Goal: Task Accomplishment & Management: Use online tool/utility

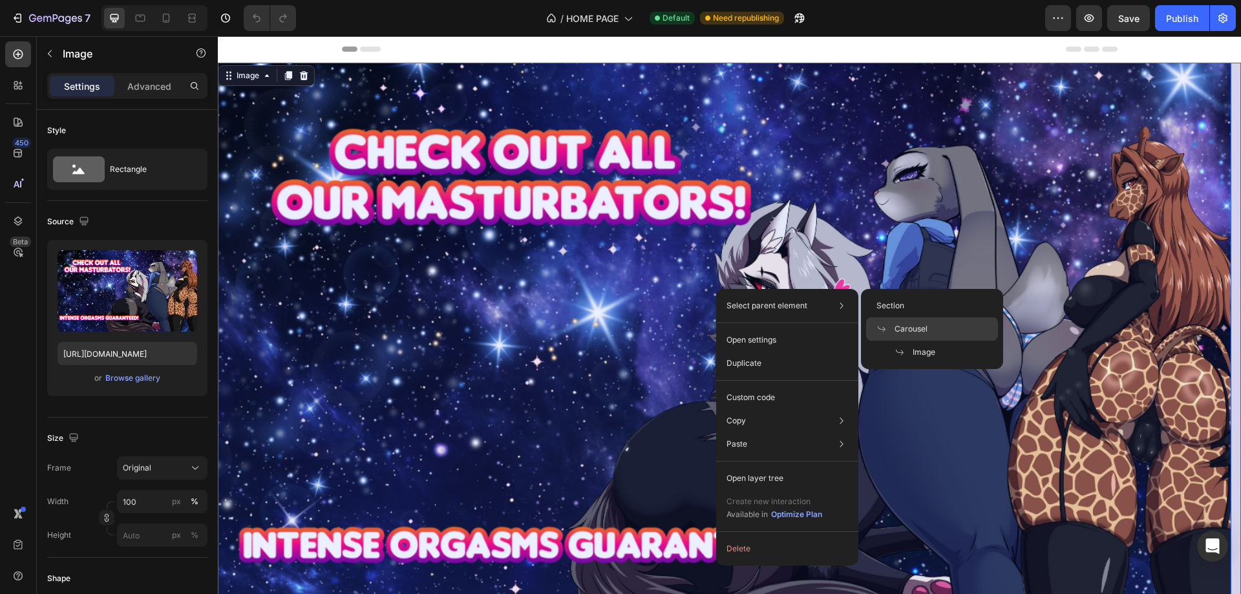
drag, startPoint x: 907, startPoint y: 324, endPoint x: 658, endPoint y: 285, distance: 251.9
click at [907, 324] on span "Carousel" at bounding box center [910, 329] width 33 height 12
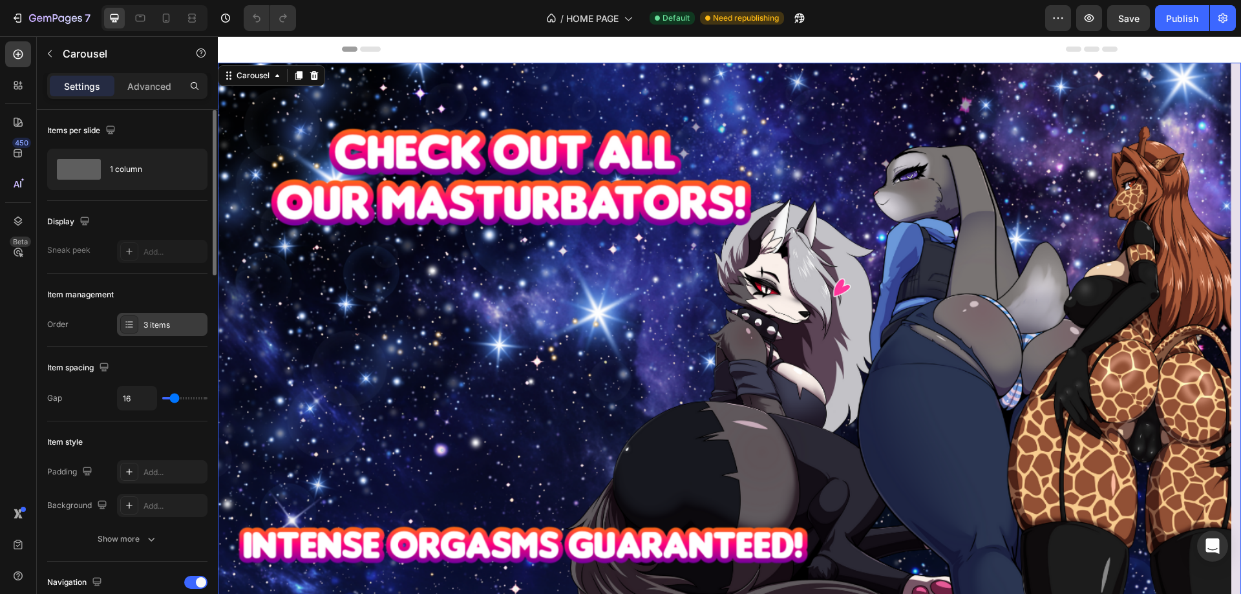
click at [158, 326] on div "3 items" at bounding box center [173, 325] width 61 height 12
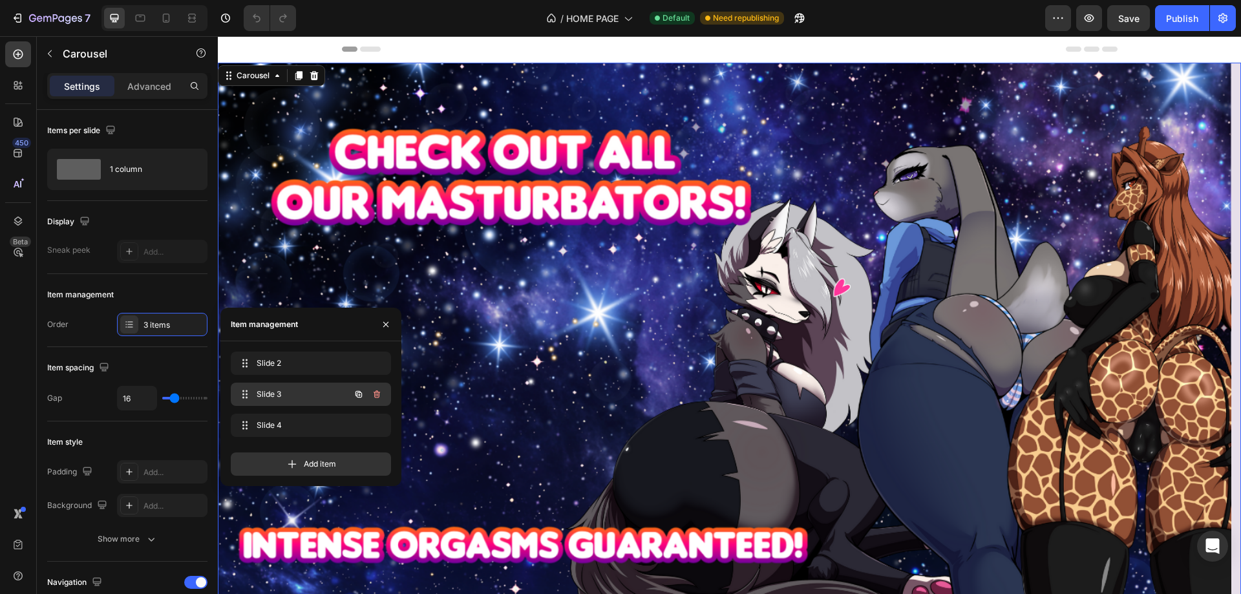
click at [291, 391] on span "Slide 3" at bounding box center [293, 394] width 73 height 12
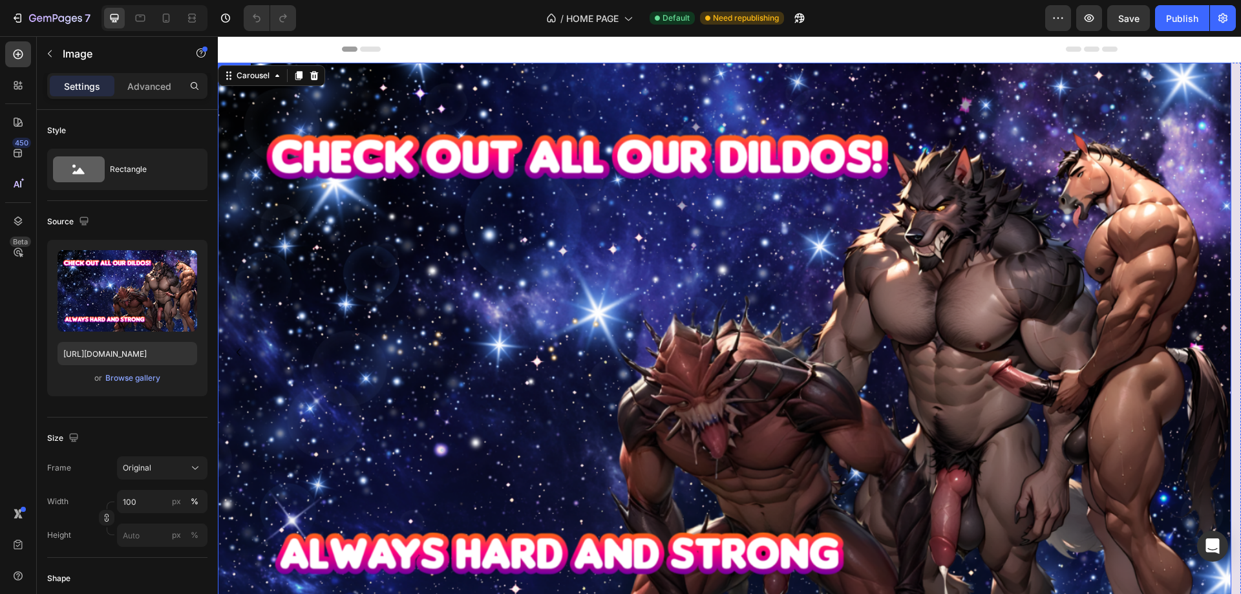
click at [505, 294] on img at bounding box center [724, 352] width 1013 height 579
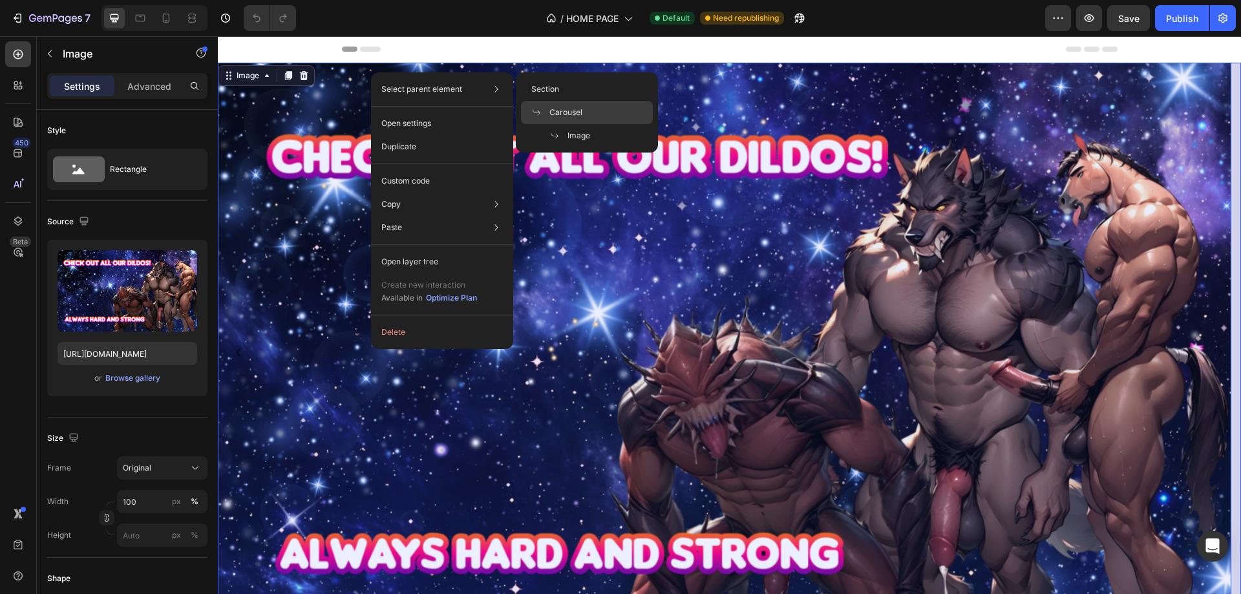
click at [563, 113] on span "Carousel" at bounding box center [565, 113] width 33 height 12
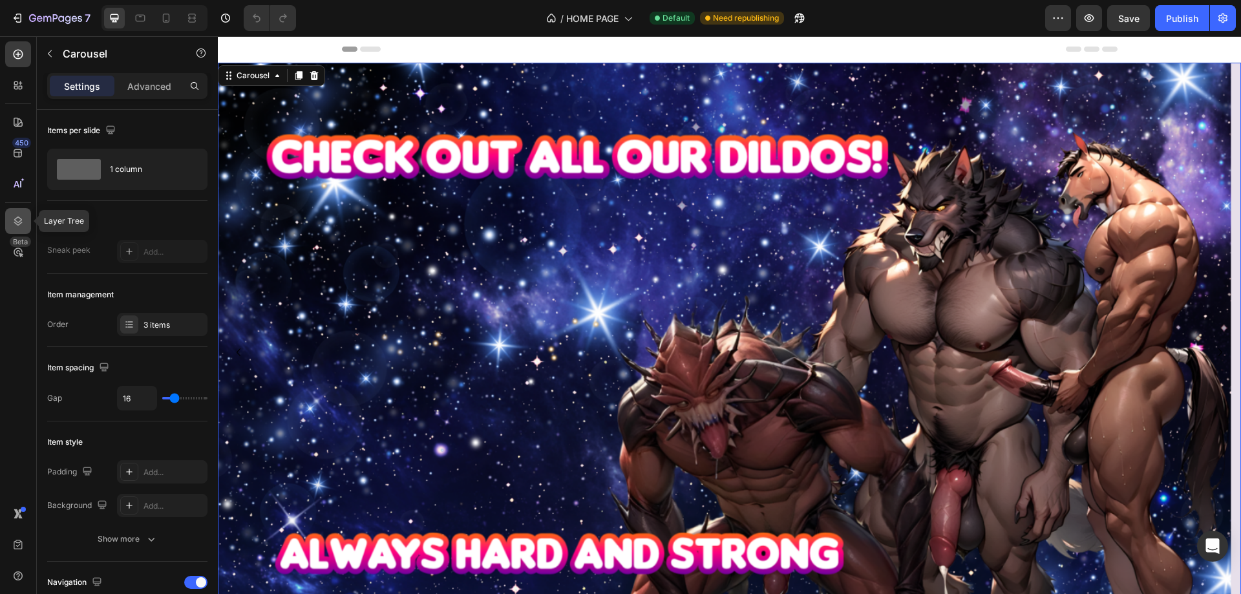
click at [8, 216] on div at bounding box center [18, 221] width 26 height 26
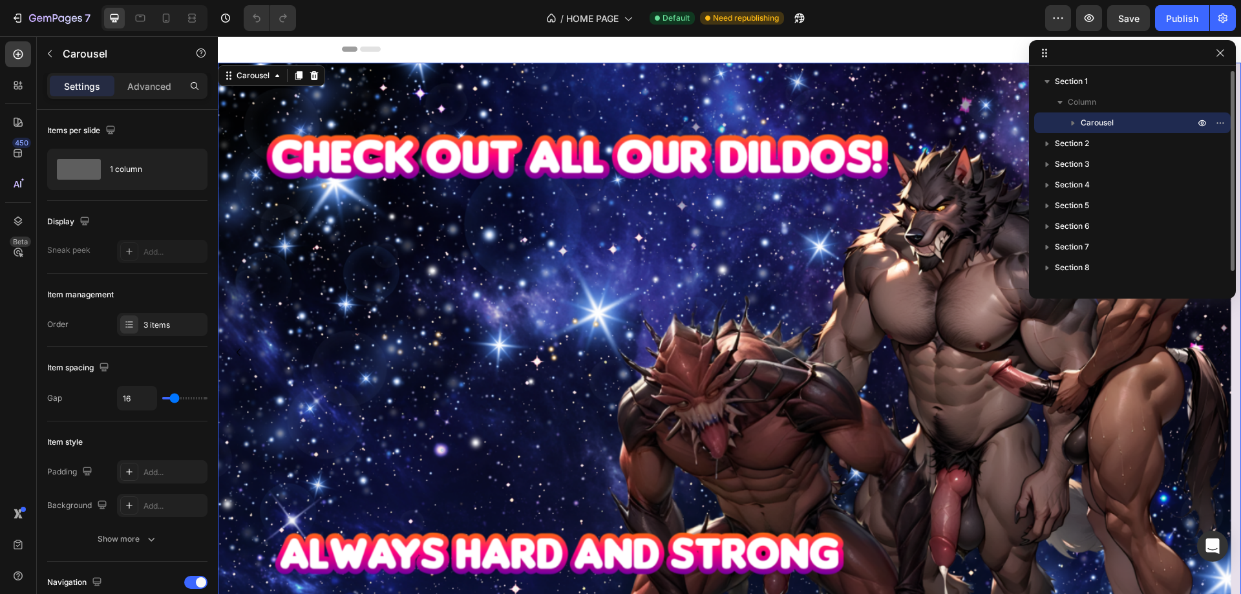
click at [1073, 123] on icon "button" at bounding box center [1072, 123] width 3 height 5
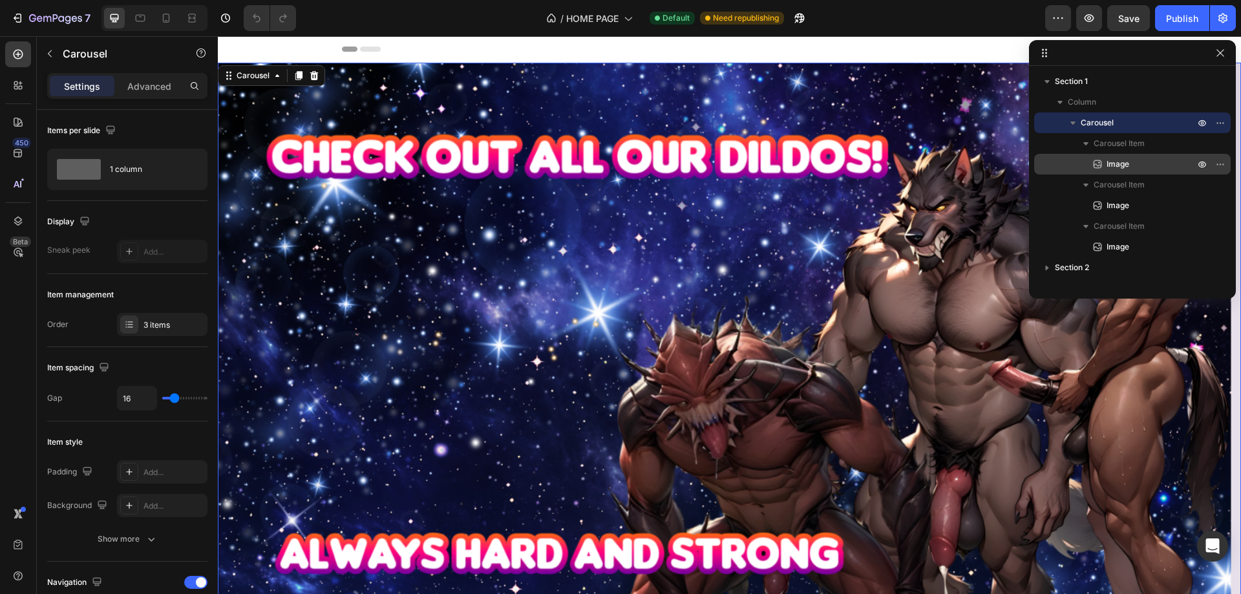
click at [1111, 162] on span "Image" at bounding box center [1117, 164] width 23 height 13
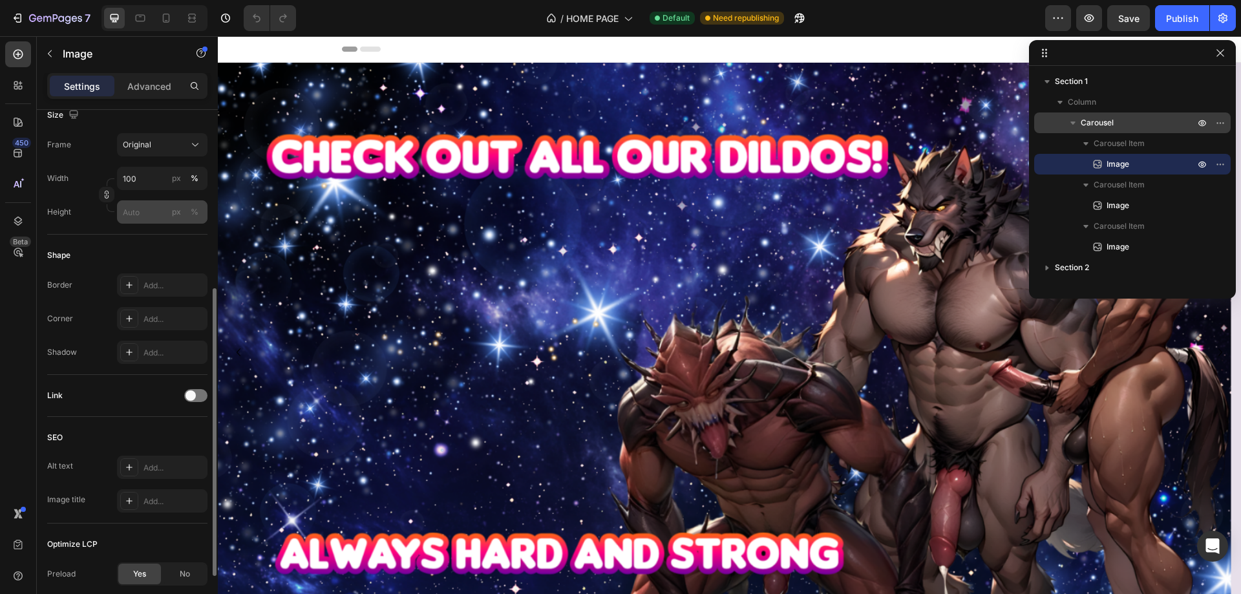
scroll to position [421, 0]
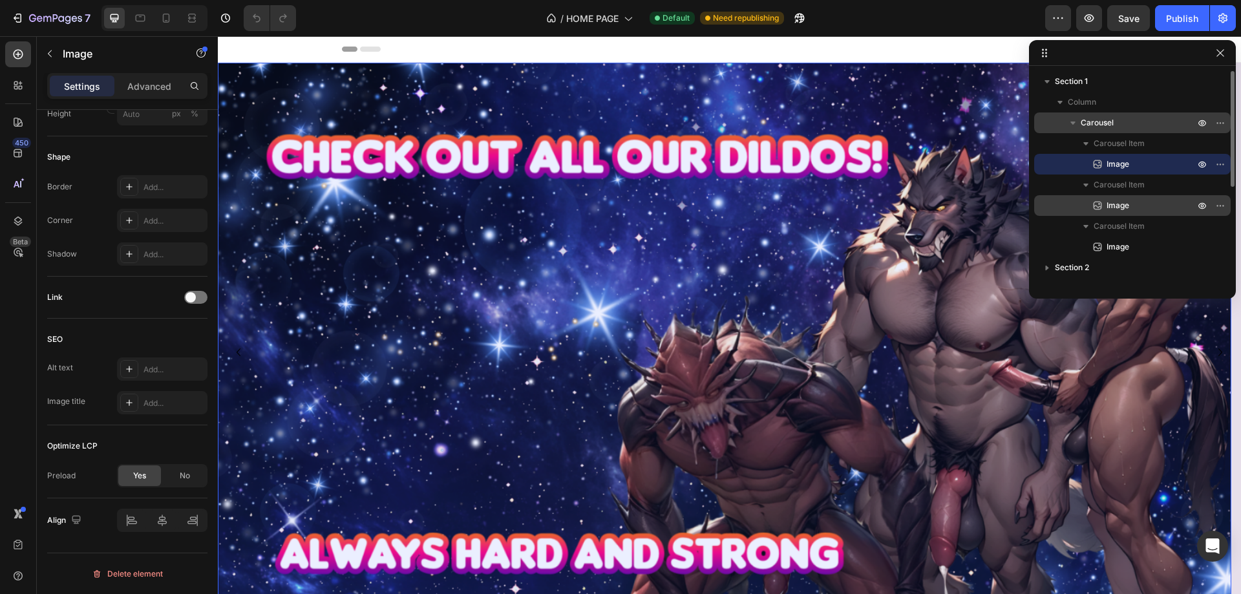
click at [1121, 202] on span "Image" at bounding box center [1117, 205] width 23 height 13
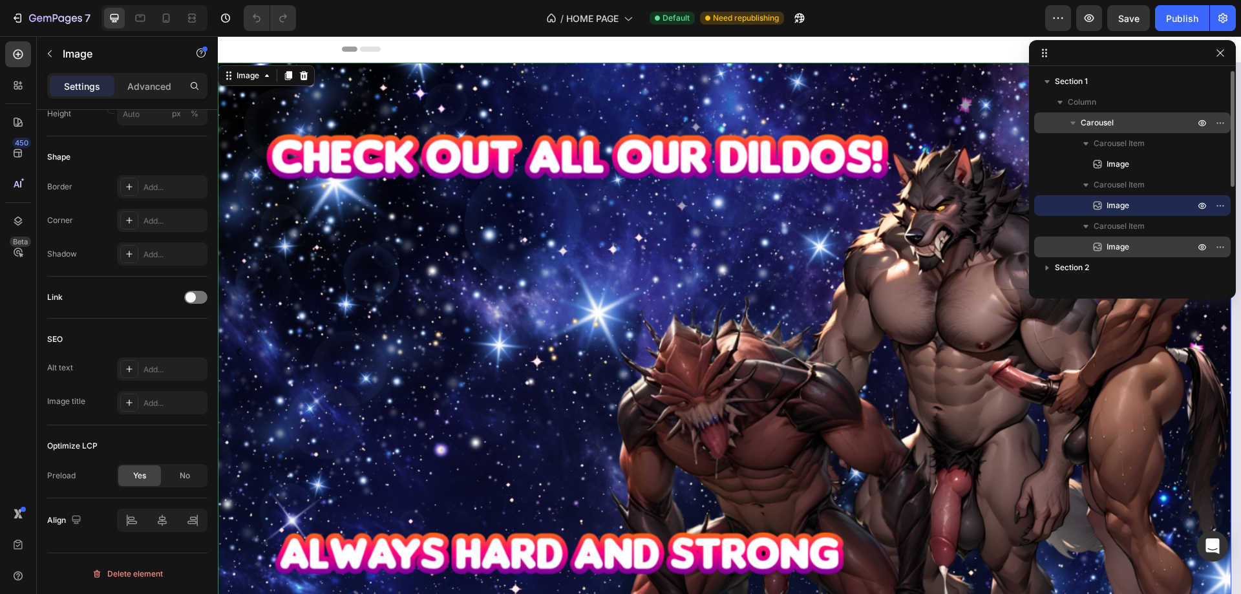
click at [1118, 244] on span "Image" at bounding box center [1117, 246] width 23 height 13
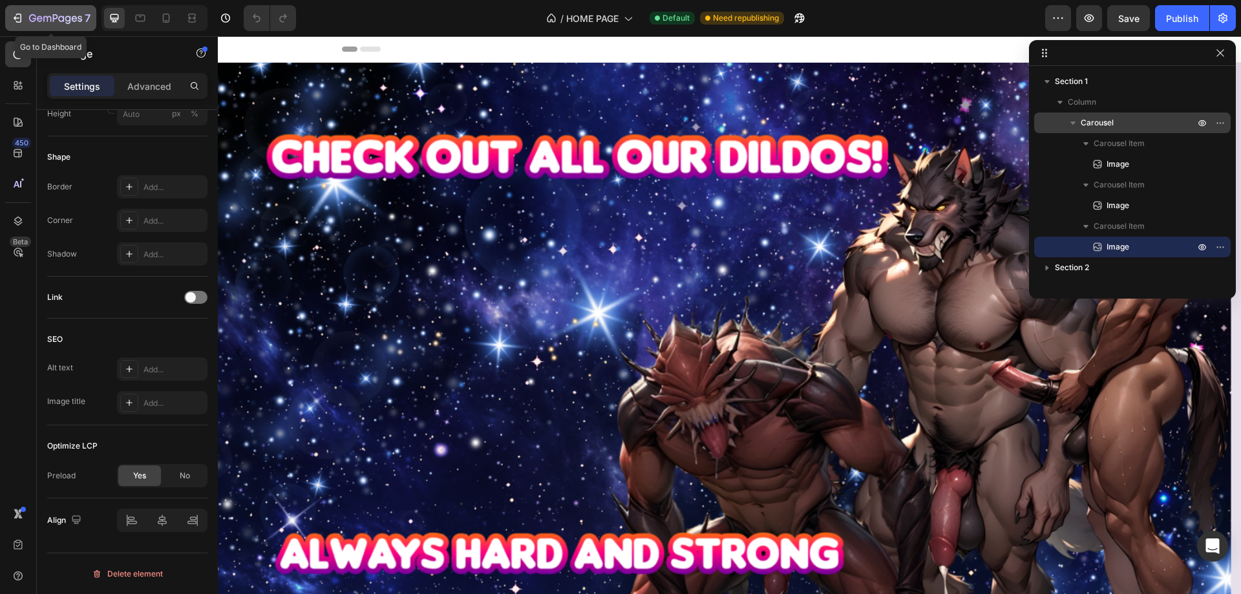
click at [69, 13] on div "7" at bounding box center [59, 18] width 61 height 16
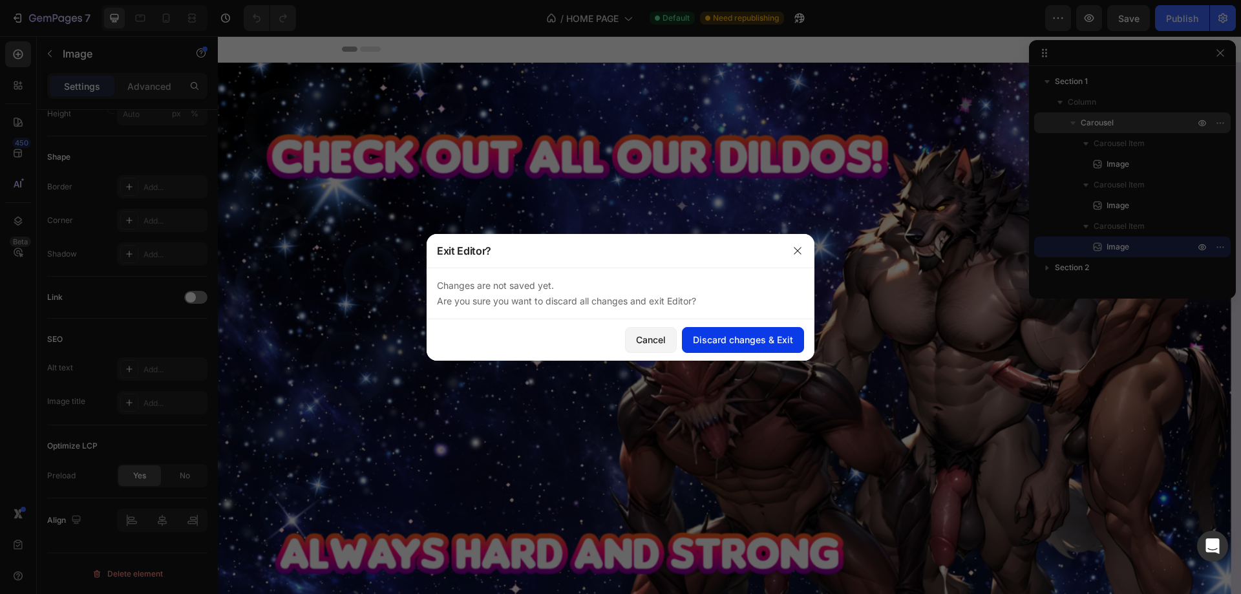
click at [711, 343] on div "Discard changes & Exit" at bounding box center [743, 340] width 100 height 14
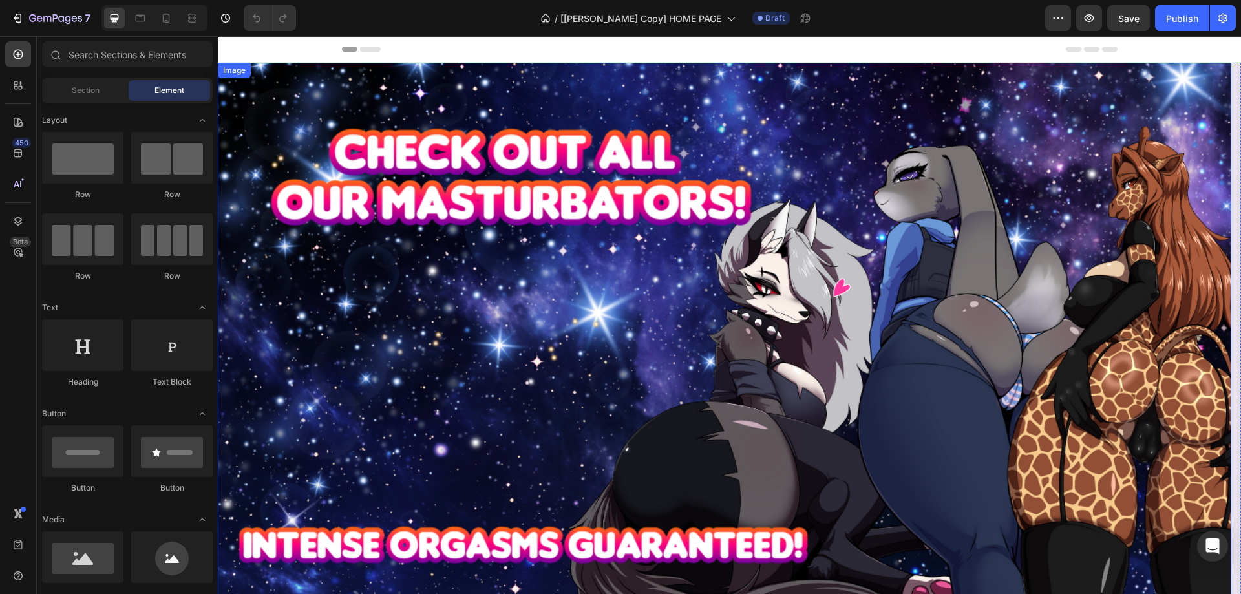
click at [602, 269] on img at bounding box center [724, 352] width 1013 height 579
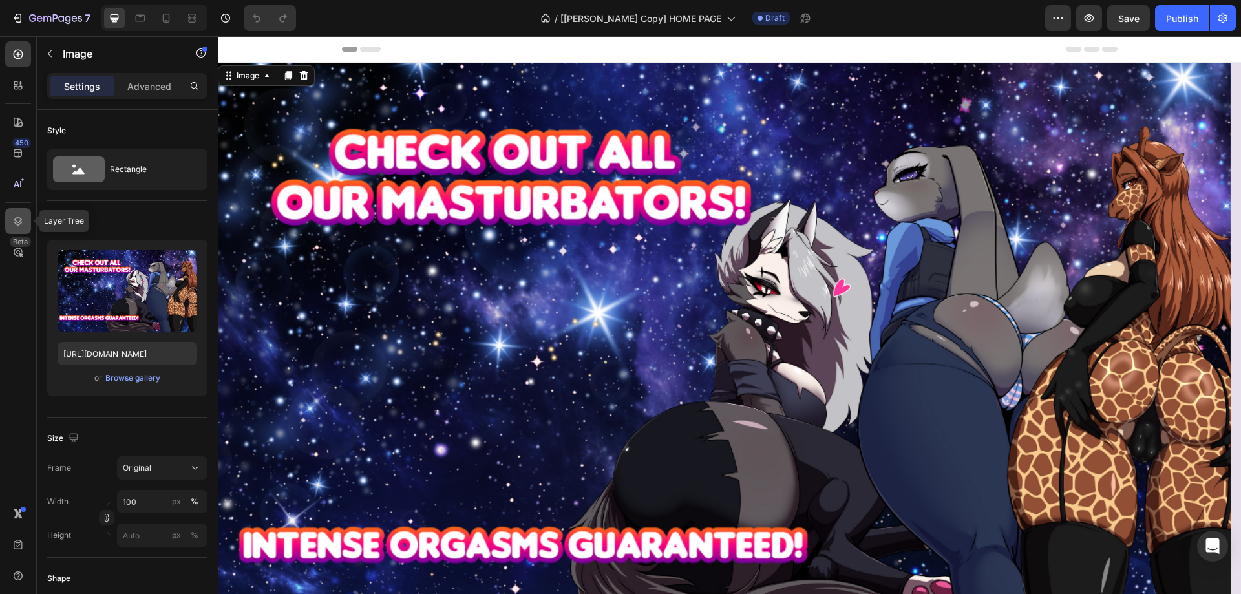
click at [16, 218] on icon at bounding box center [18, 220] width 8 height 9
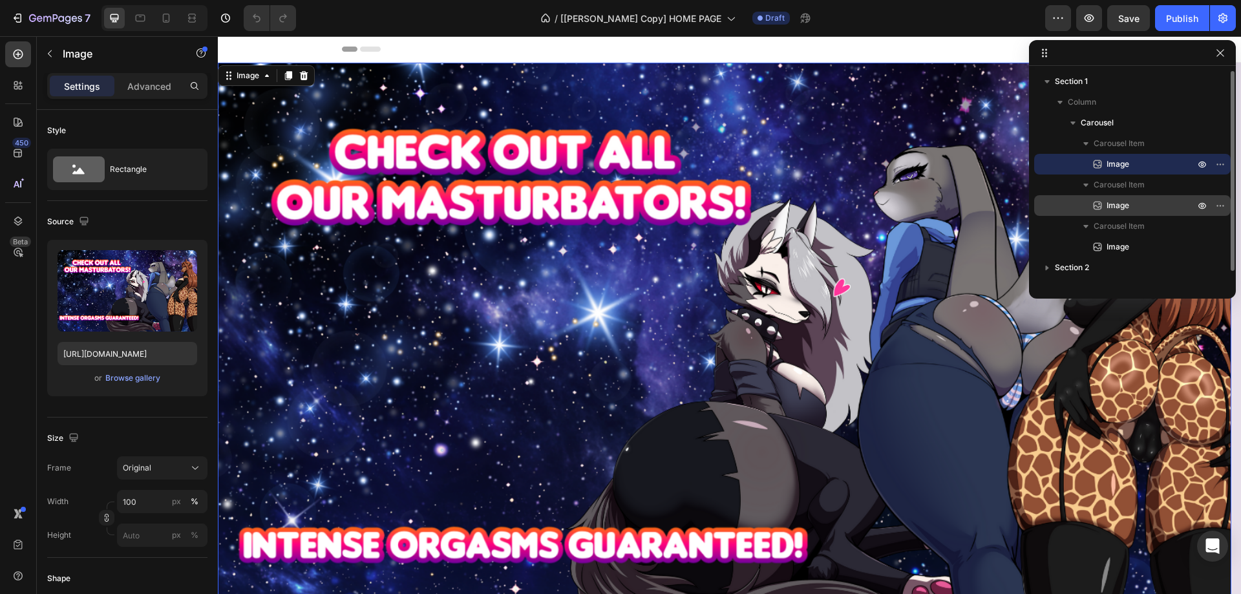
click at [1132, 205] on p "Image" at bounding box center [1136, 205] width 90 height 13
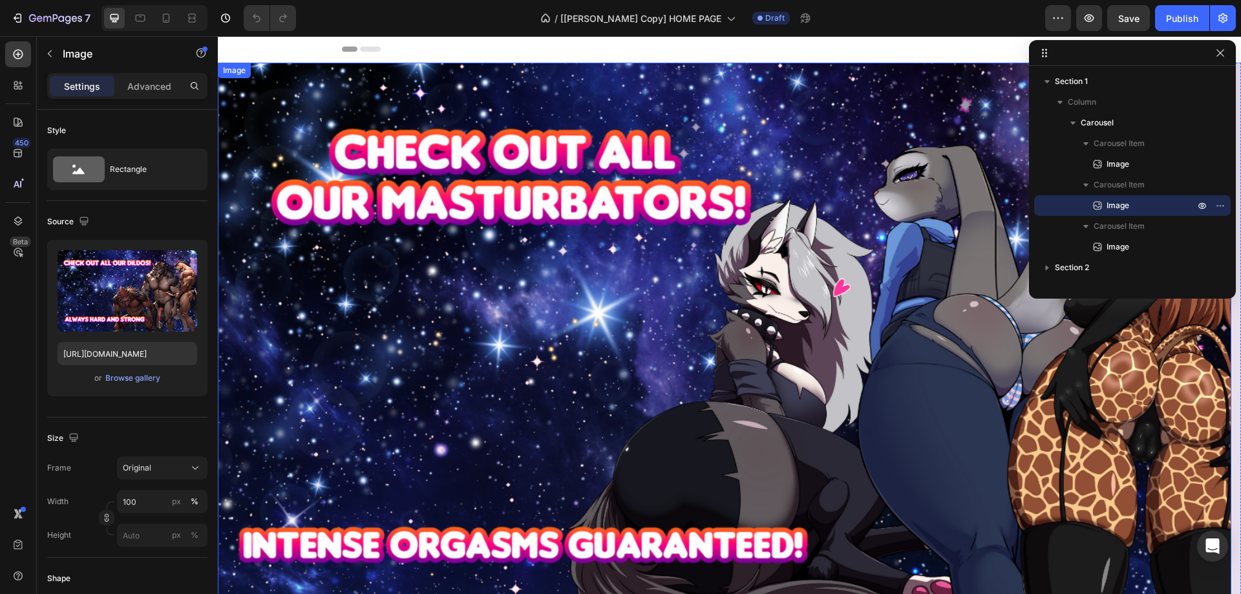
click at [517, 373] on img at bounding box center [724, 352] width 1013 height 579
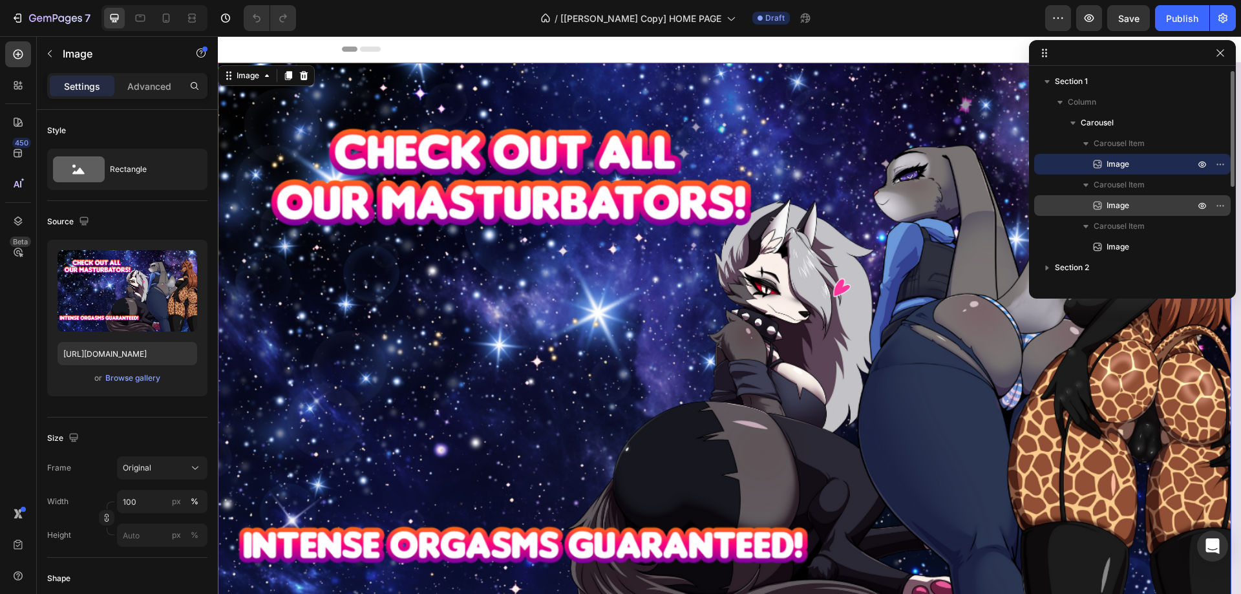
click at [1122, 199] on span "Image" at bounding box center [1117, 205] width 23 height 13
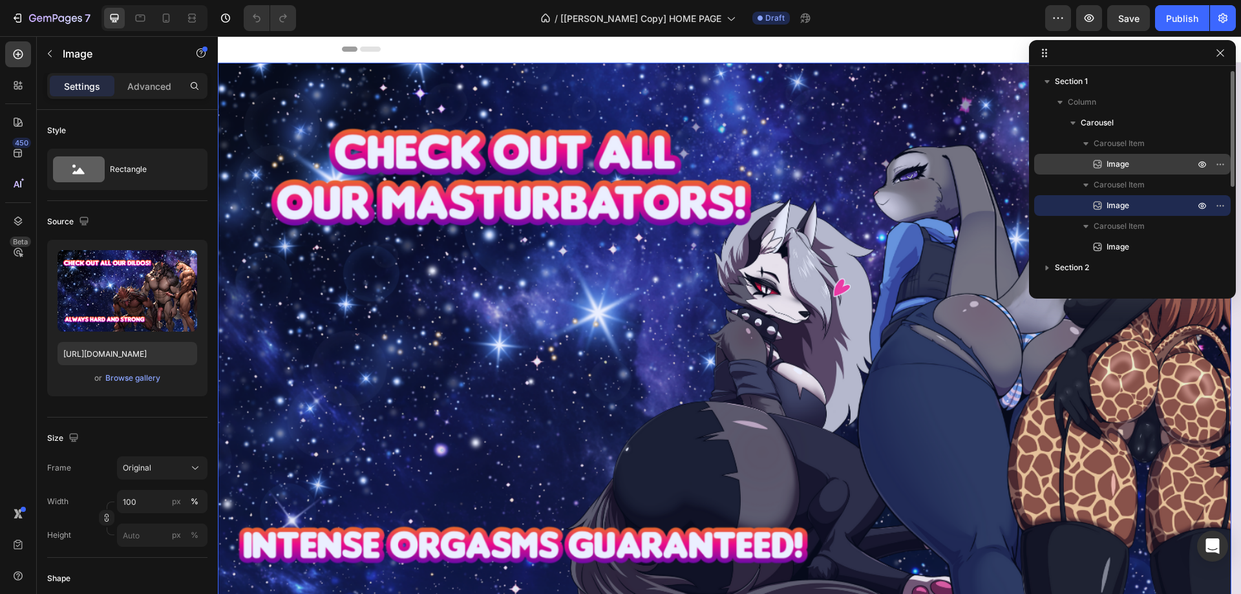
click at [1116, 167] on span "Image" at bounding box center [1117, 164] width 23 height 13
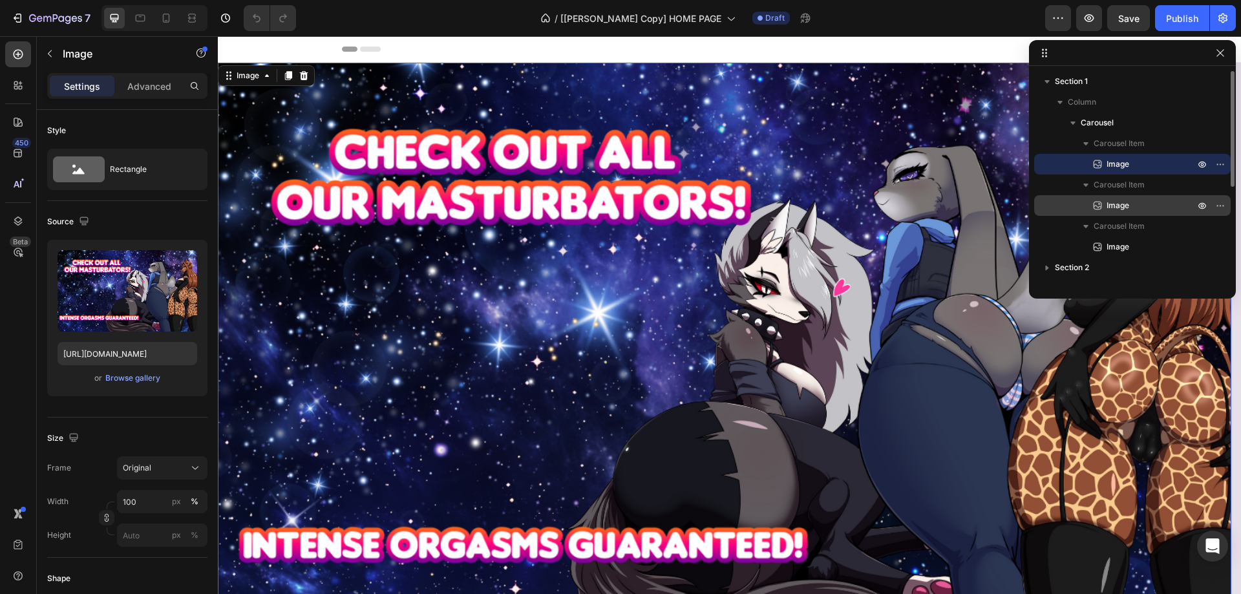
click at [1119, 201] on span "Image" at bounding box center [1117, 205] width 23 height 13
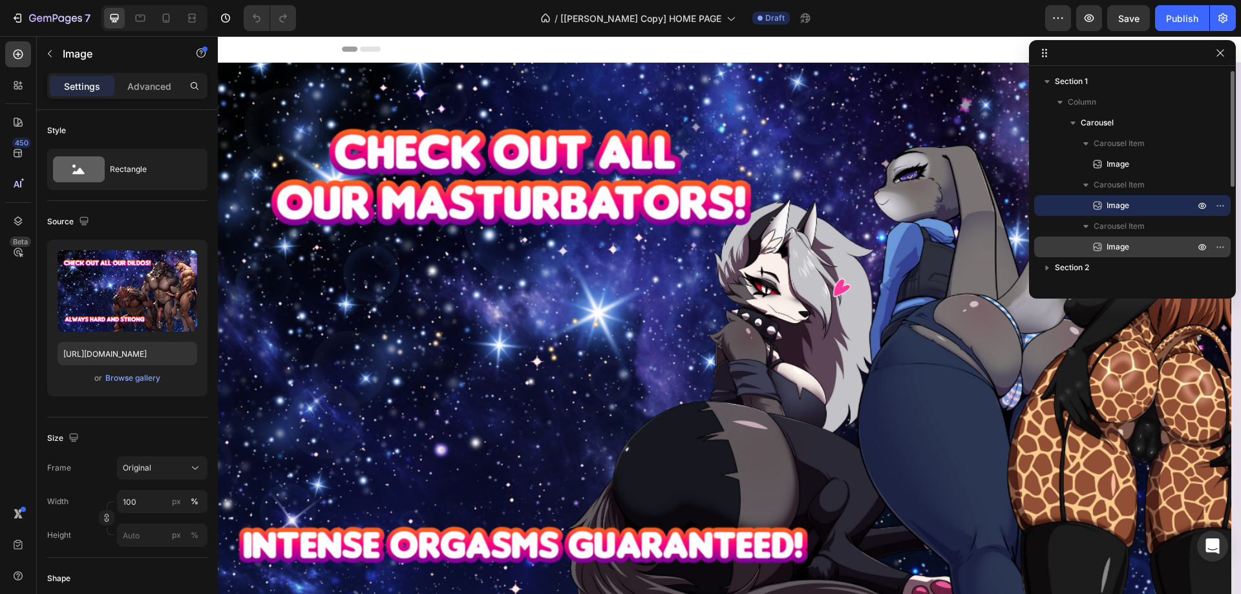
click at [1109, 242] on span "Image" at bounding box center [1117, 246] width 23 height 13
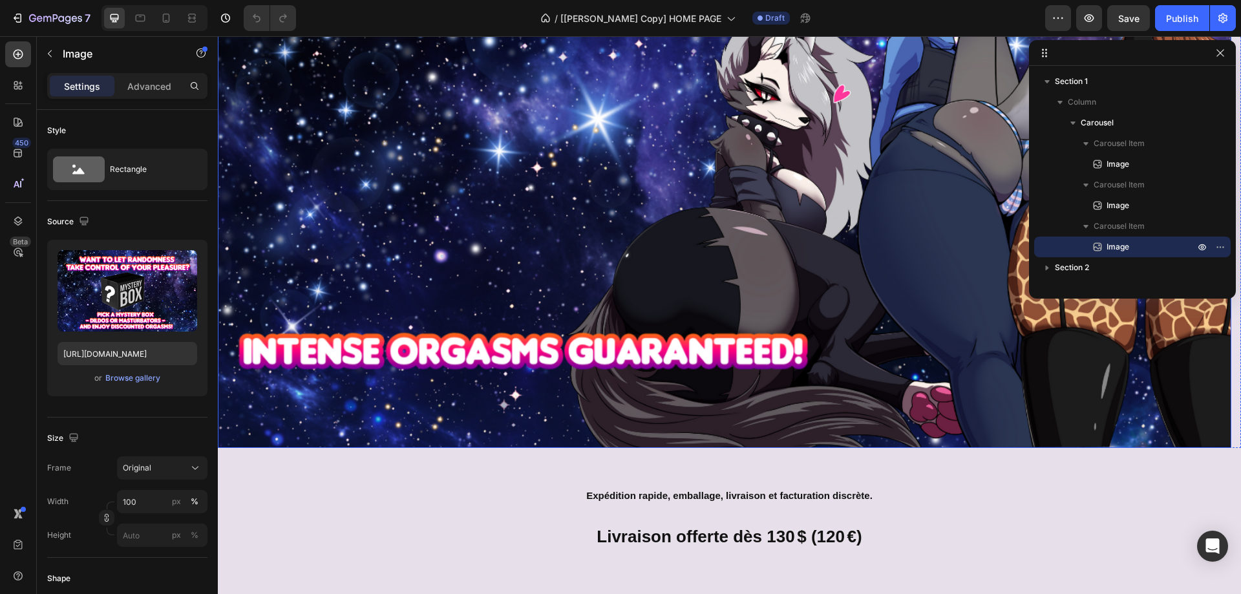
scroll to position [65, 0]
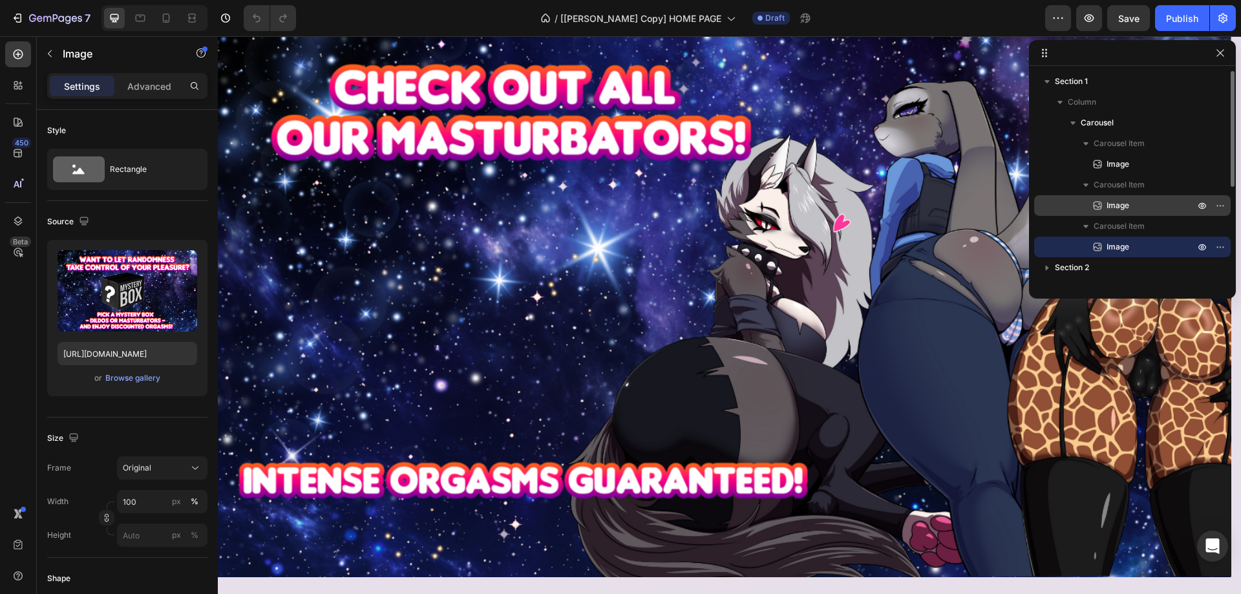
click at [1119, 198] on div "Image" at bounding box center [1132, 205] width 186 height 21
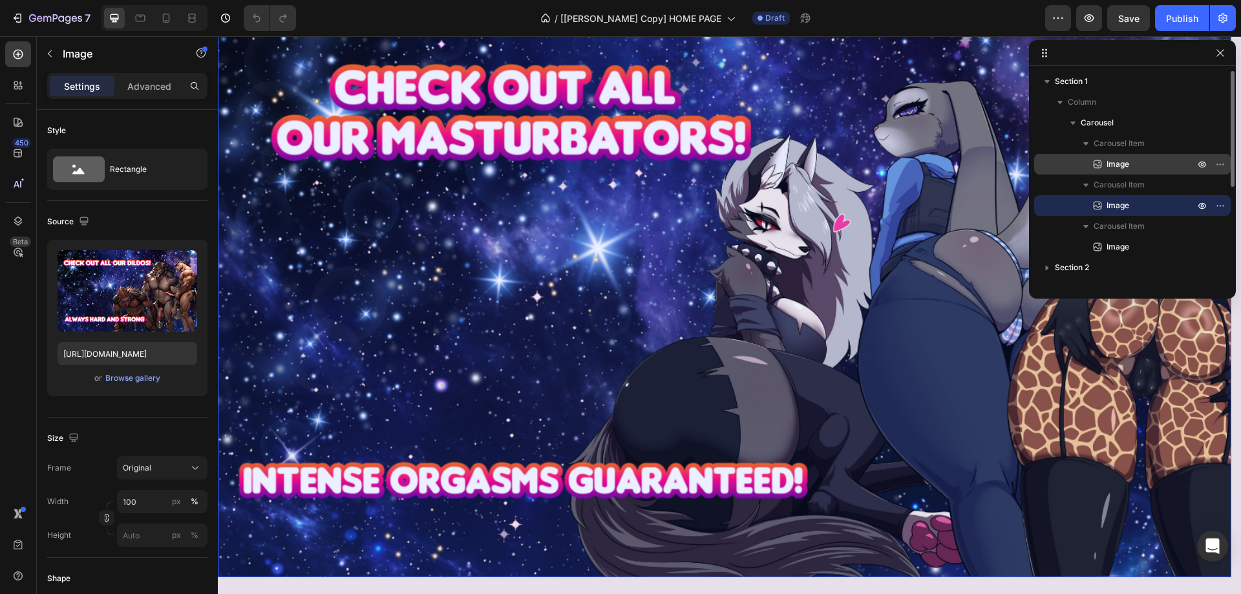
click at [1119, 165] on span "Image" at bounding box center [1117, 164] width 23 height 13
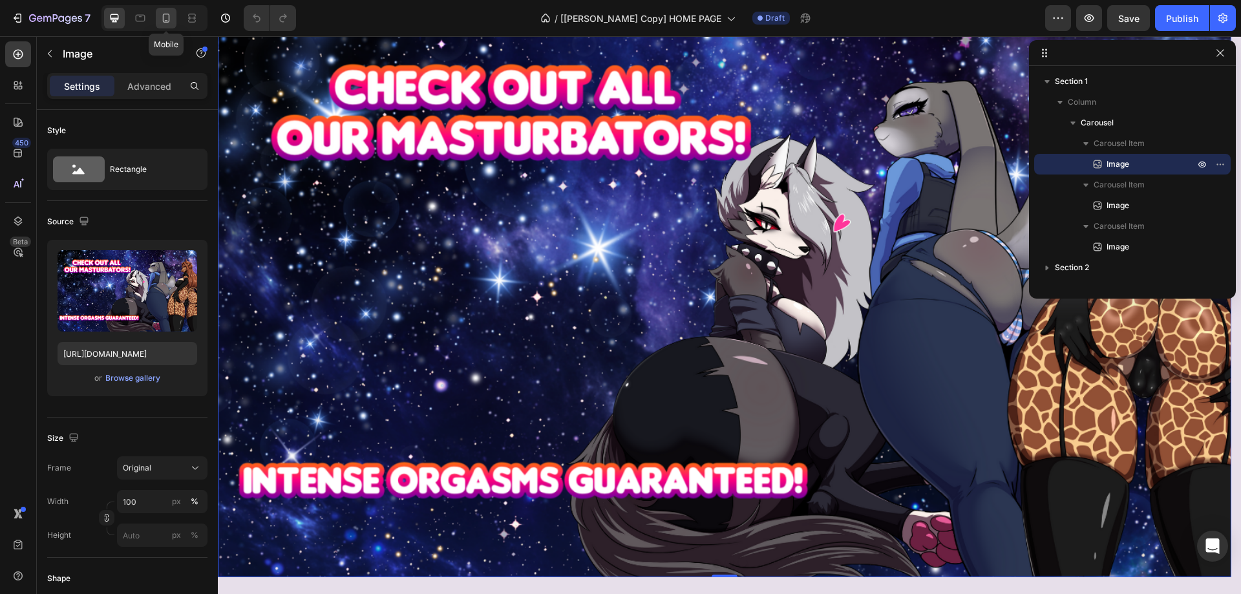
click at [166, 22] on icon at bounding box center [166, 18] width 7 height 9
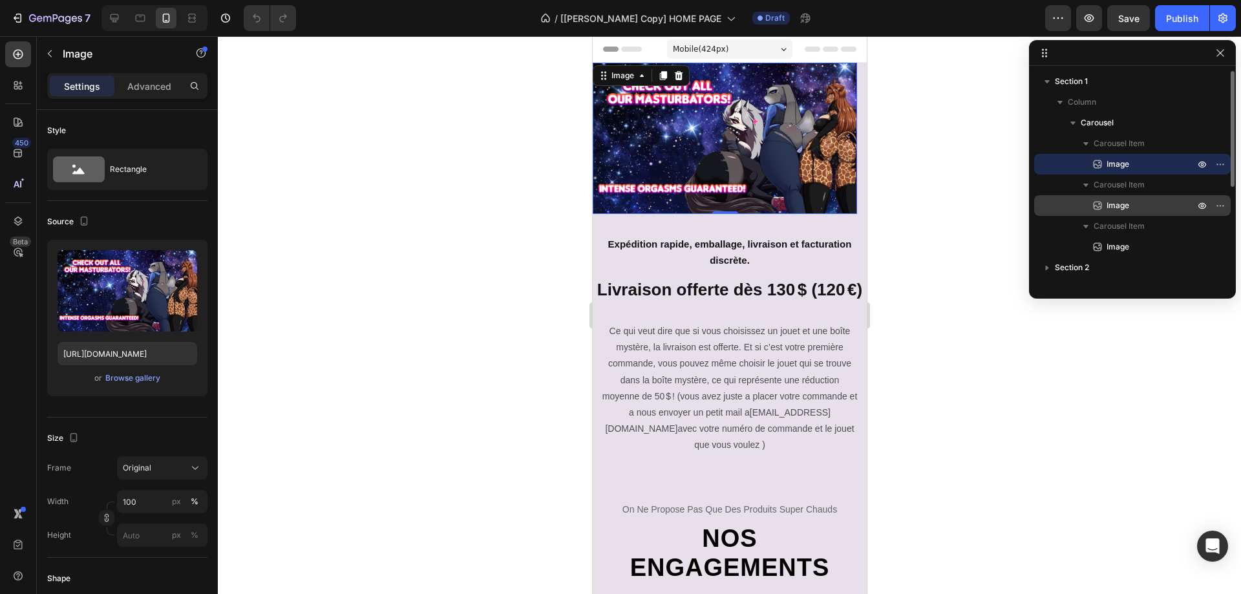
click at [1114, 200] on span "Image" at bounding box center [1117, 205] width 23 height 13
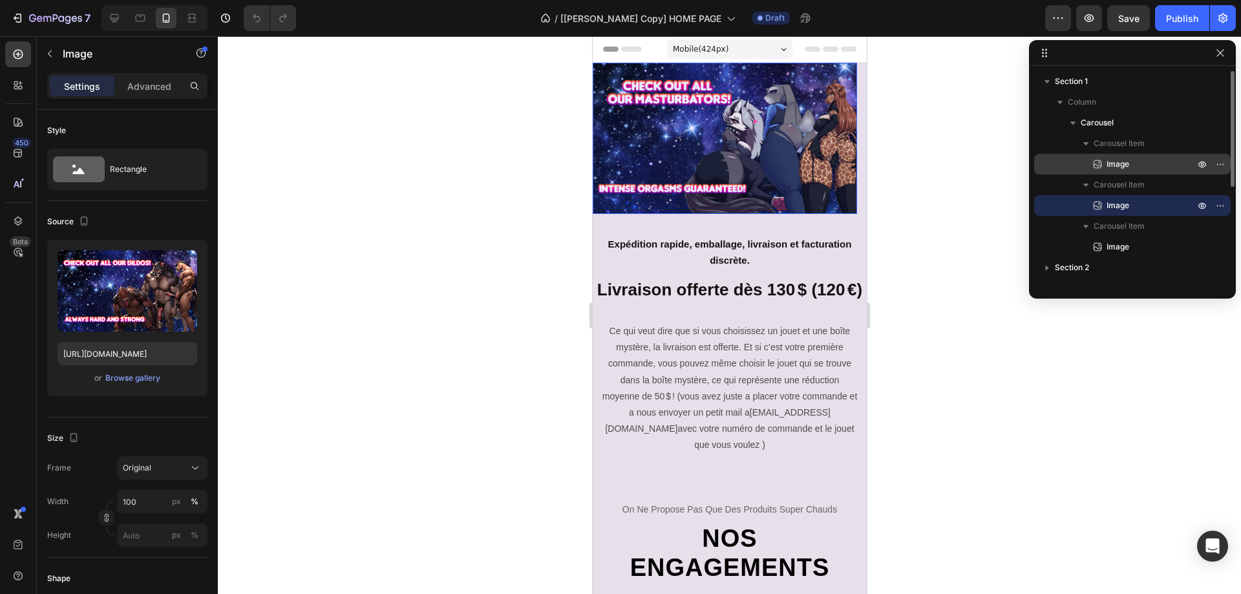
click at [1116, 163] on span "Image" at bounding box center [1117, 164] width 23 height 13
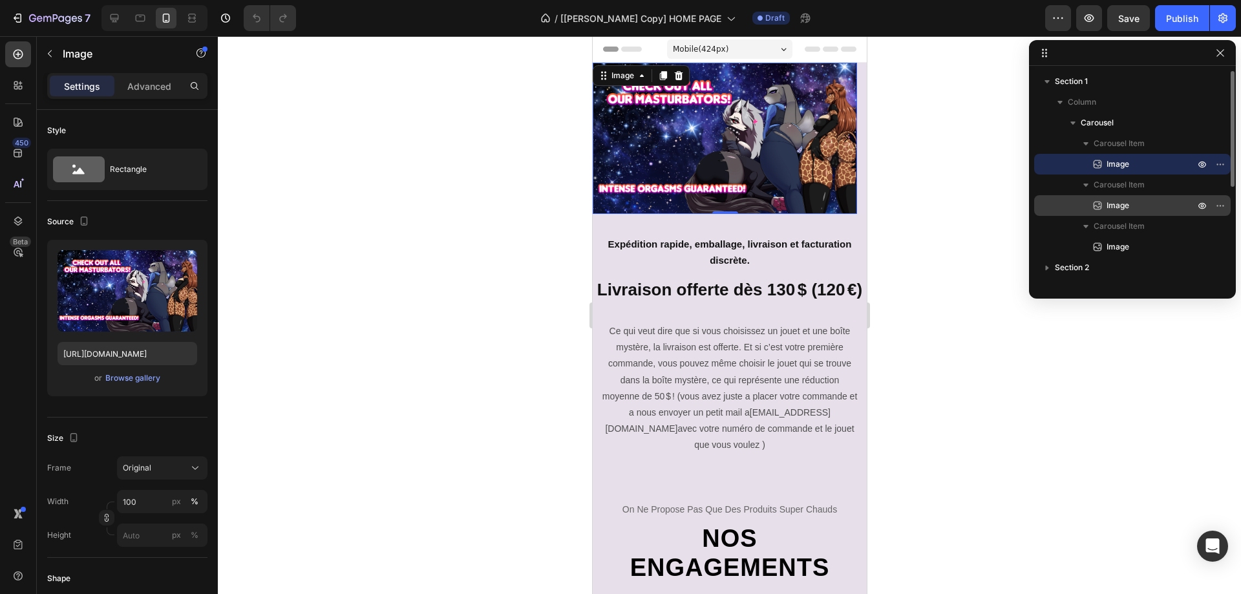
click at [1112, 199] on span "Image" at bounding box center [1117, 205] width 23 height 13
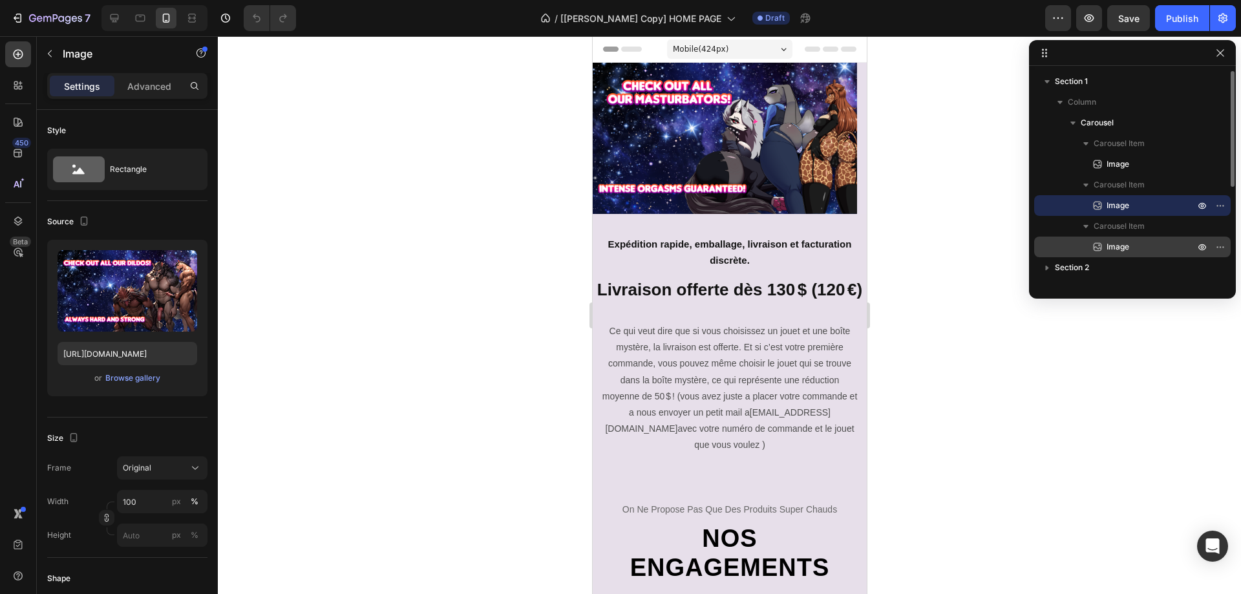
click at [1118, 241] on span "Image" at bounding box center [1117, 246] width 23 height 13
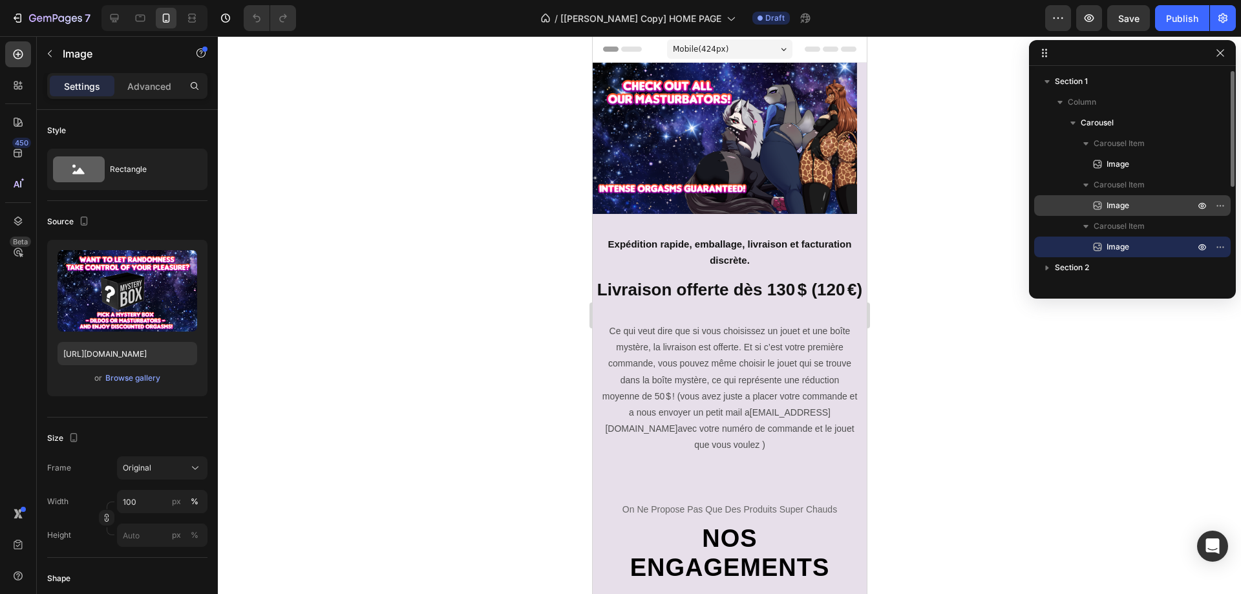
click at [1121, 208] on span "Image" at bounding box center [1117, 205] width 23 height 13
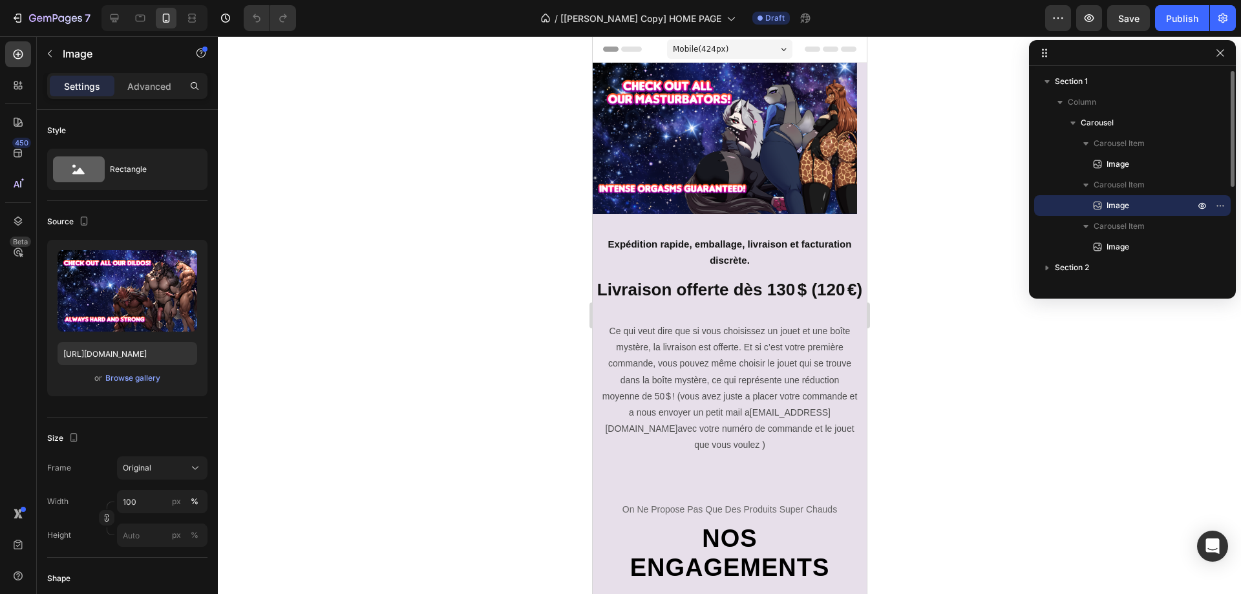
click at [1120, 208] on span "Image" at bounding box center [1117, 205] width 23 height 13
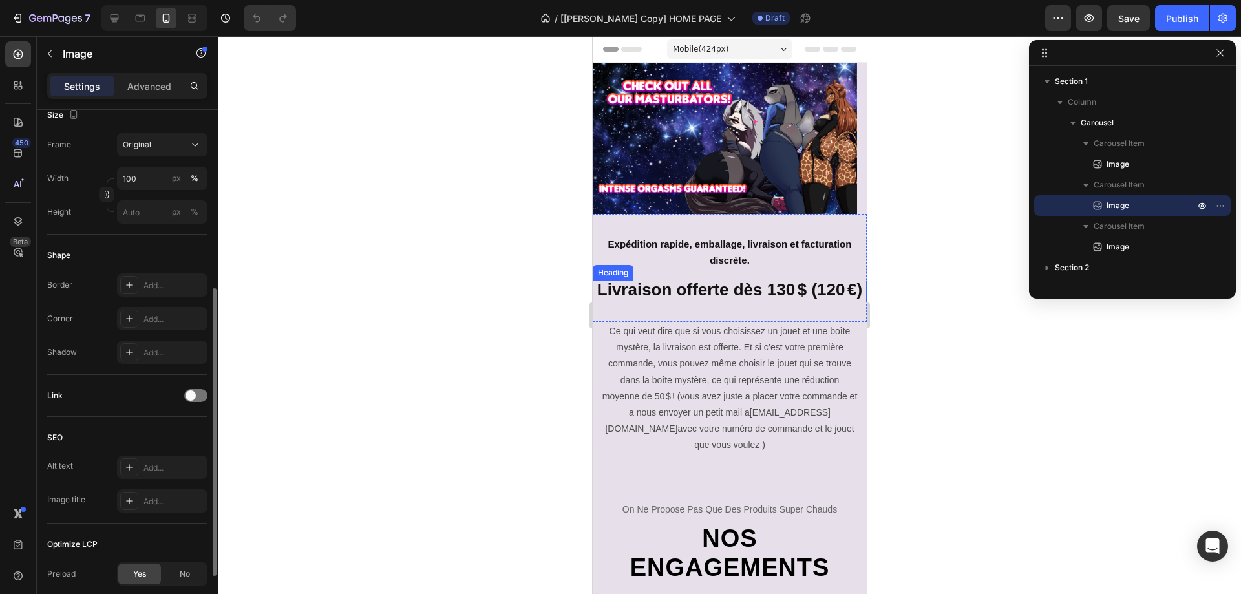
scroll to position [421, 0]
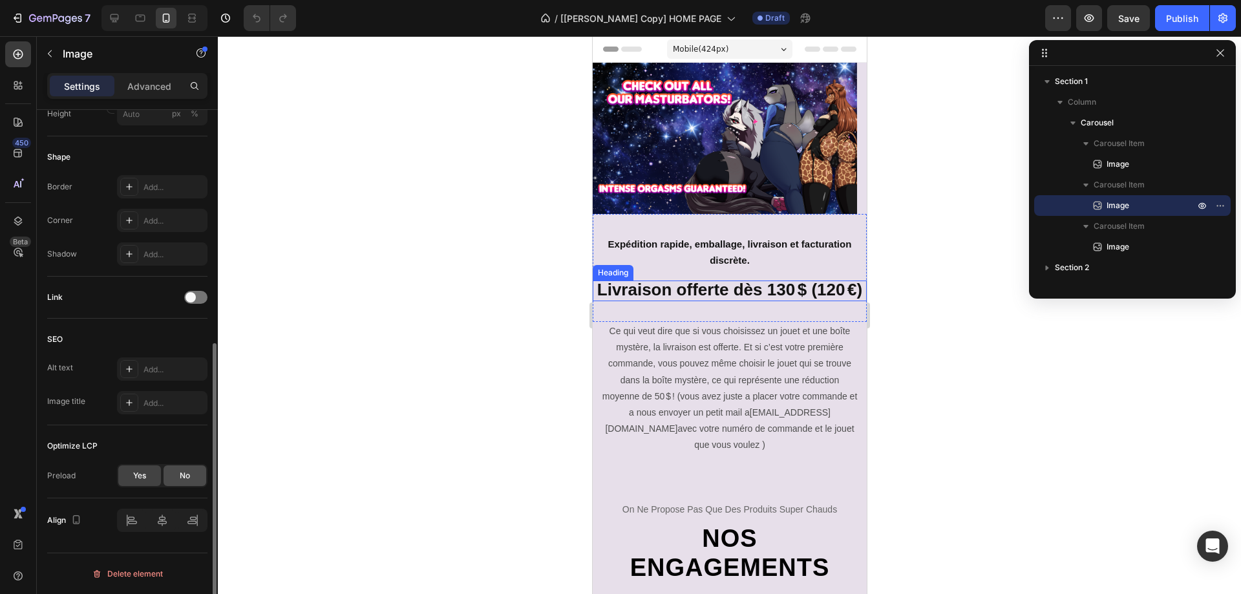
click at [173, 472] on div "No" at bounding box center [184, 475] width 43 height 21
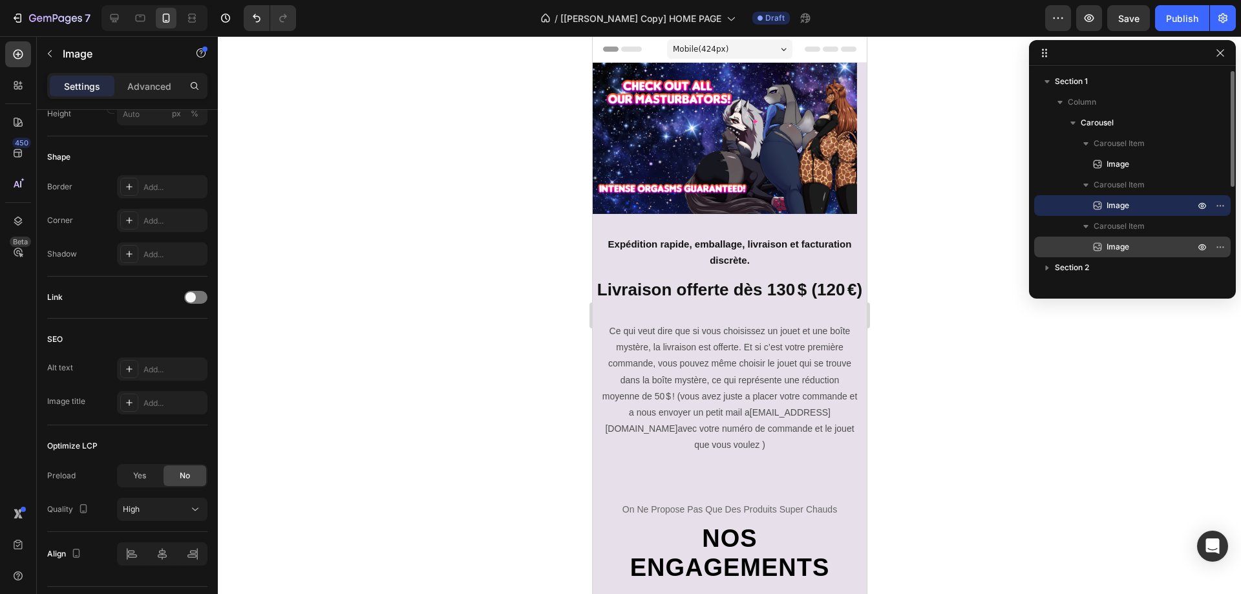
click at [1122, 243] on span "Image" at bounding box center [1117, 246] width 23 height 13
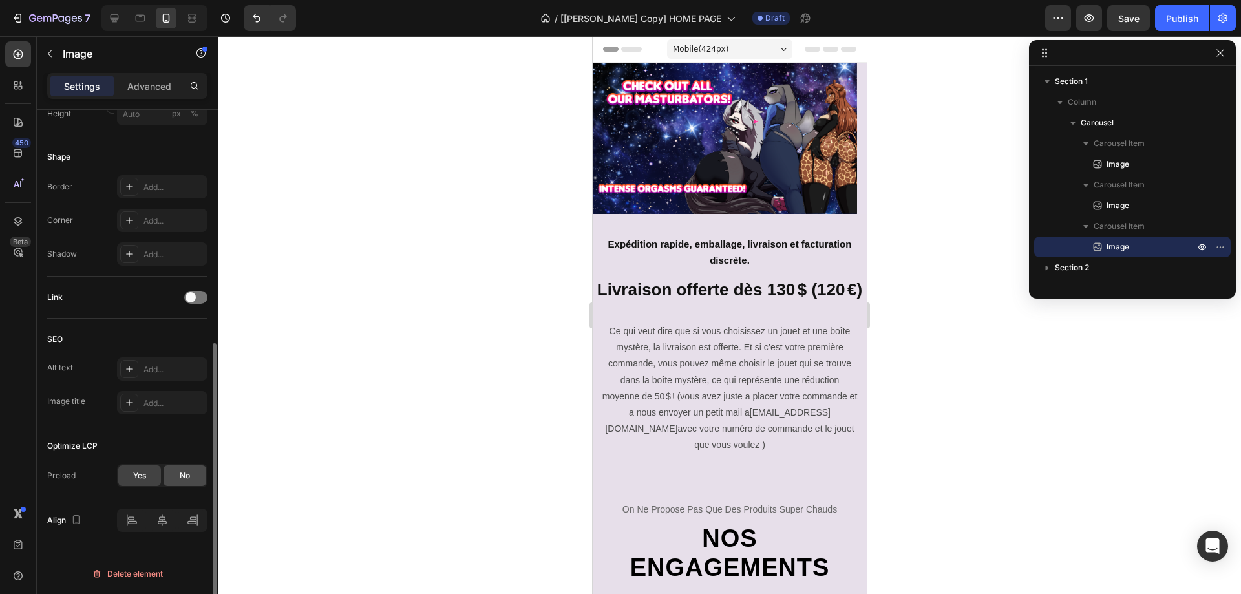
click at [182, 474] on span "No" at bounding box center [185, 476] width 10 height 12
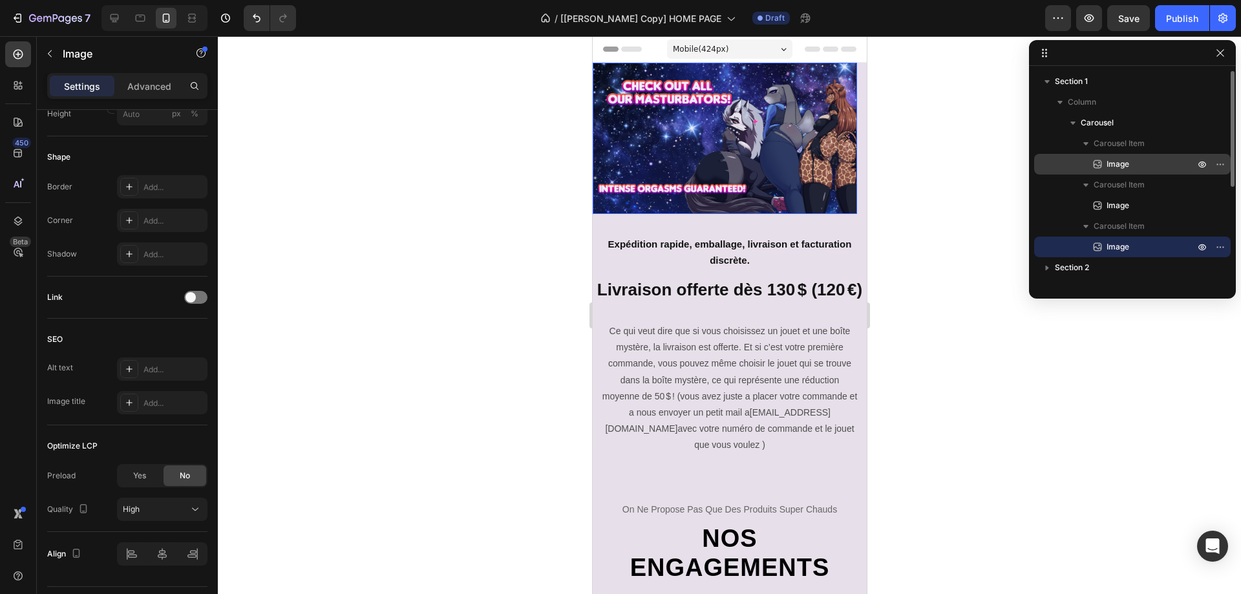
click at [1117, 157] on div "Image" at bounding box center [1132, 164] width 186 height 21
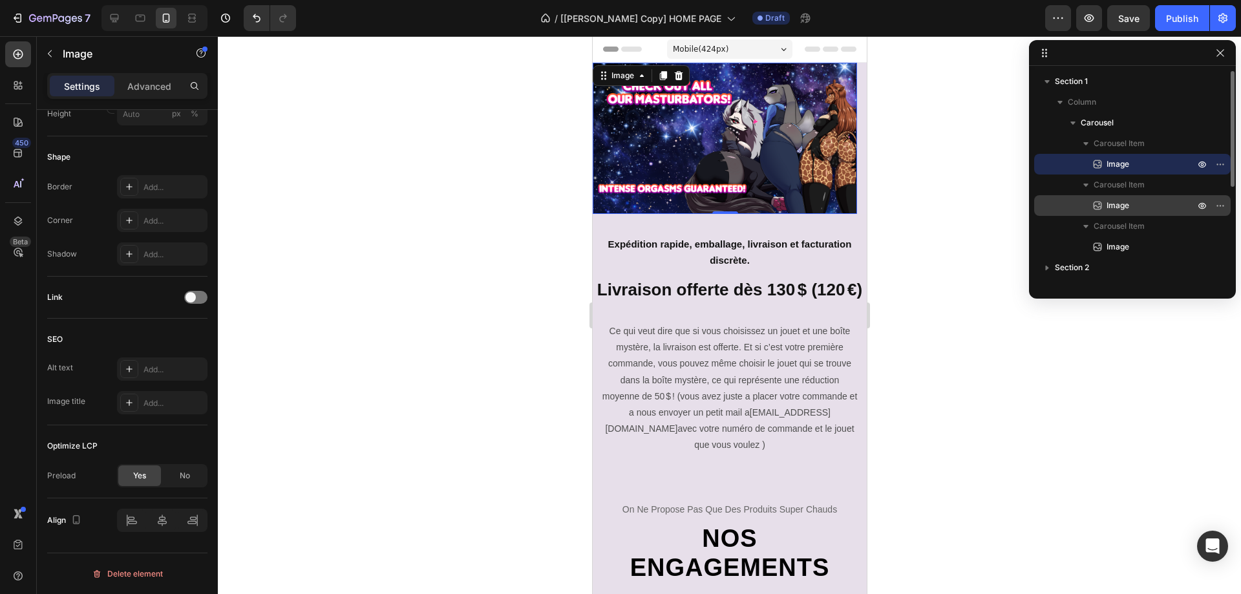
click at [1115, 204] on span "Image" at bounding box center [1117, 205] width 23 height 13
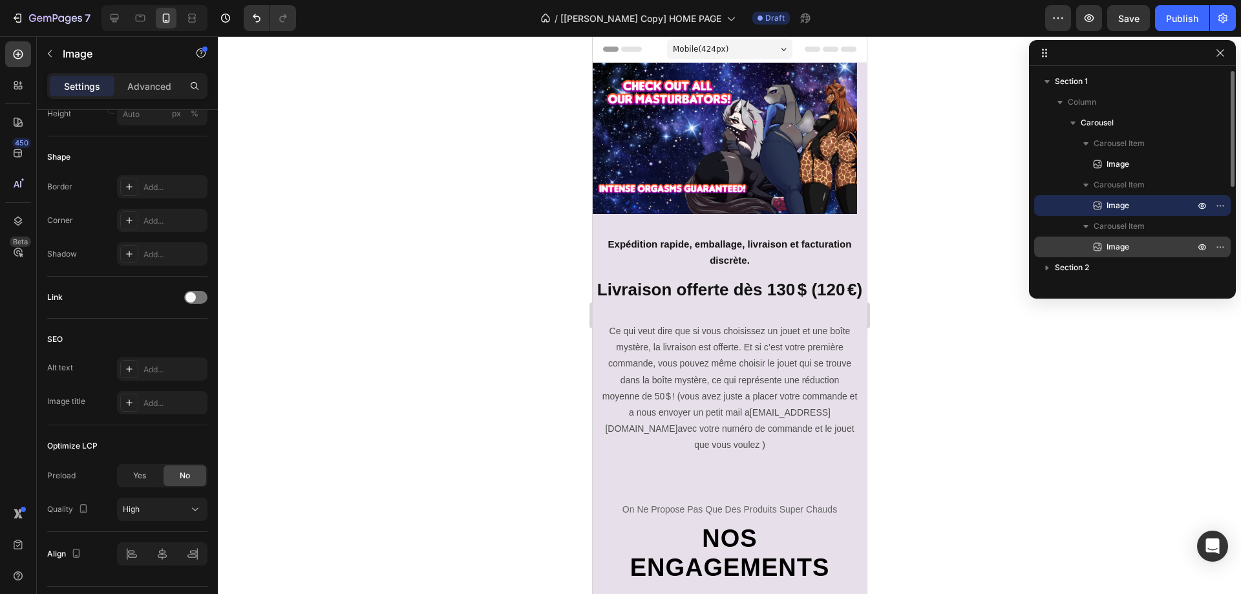
click at [1113, 242] on span "Image" at bounding box center [1117, 246] width 23 height 13
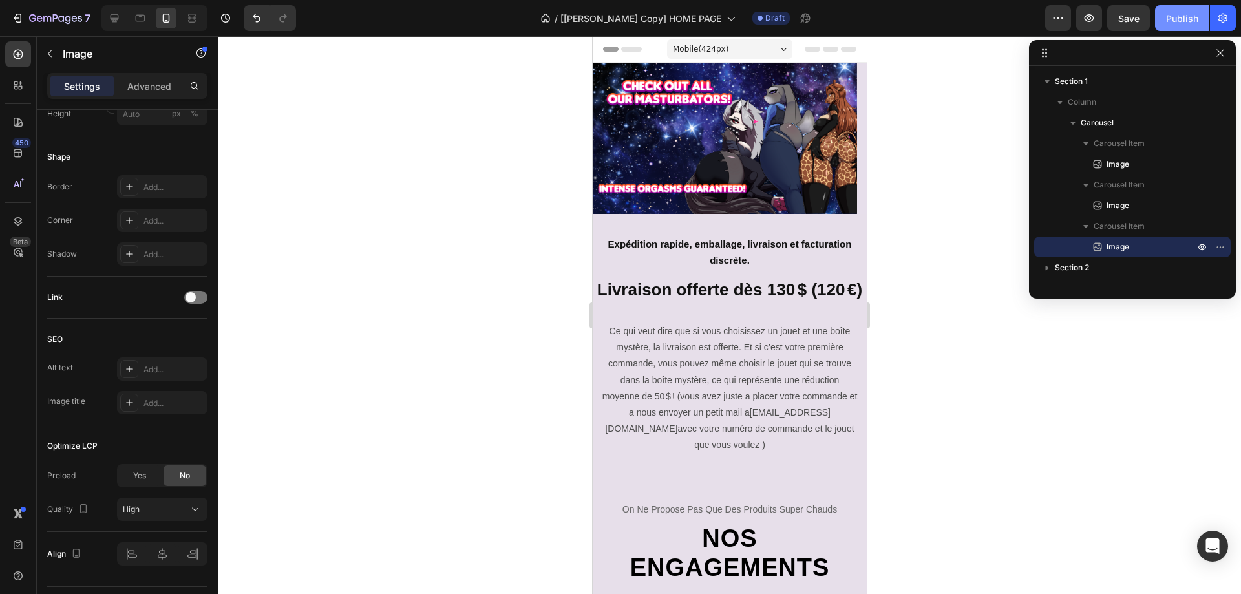
click at [1172, 23] on div "Publish" at bounding box center [1182, 19] width 32 height 14
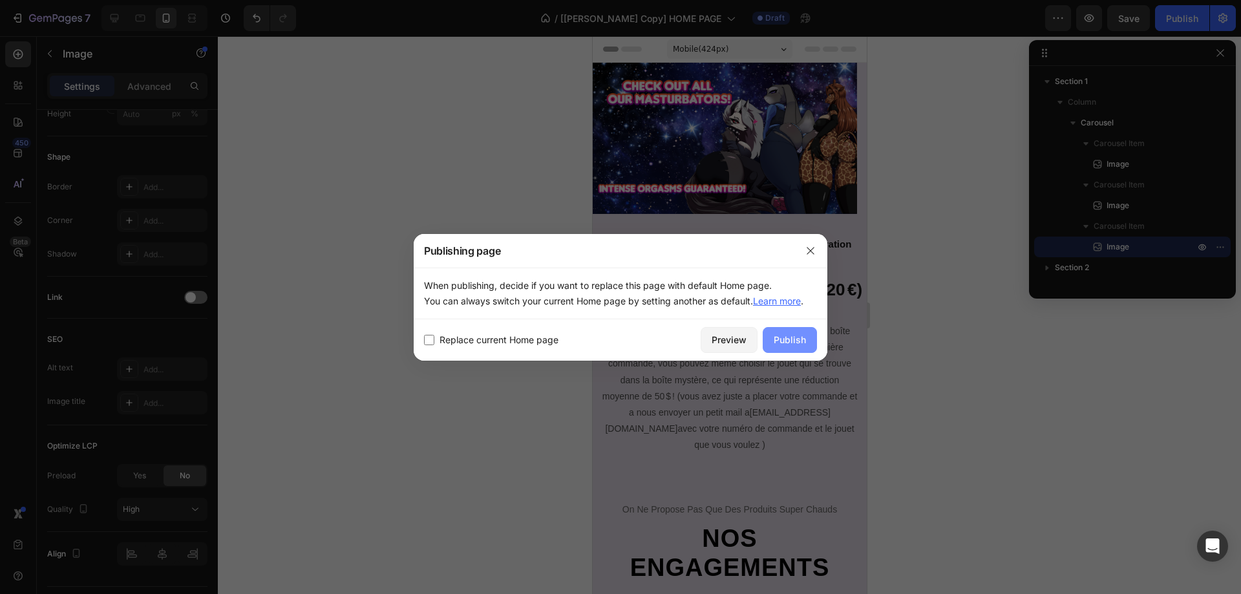
click at [779, 337] on div "Publish" at bounding box center [789, 340] width 32 height 14
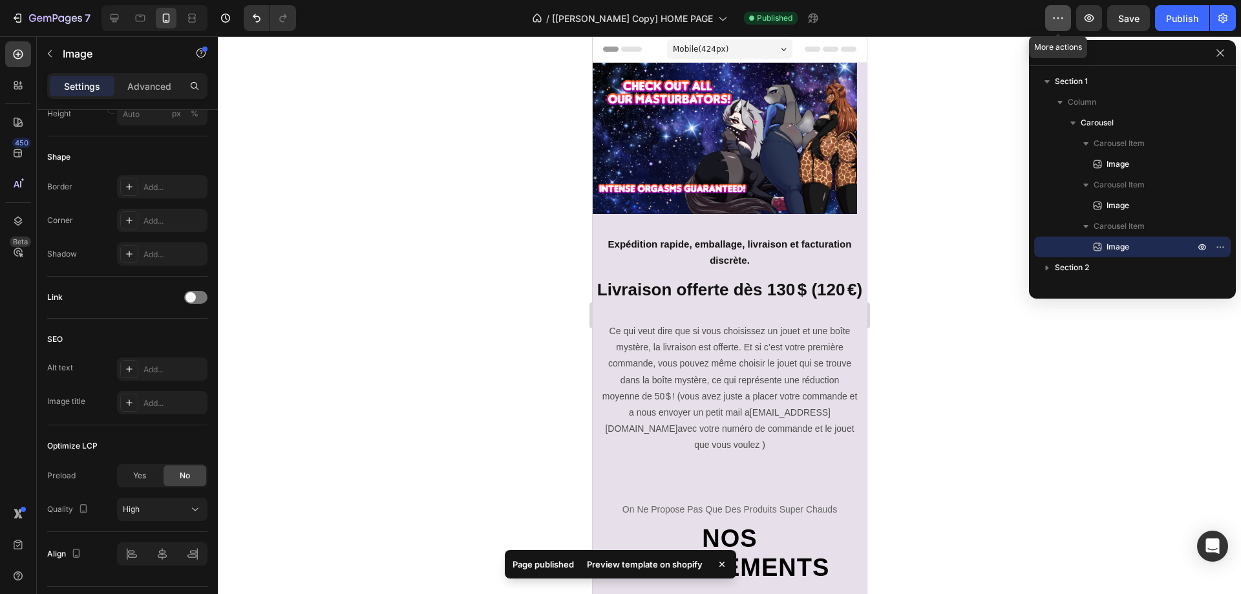
click at [1064, 17] on icon "button" at bounding box center [1057, 18] width 13 height 13
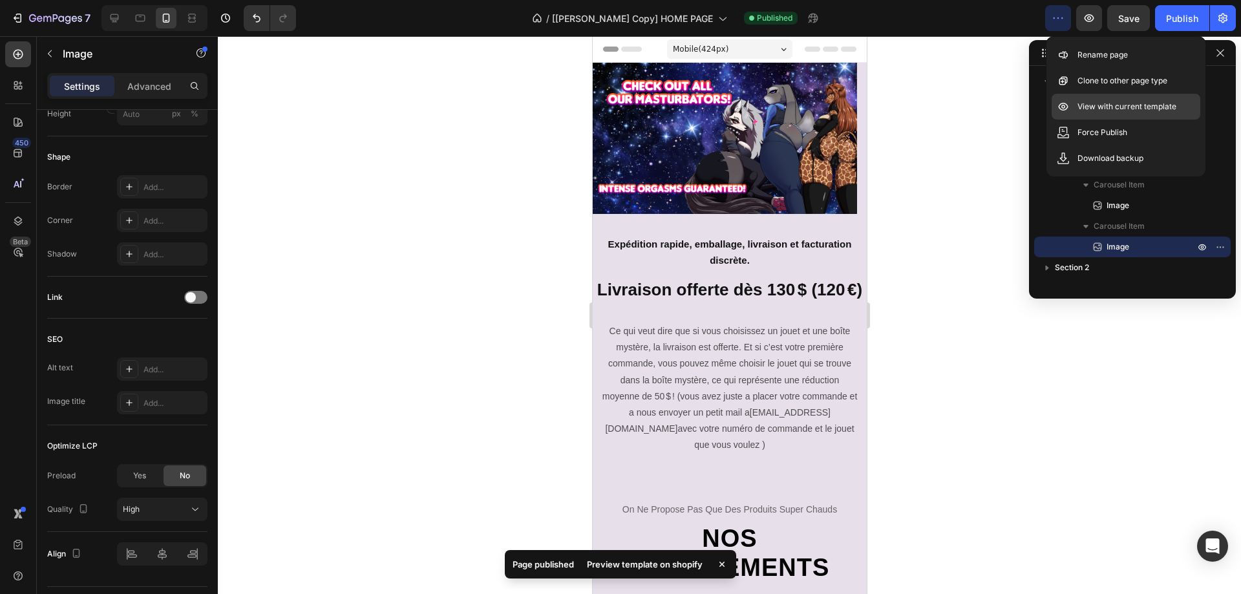
click at [1097, 102] on p "View with current template" at bounding box center [1126, 106] width 99 height 13
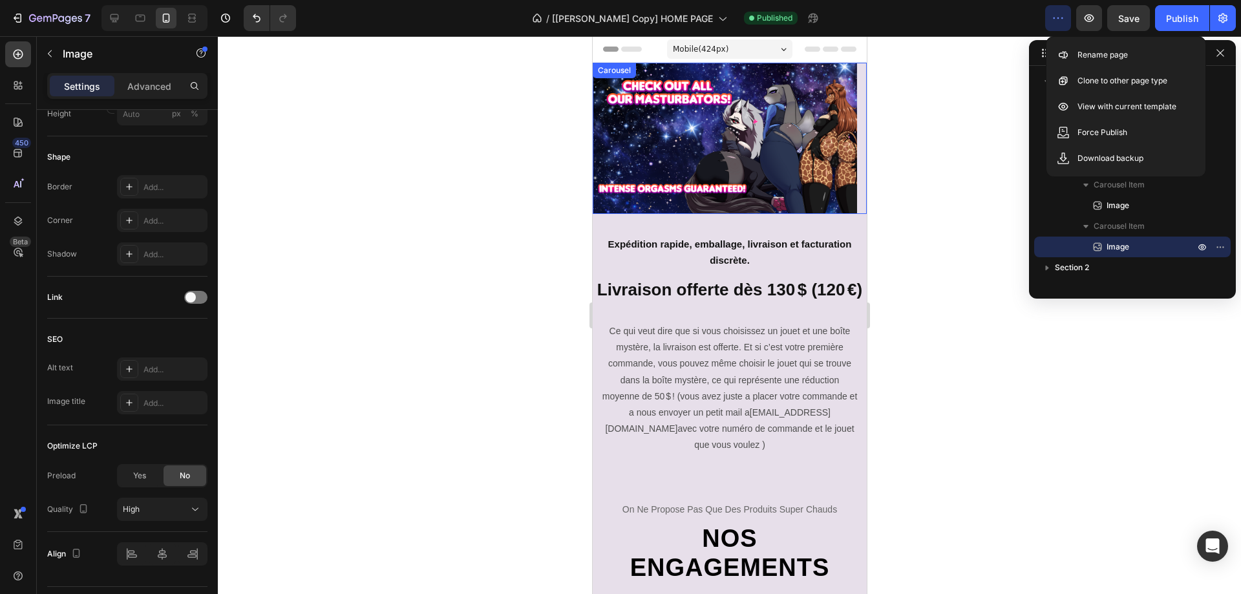
click at [685, 202] on div at bounding box center [729, 200] width 274 height 8
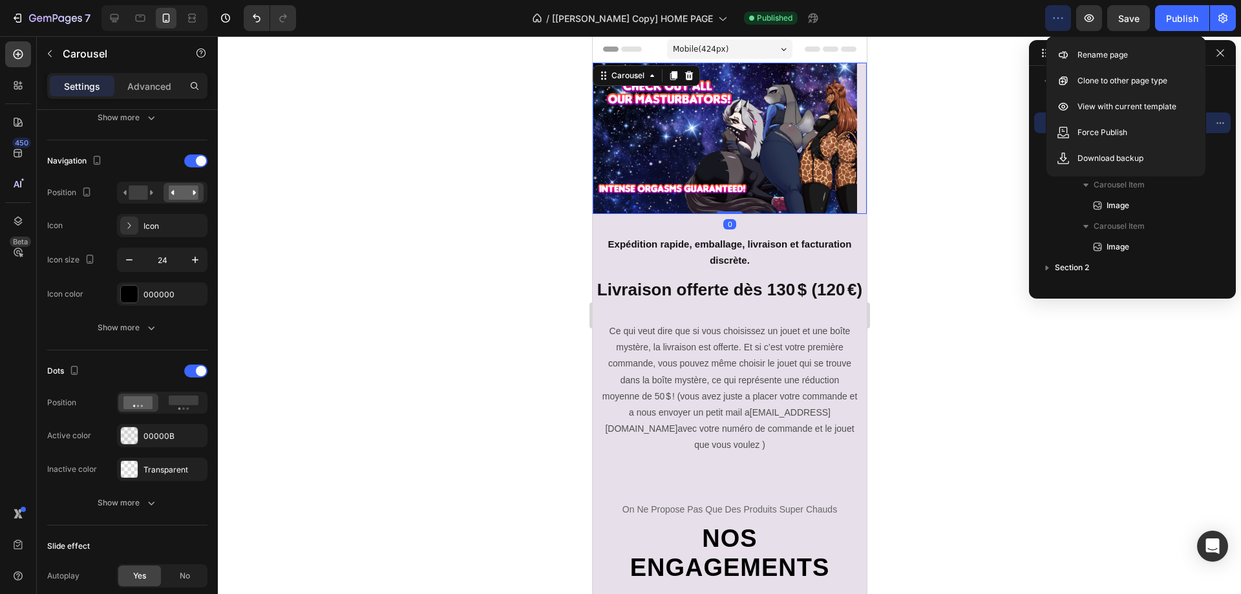
scroll to position [0, 0]
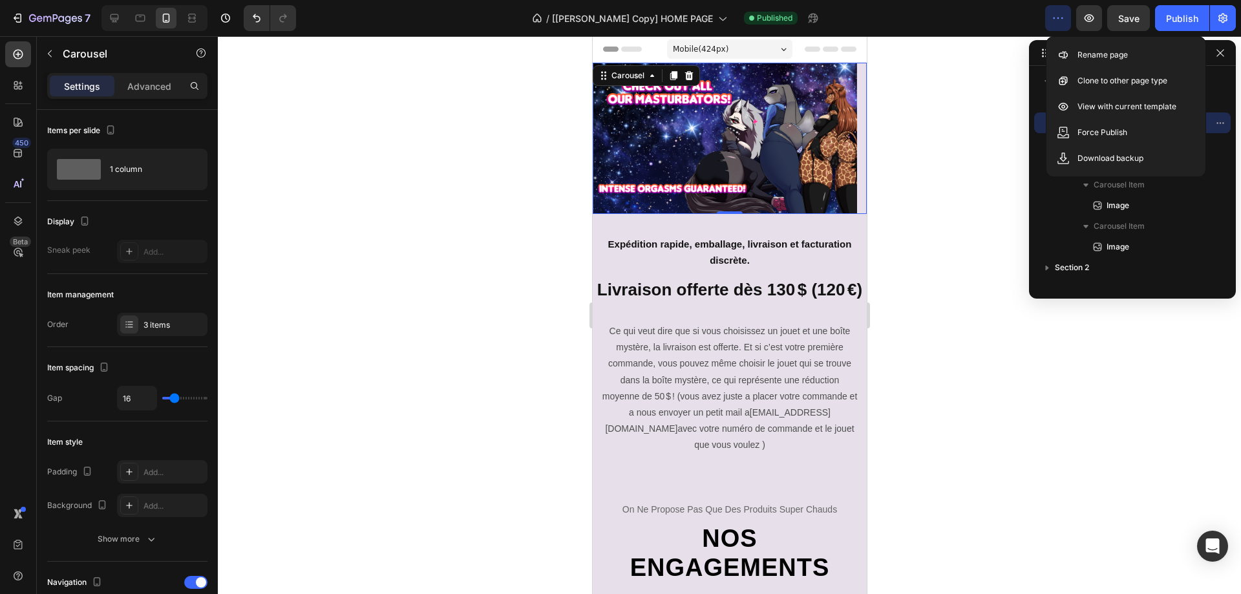
click at [1131, 293] on div "Section 1 Column Carousel Carousel Item Image Carousel Item Image Carousel Item…" at bounding box center [1132, 169] width 207 height 258
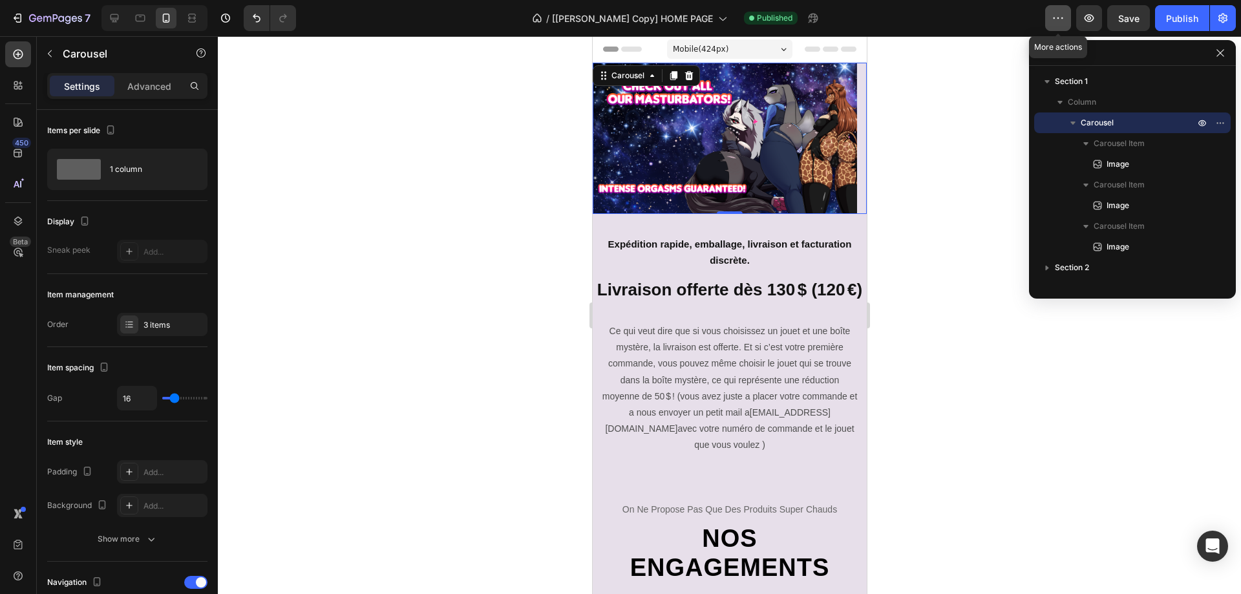
click at [1054, 21] on icon "button" at bounding box center [1057, 18] width 13 height 13
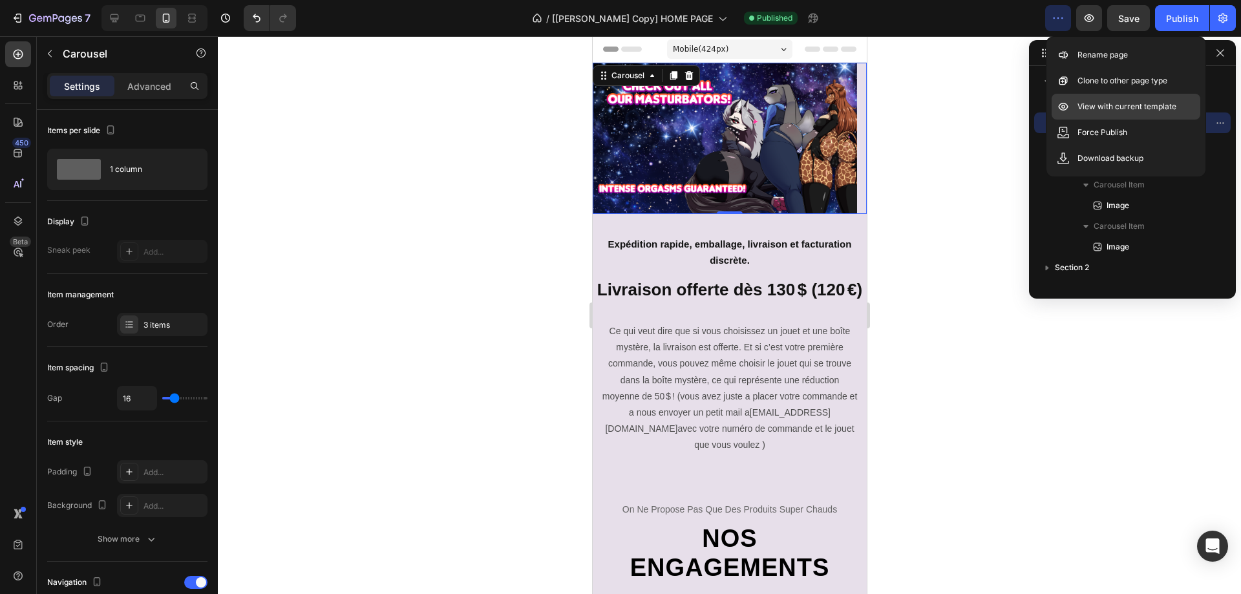
click at [1087, 120] on div "View with current template" at bounding box center [1125, 133] width 149 height 26
click at [1101, 103] on p "View with current template" at bounding box center [1126, 106] width 99 height 13
click at [961, 205] on div at bounding box center [729, 315] width 1023 height 558
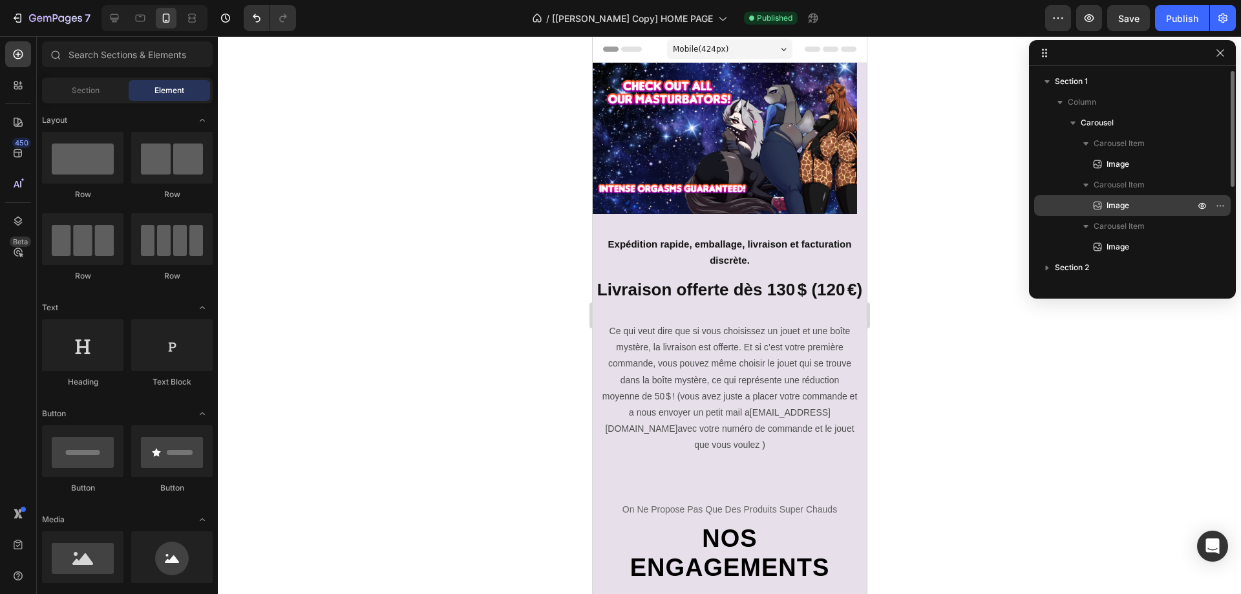
drag, startPoint x: 1117, startPoint y: 198, endPoint x: 153, endPoint y: 262, distance: 965.5
click at [1117, 198] on div "Image" at bounding box center [1132, 205] width 186 height 21
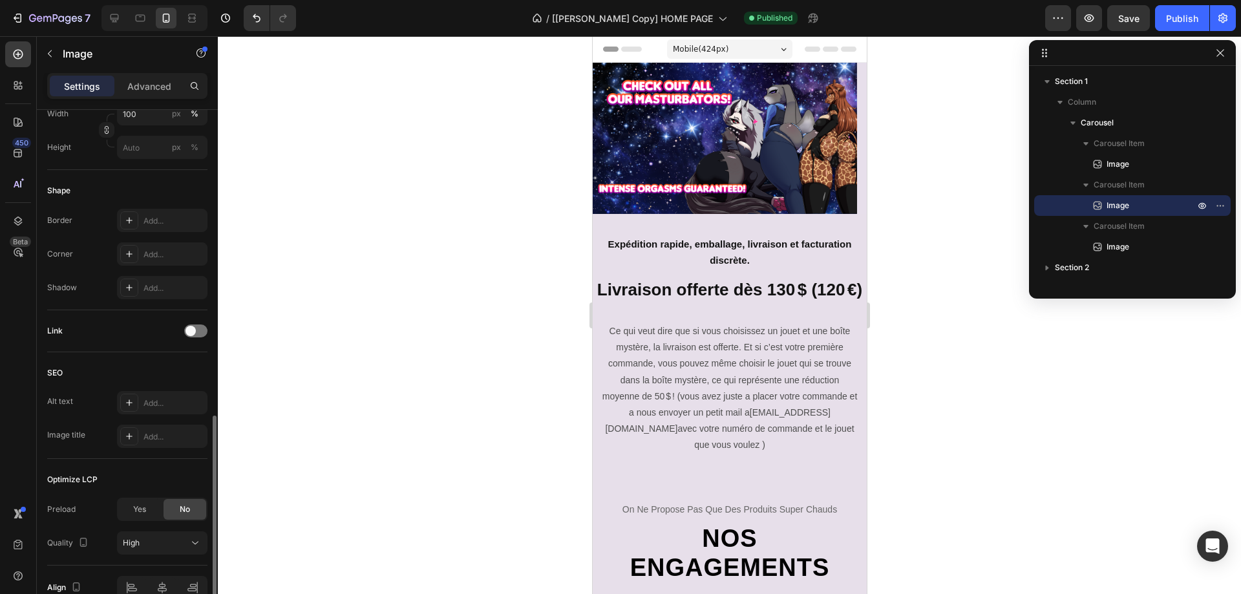
scroll to position [452, 0]
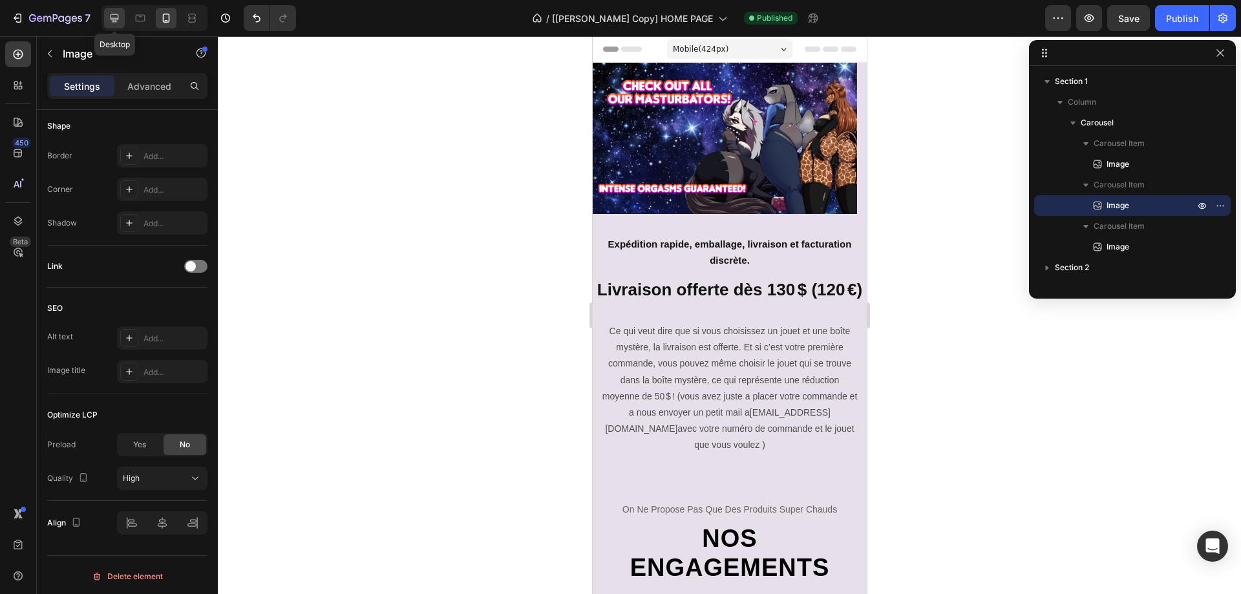
click at [109, 15] on icon at bounding box center [114, 18] width 13 height 13
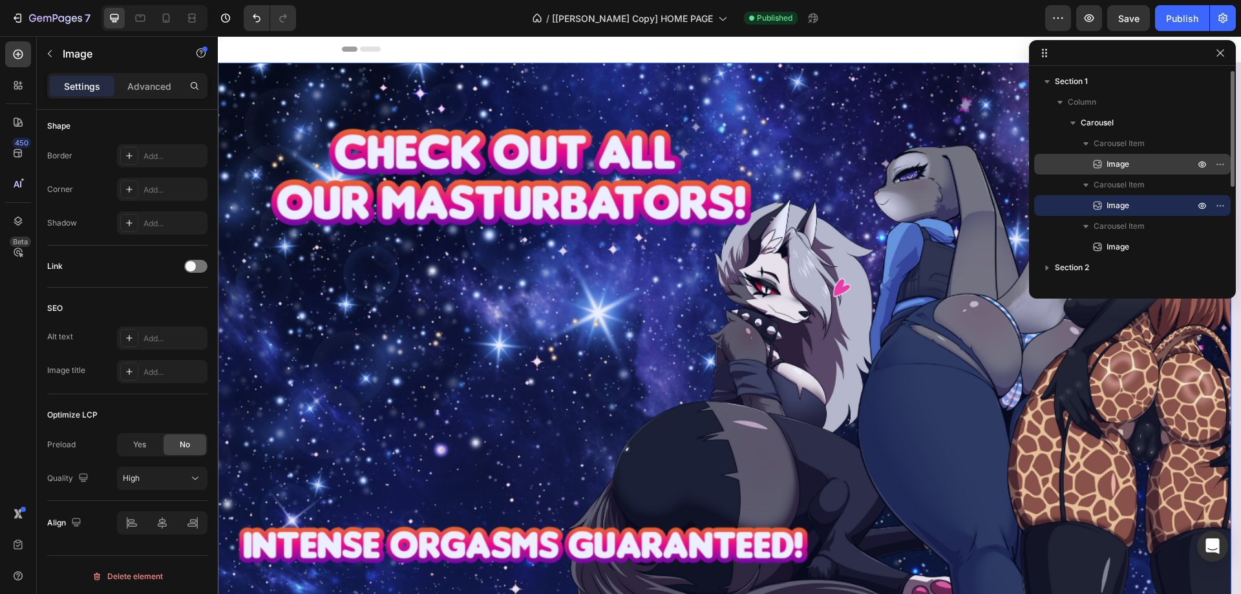
click at [1121, 166] on span "Image" at bounding box center [1117, 164] width 23 height 13
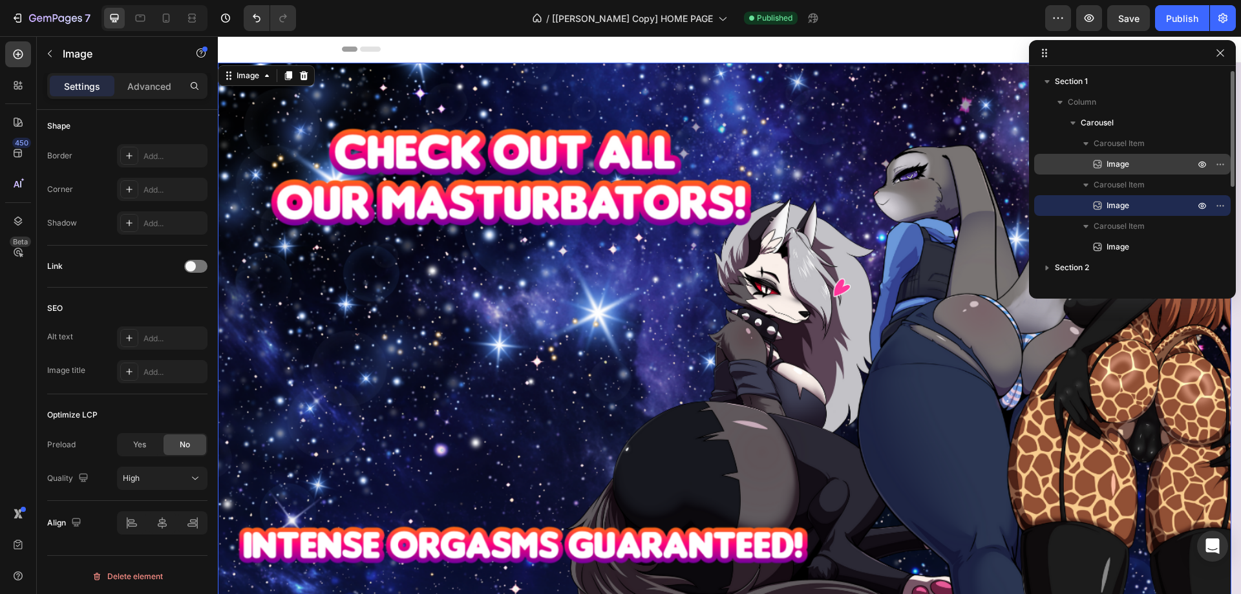
scroll to position [421, 0]
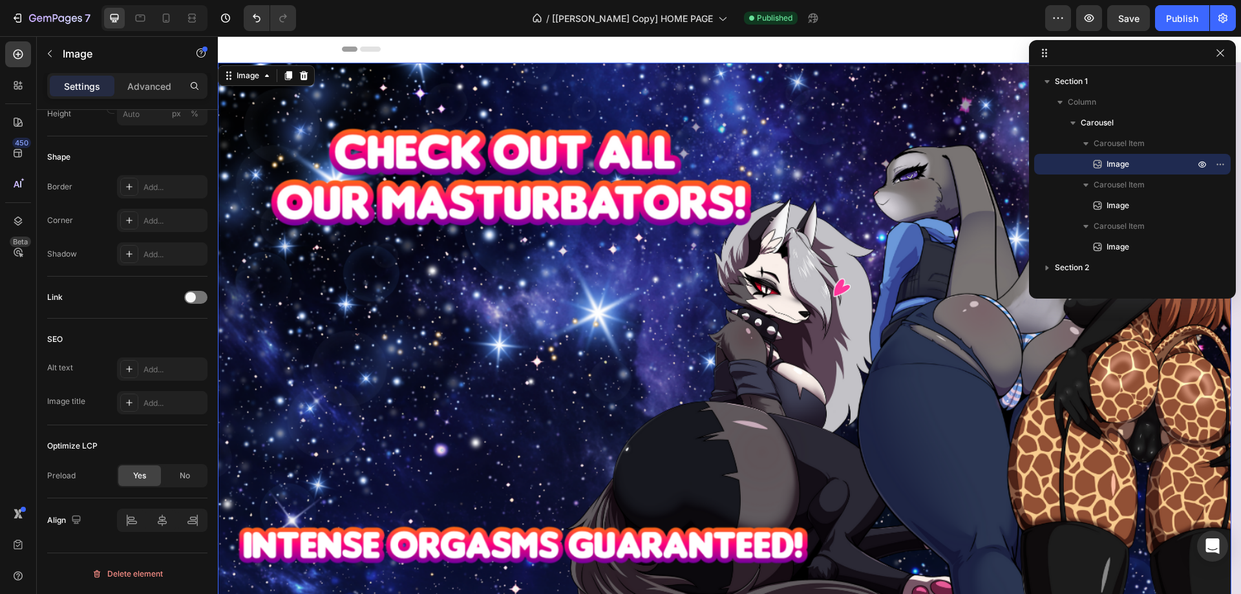
click at [321, 291] on img at bounding box center [724, 352] width 1013 height 579
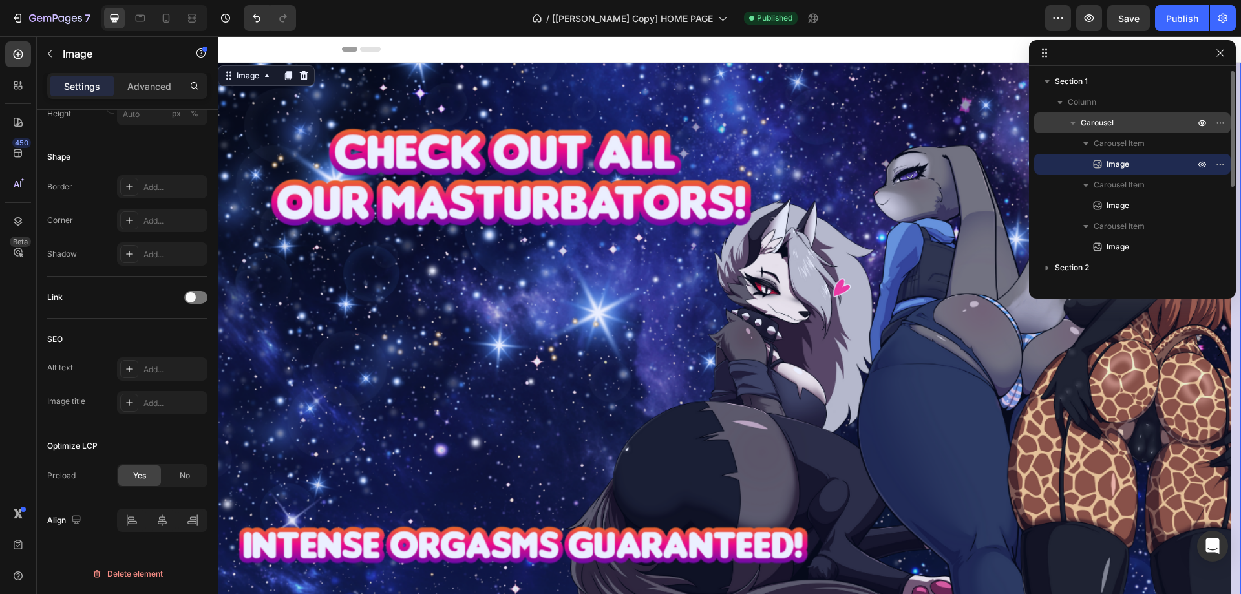
click at [1110, 122] on span "Carousel" at bounding box center [1096, 122] width 33 height 13
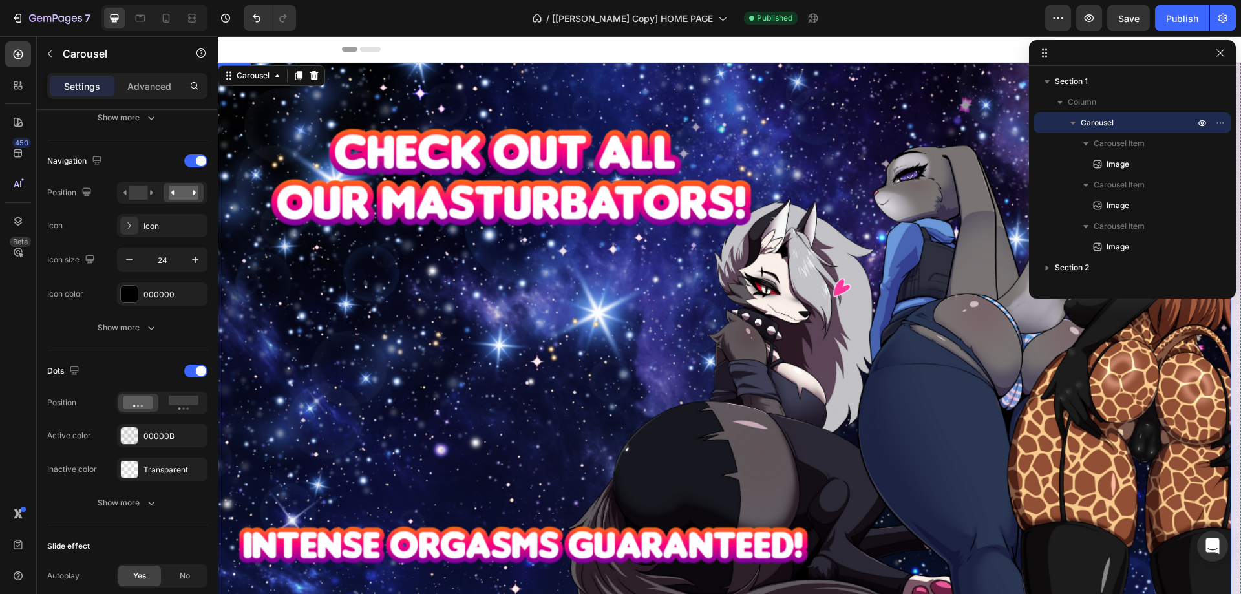
scroll to position [0, 0]
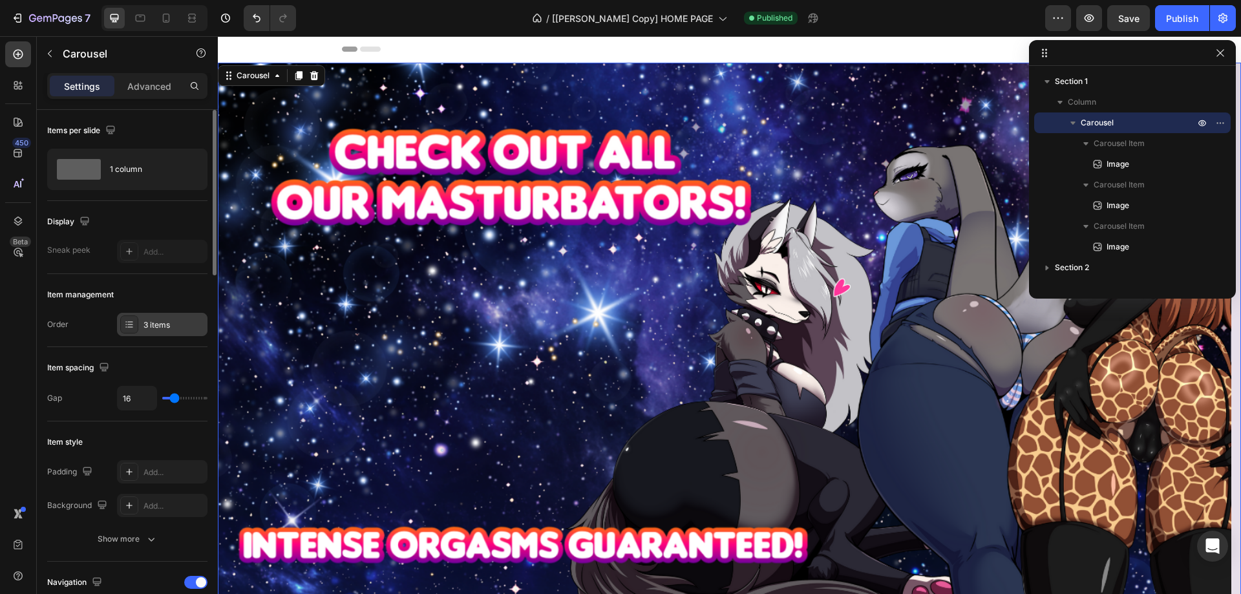
click at [156, 324] on div "3 items" at bounding box center [173, 325] width 61 height 12
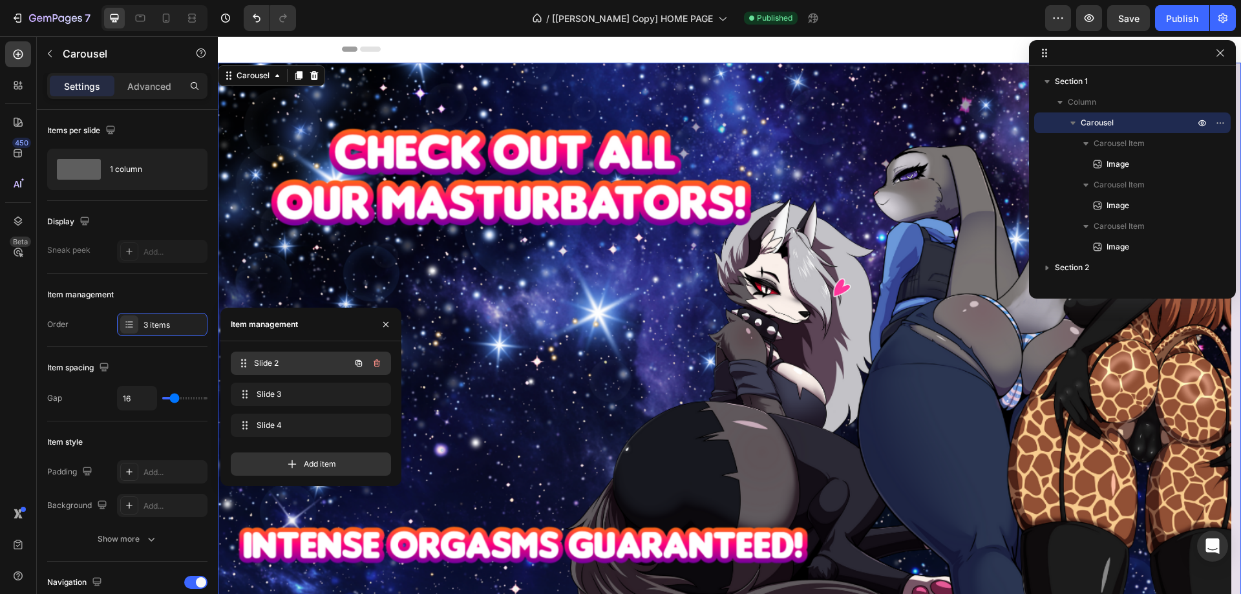
click at [290, 366] on span "Slide 2" at bounding box center [302, 363] width 96 height 12
click at [286, 395] on span "Slide 3" at bounding box center [302, 394] width 96 height 12
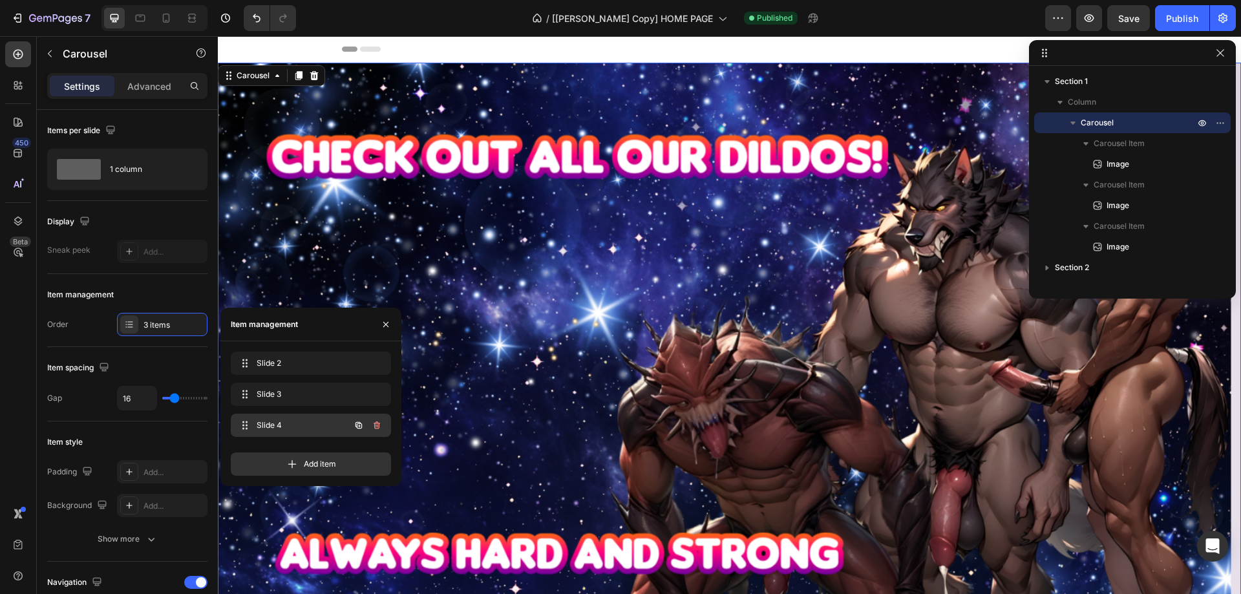
click at [289, 416] on div "Slide 4 Slide 4" at bounding box center [293, 425] width 114 height 18
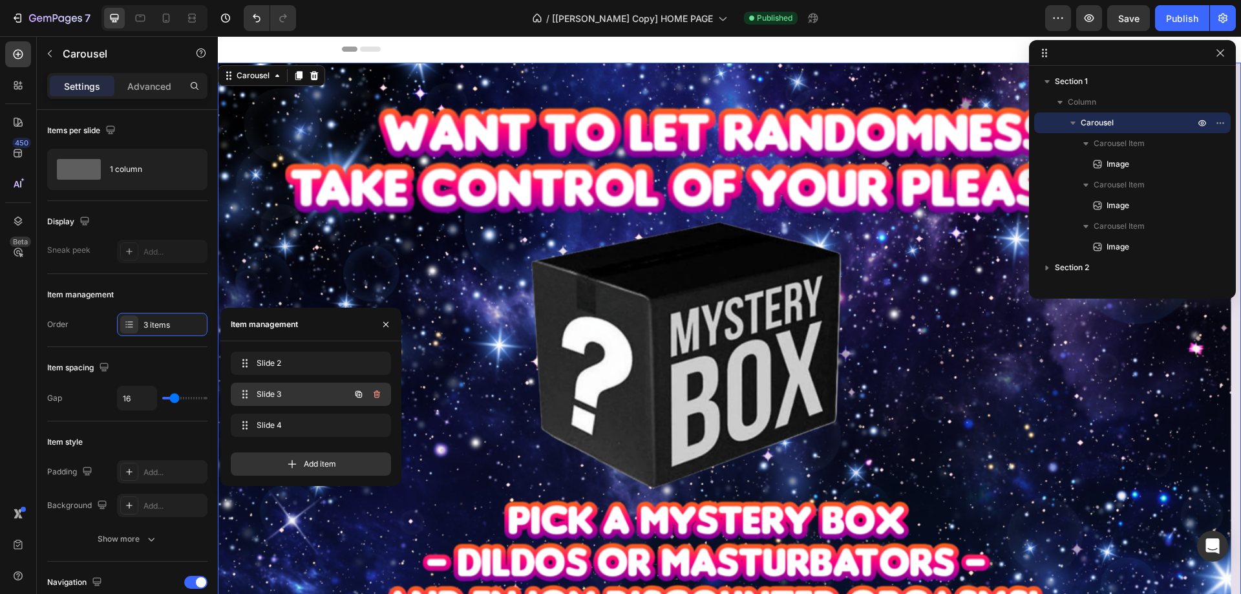
click at [296, 393] on span "Slide 3" at bounding box center [293, 394] width 73 height 12
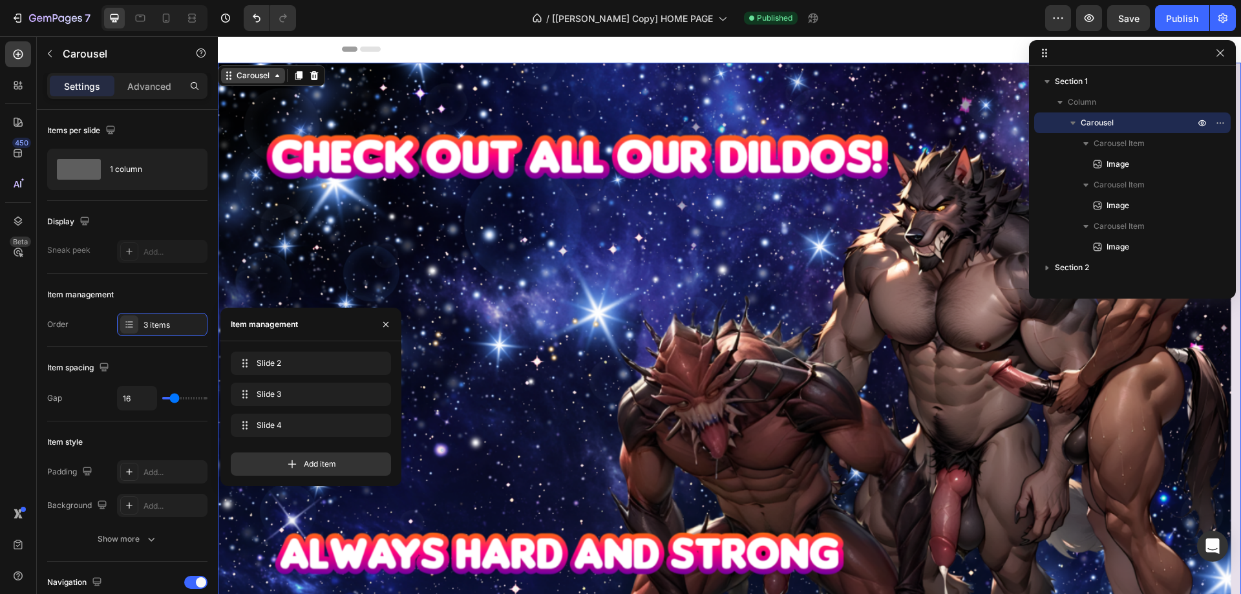
click at [249, 81] on div "Carousel" at bounding box center [253, 76] width 38 height 12
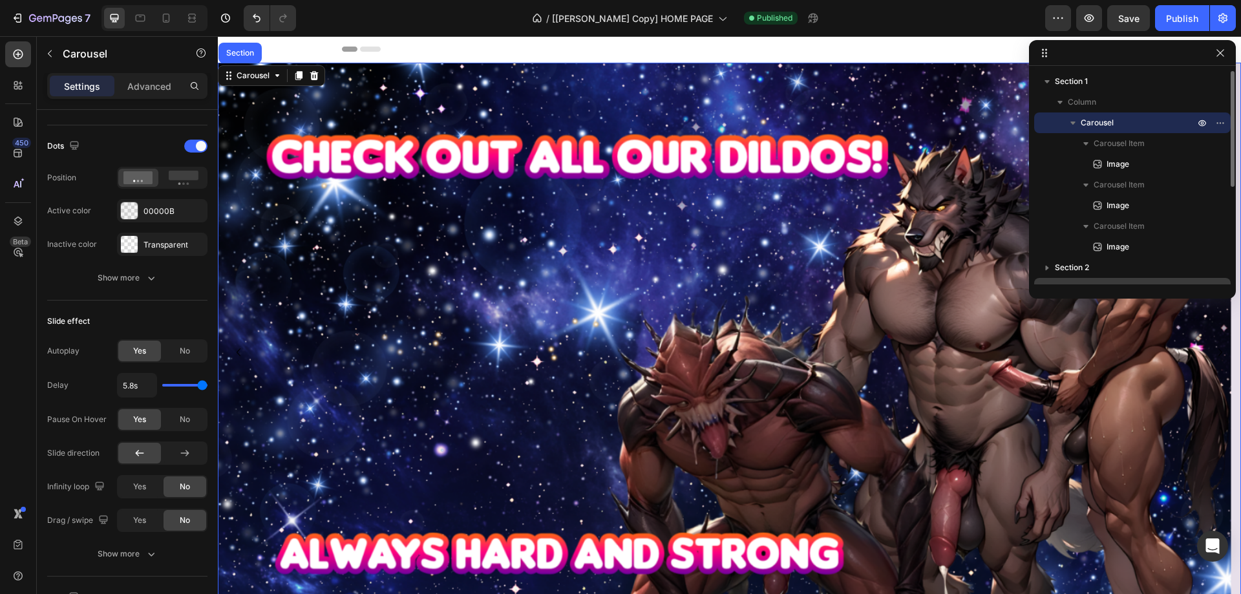
scroll to position [65, 0]
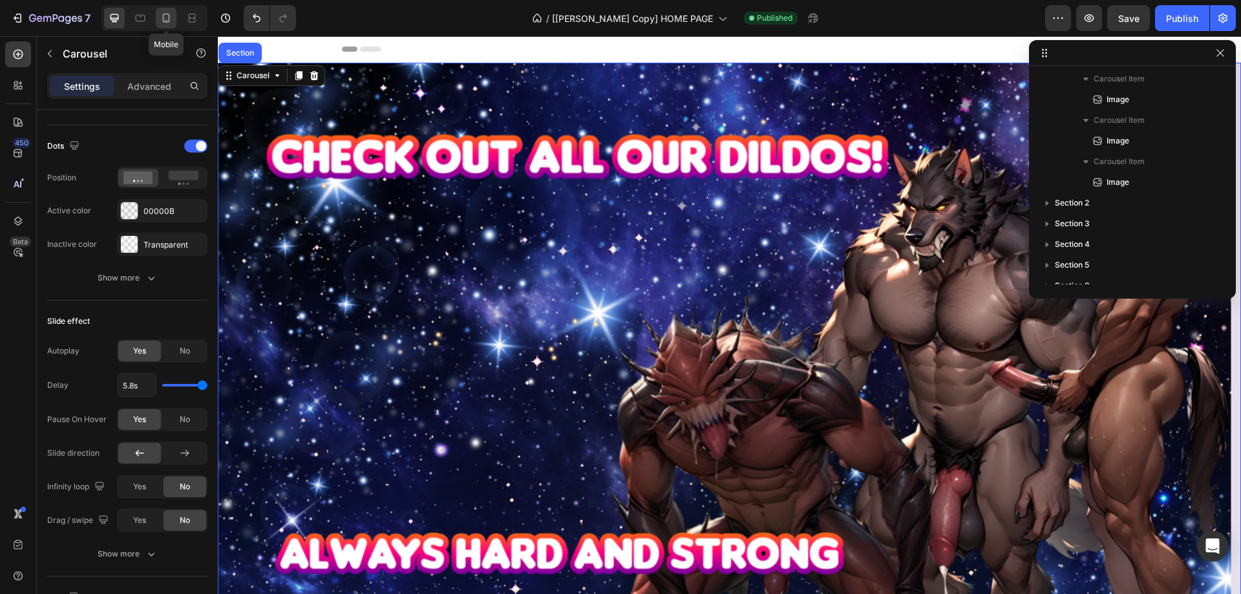
drag, startPoint x: 167, startPoint y: 13, endPoint x: 62, endPoint y: 20, distance: 105.6
click at [167, 13] on icon at bounding box center [166, 18] width 13 height 13
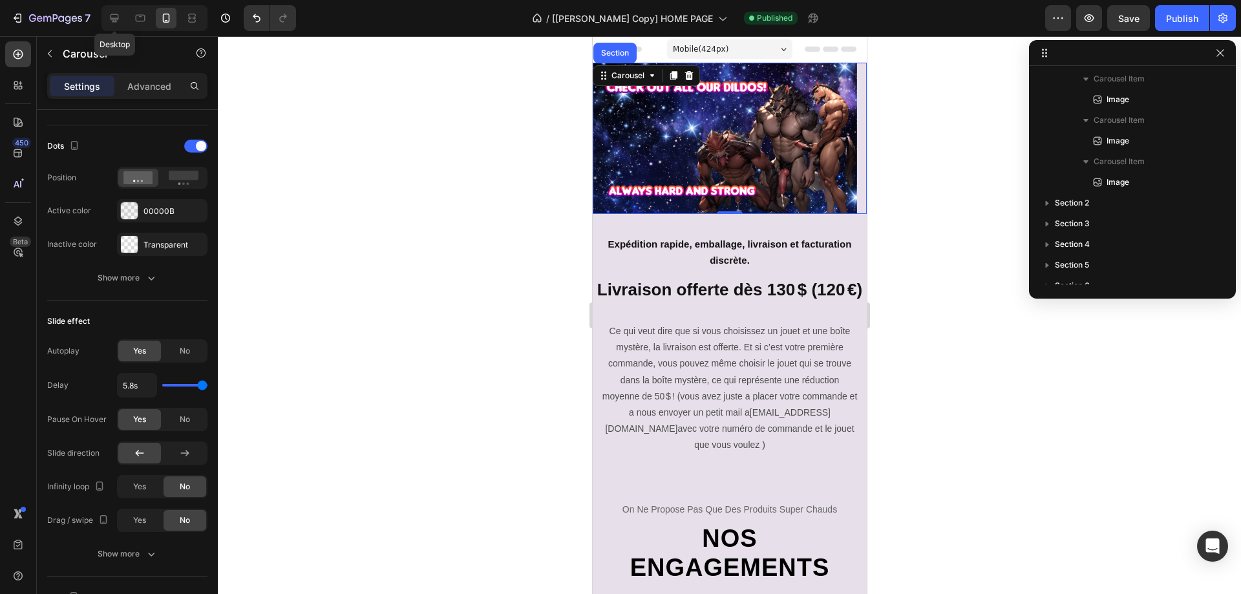
click at [118, 19] on icon at bounding box center [114, 18] width 8 height 8
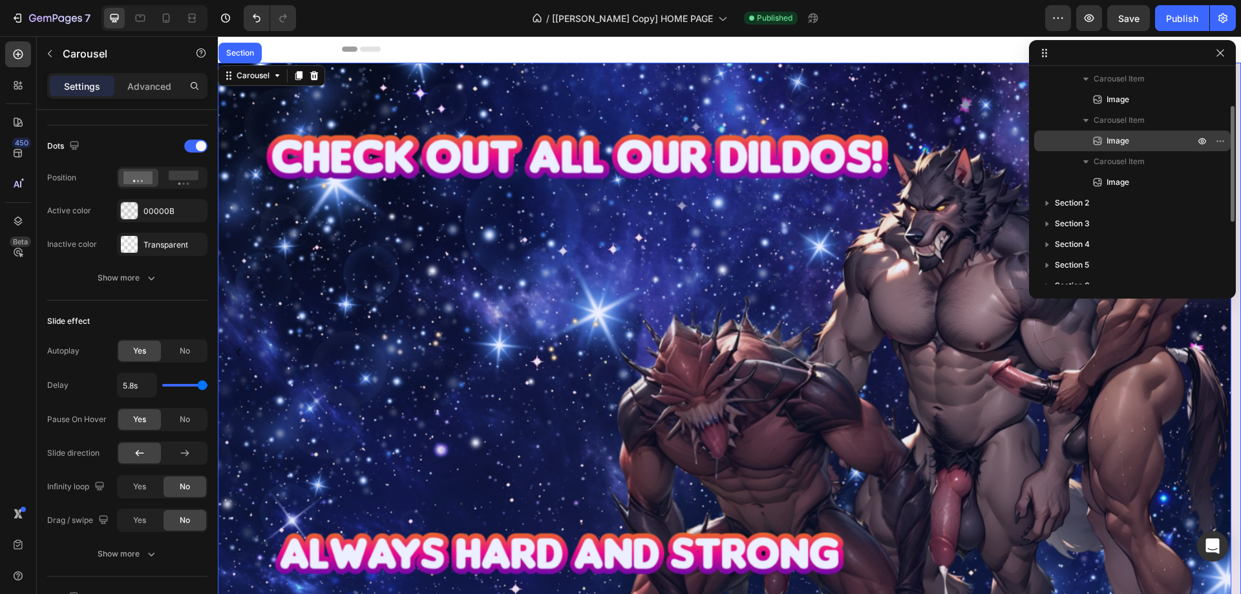
click at [1114, 140] on span "Image" at bounding box center [1117, 140] width 23 height 13
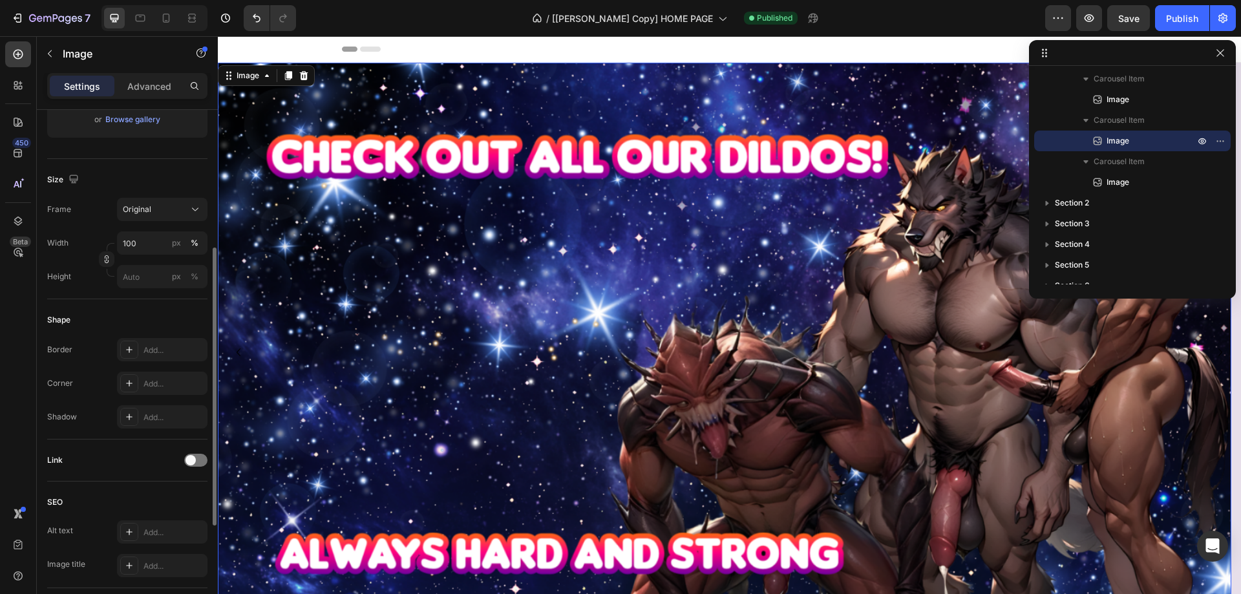
scroll to position [388, 0]
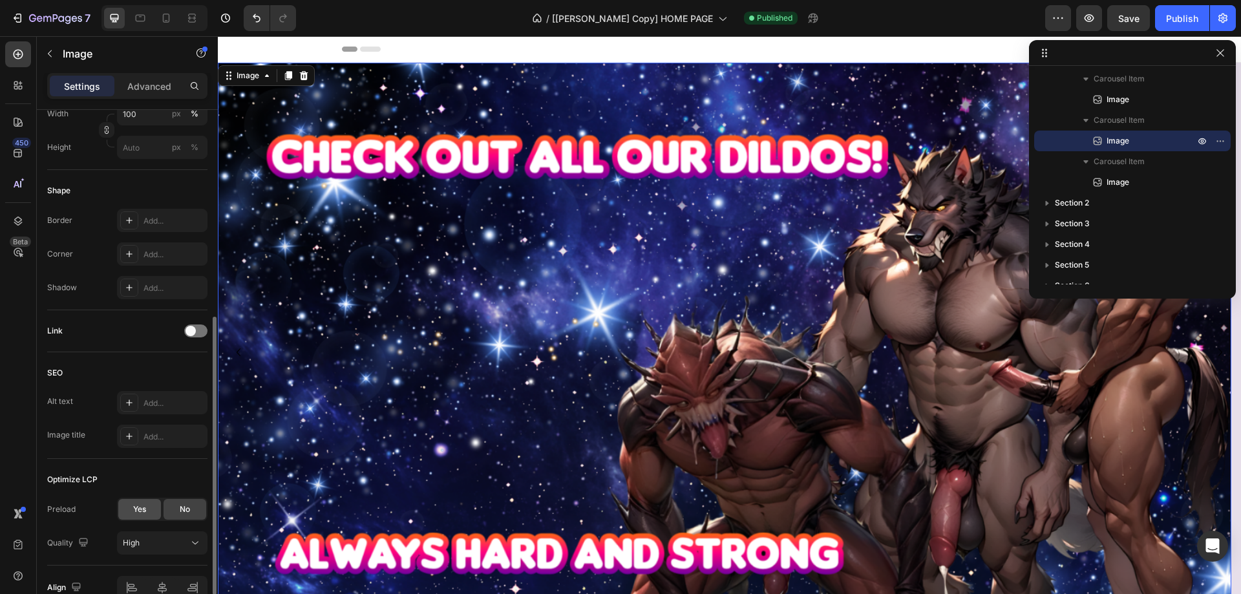
click at [136, 503] on div "Yes" at bounding box center [139, 509] width 43 height 21
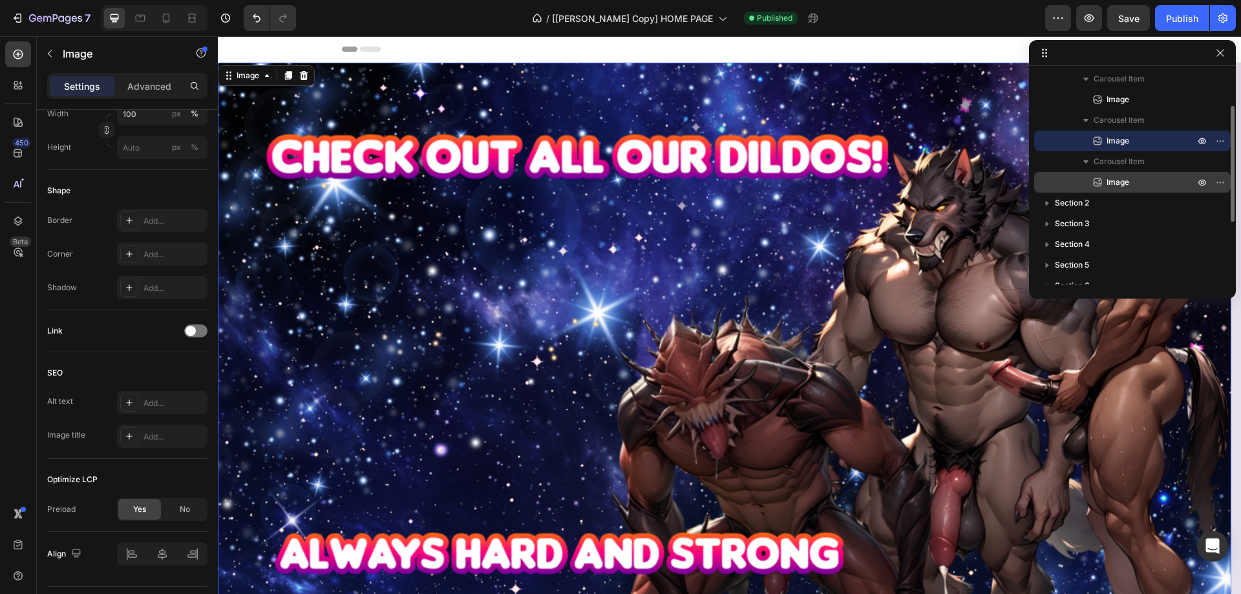
click at [1124, 188] on span "Image" at bounding box center [1117, 182] width 23 height 13
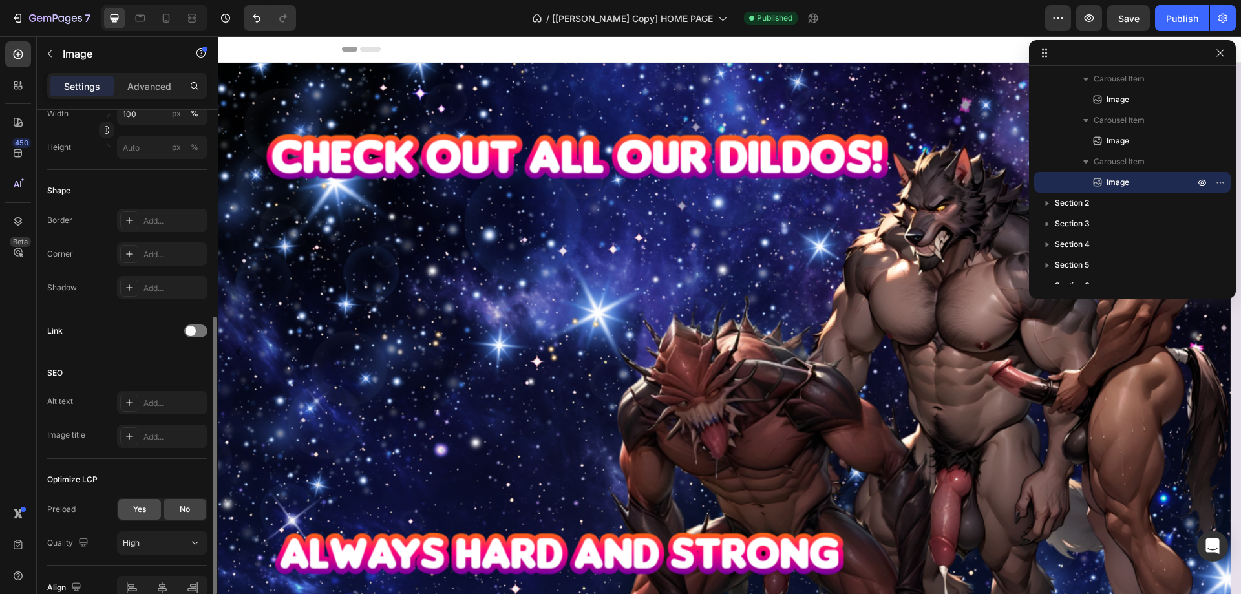
click at [138, 511] on span "Yes" at bounding box center [139, 509] width 13 height 12
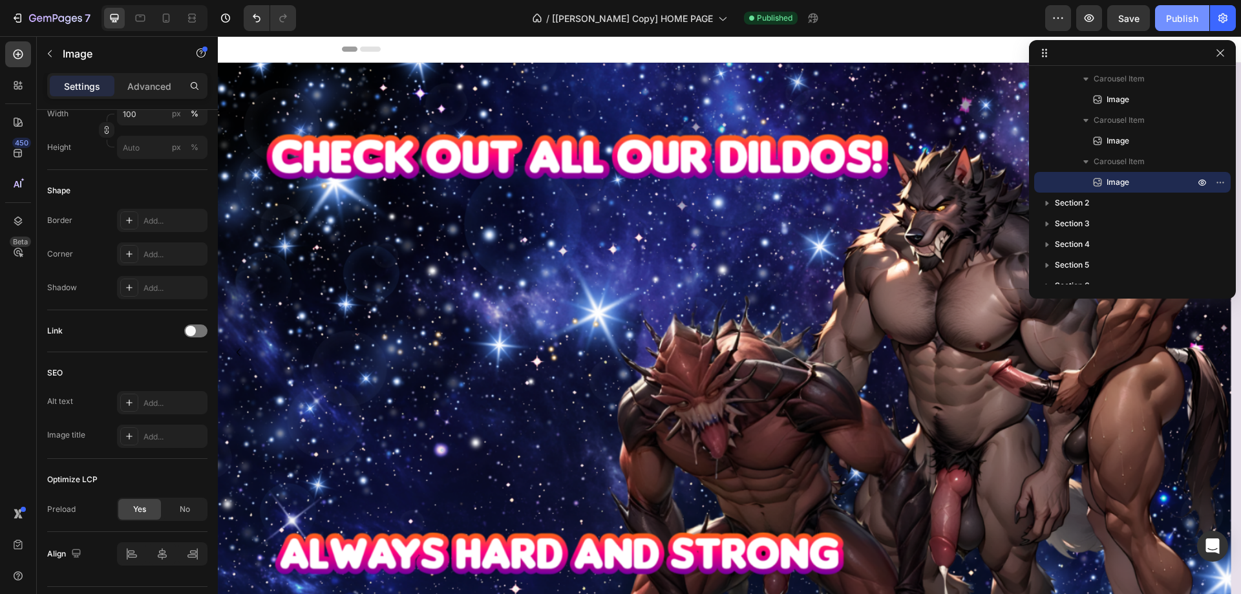
click at [1164, 19] on button "Publish" at bounding box center [1182, 18] width 54 height 26
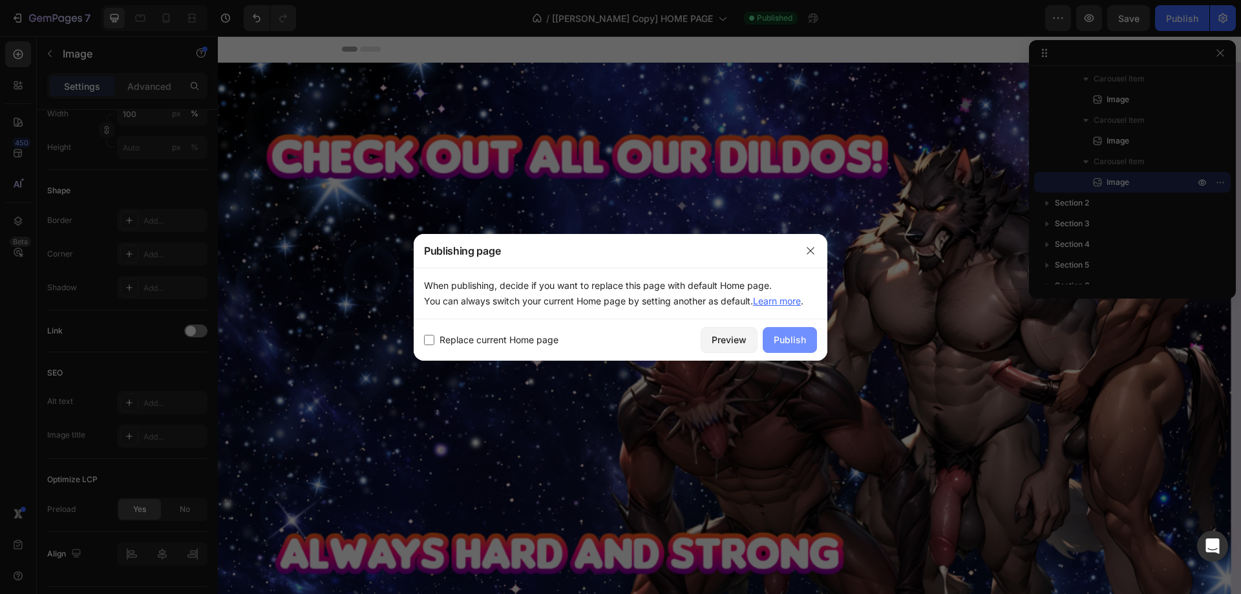
click at [788, 339] on div "Publish" at bounding box center [789, 340] width 32 height 14
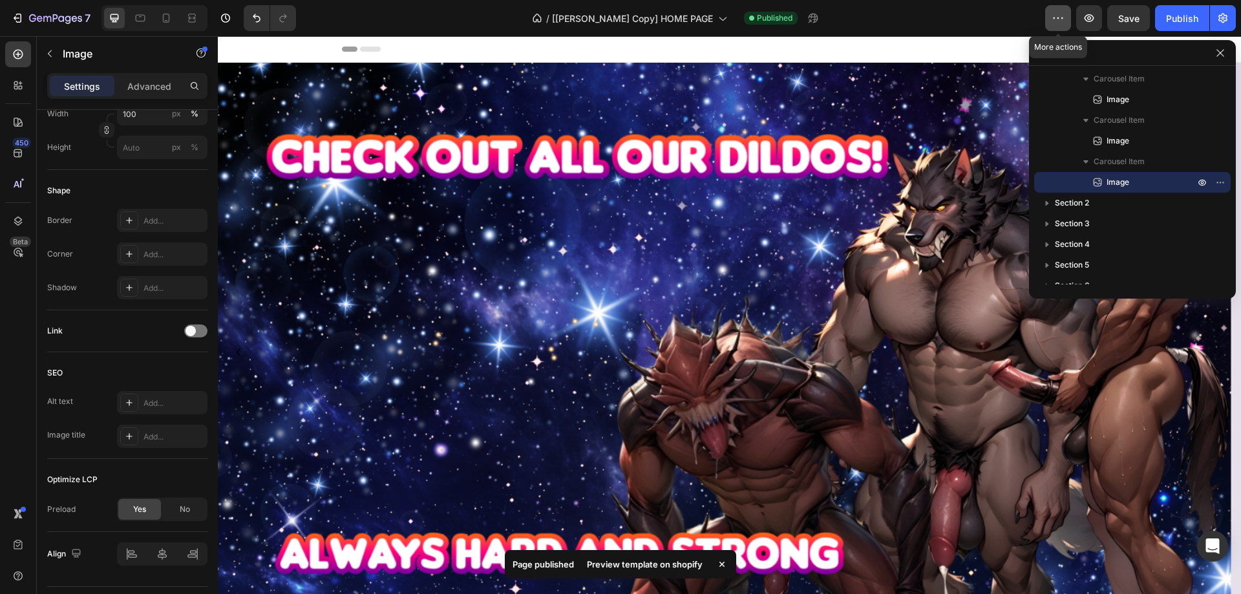
click at [1052, 17] on icon "button" at bounding box center [1057, 18] width 13 height 13
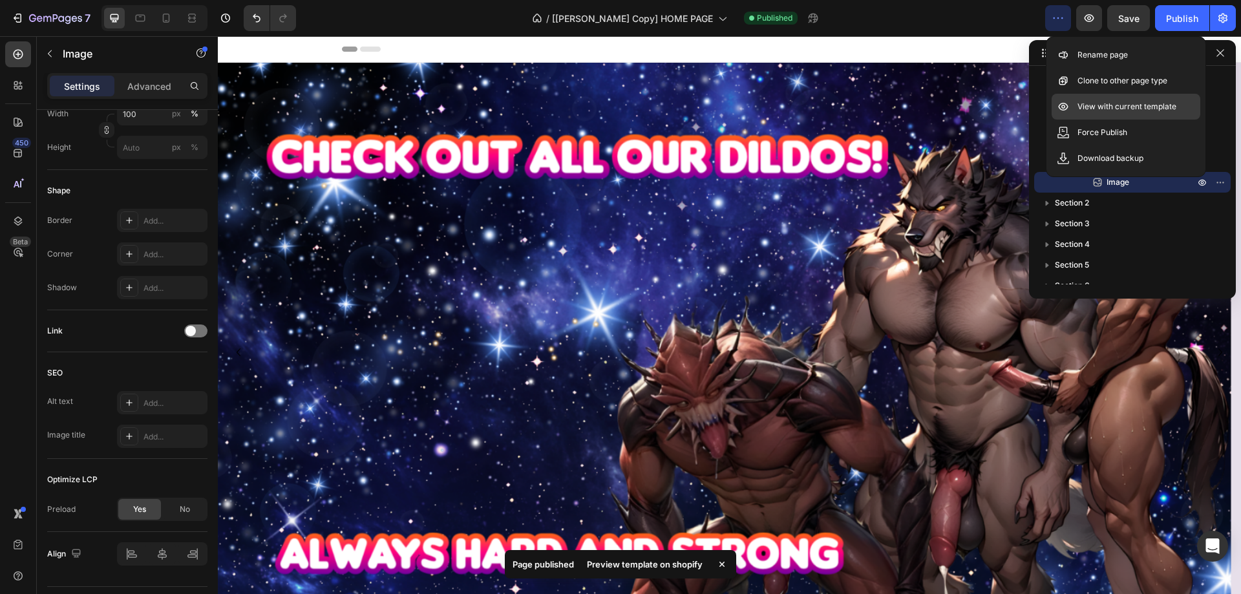
click at [1094, 102] on p "View with current template" at bounding box center [1126, 106] width 99 height 13
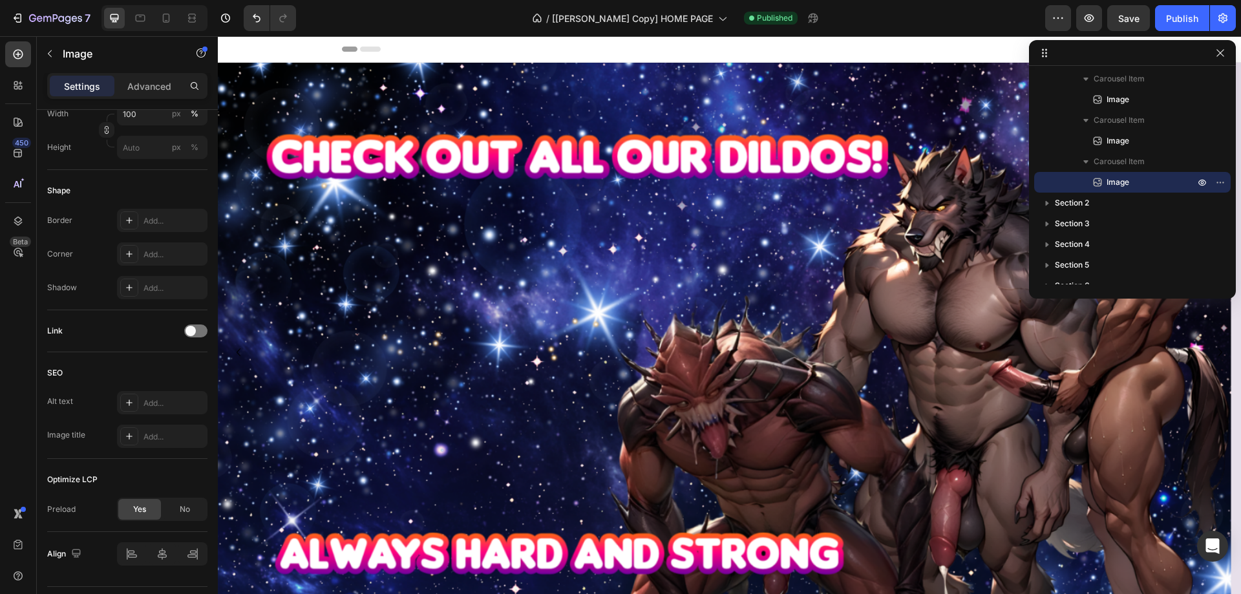
click at [998, 34] on div "7 Version history / [Annie GemPages Copy] HOME PAGE Published Preview Save Publ…" at bounding box center [620, 18] width 1241 height 37
click at [189, 509] on span "No" at bounding box center [185, 509] width 10 height 12
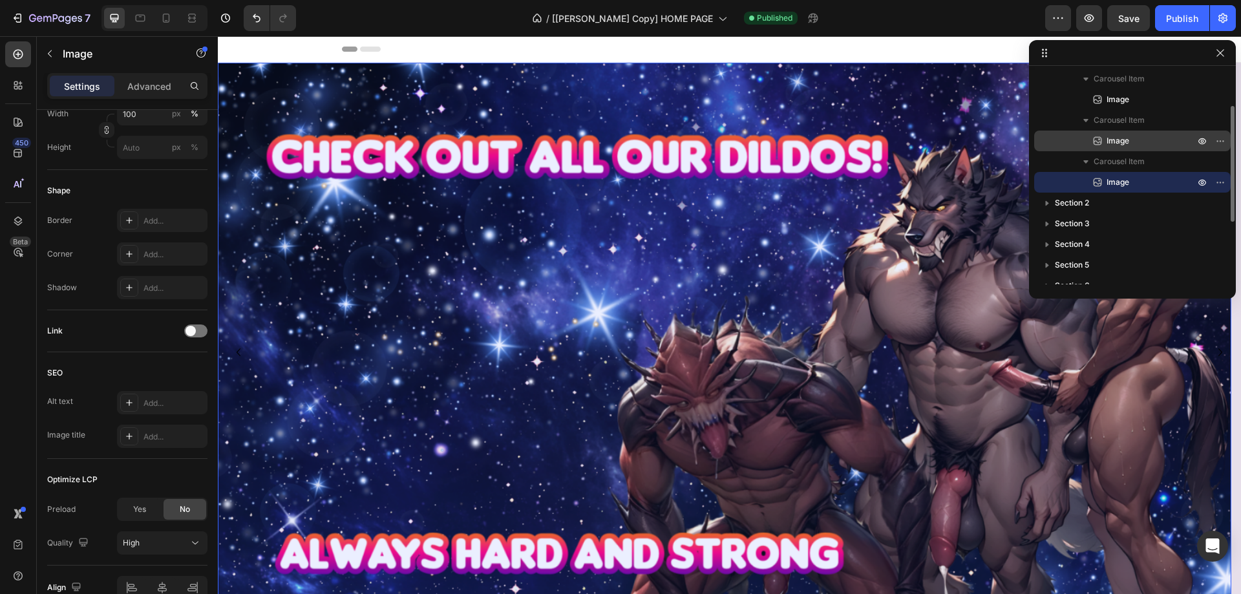
click at [1120, 138] on span "Image" at bounding box center [1117, 140] width 23 height 13
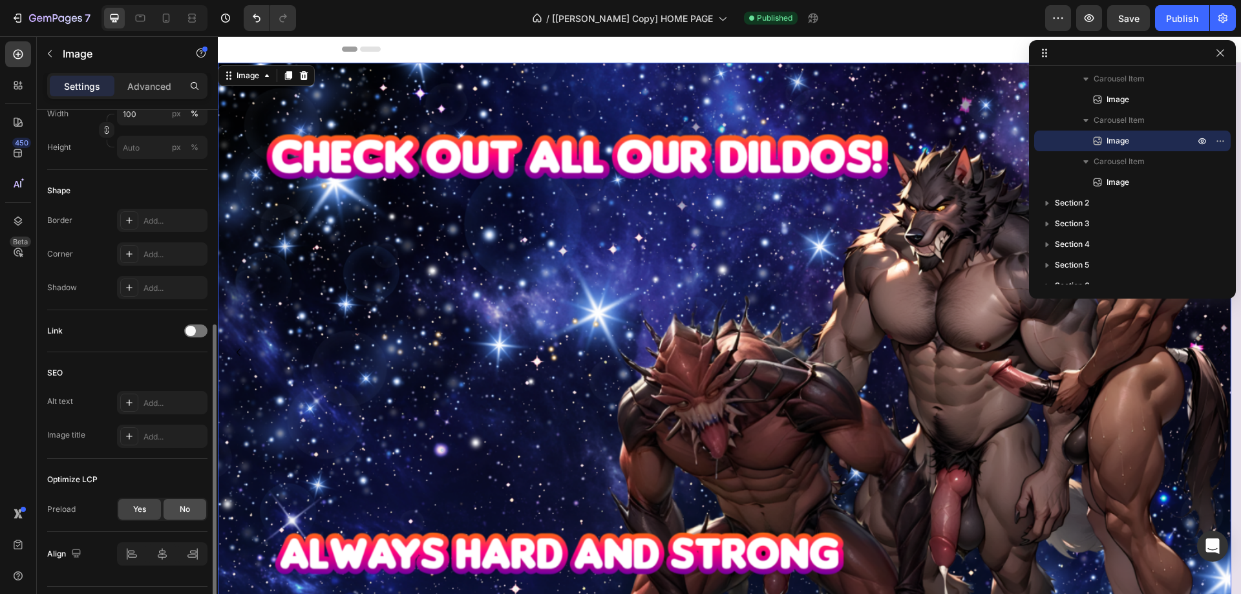
click at [172, 508] on div "No" at bounding box center [184, 509] width 43 height 21
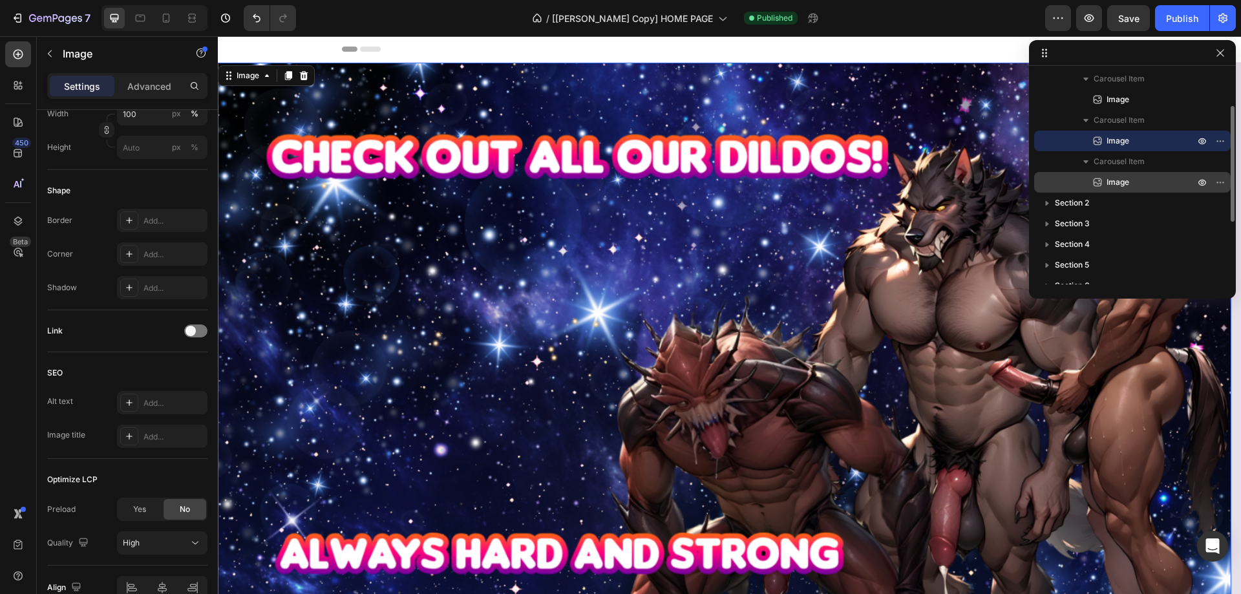
scroll to position [0, 0]
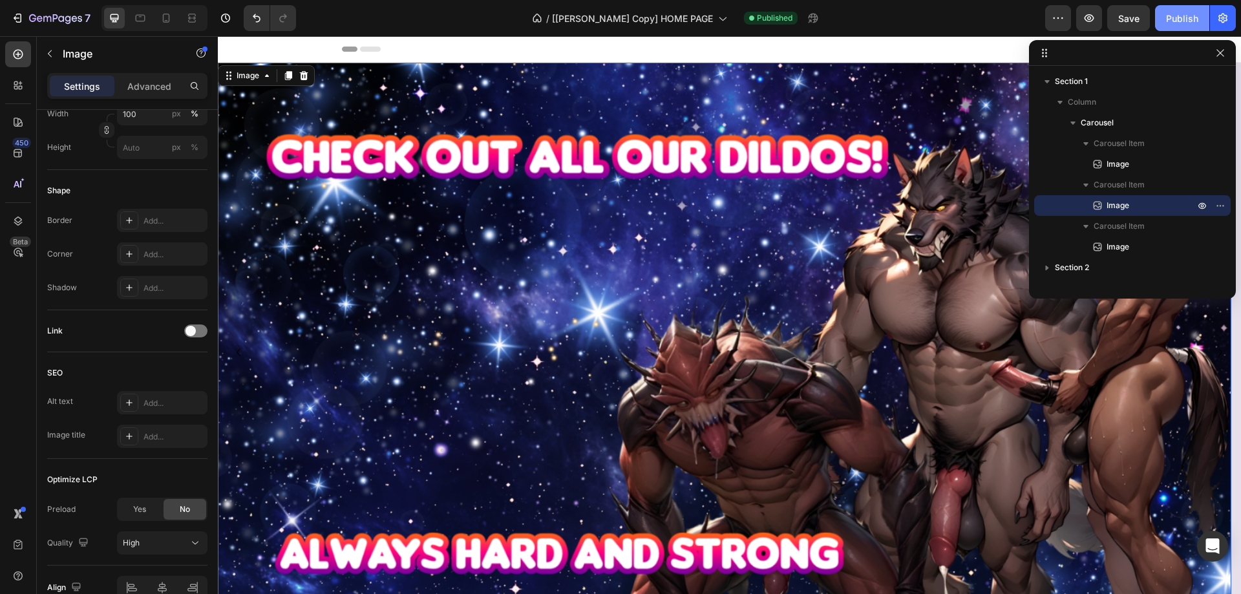
click at [1186, 16] on div "Publish" at bounding box center [1182, 19] width 32 height 14
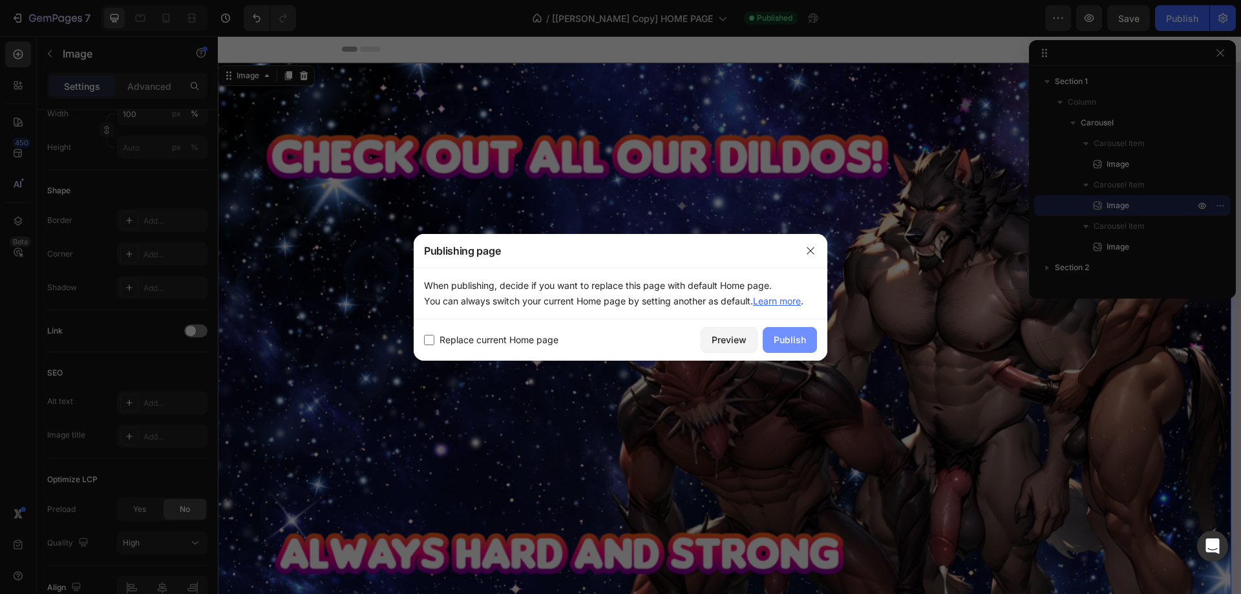
click at [788, 330] on button "Publish" at bounding box center [789, 340] width 54 height 26
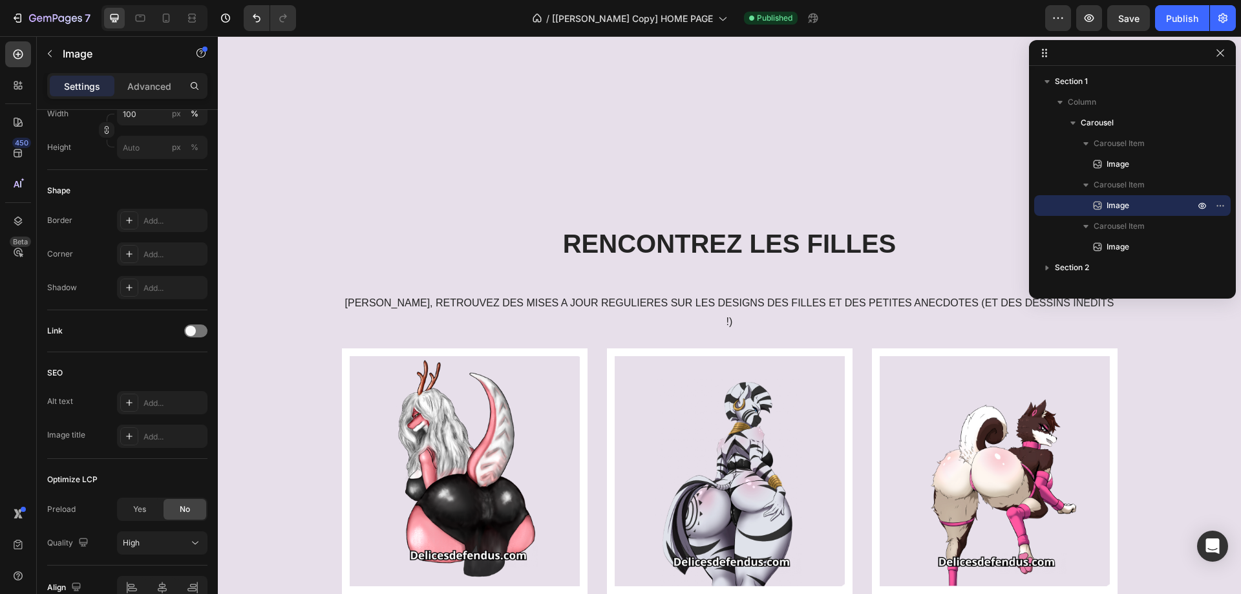
scroll to position [1874, 0]
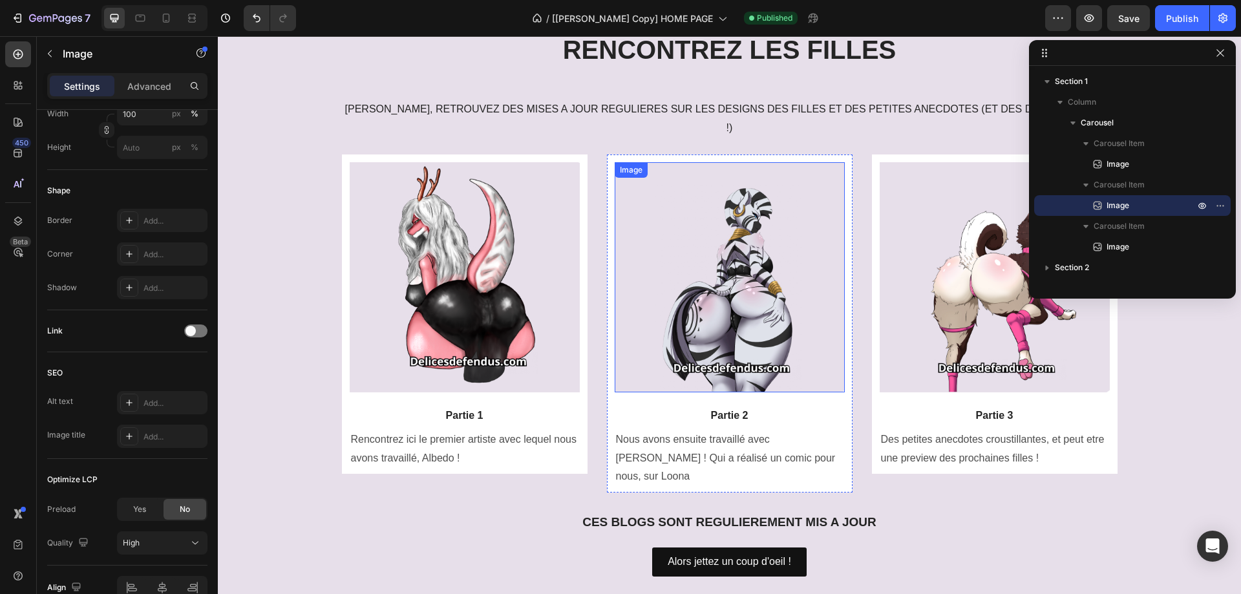
click at [802, 271] on img at bounding box center [729, 277] width 230 height 230
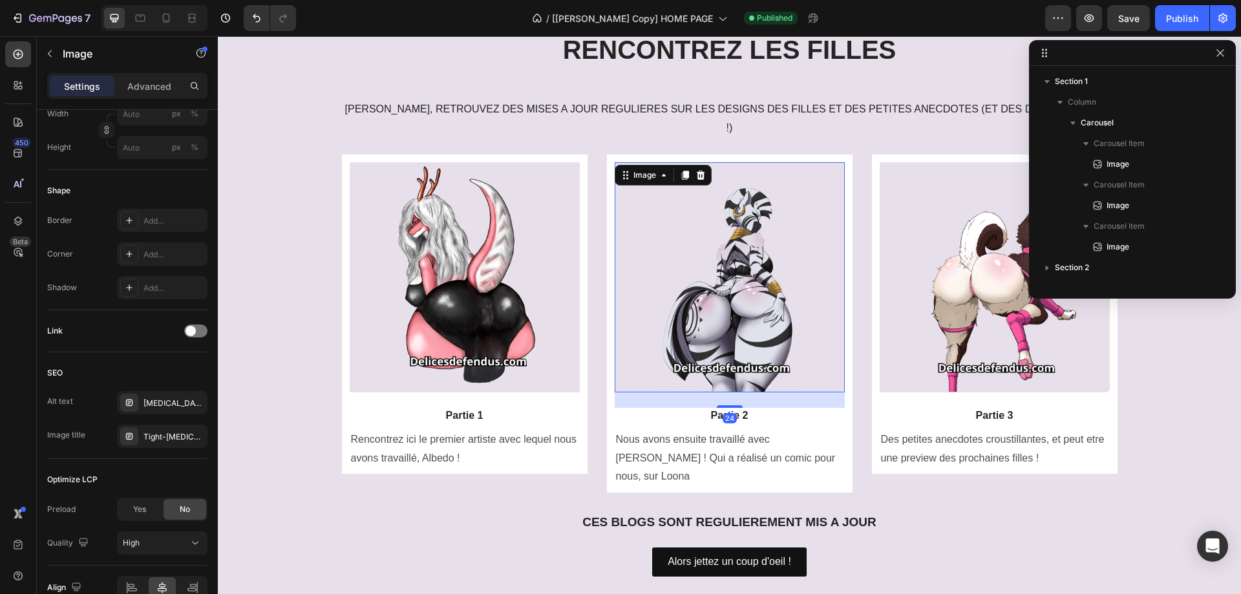
scroll to position [369, 0]
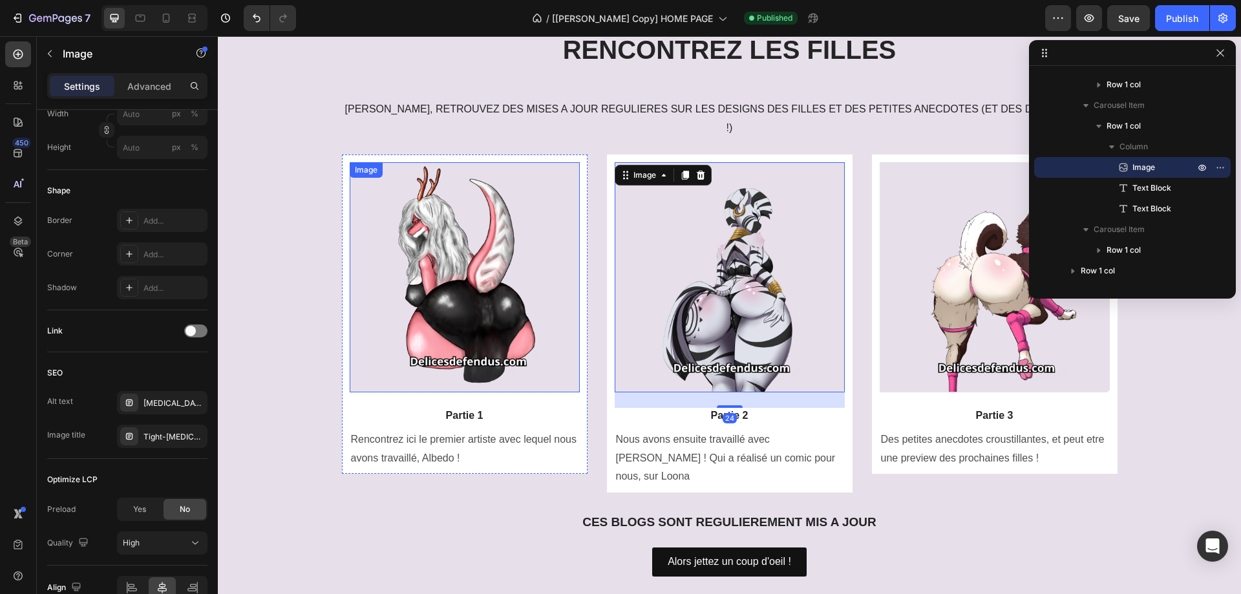
click at [491, 302] on img at bounding box center [465, 277] width 230 height 230
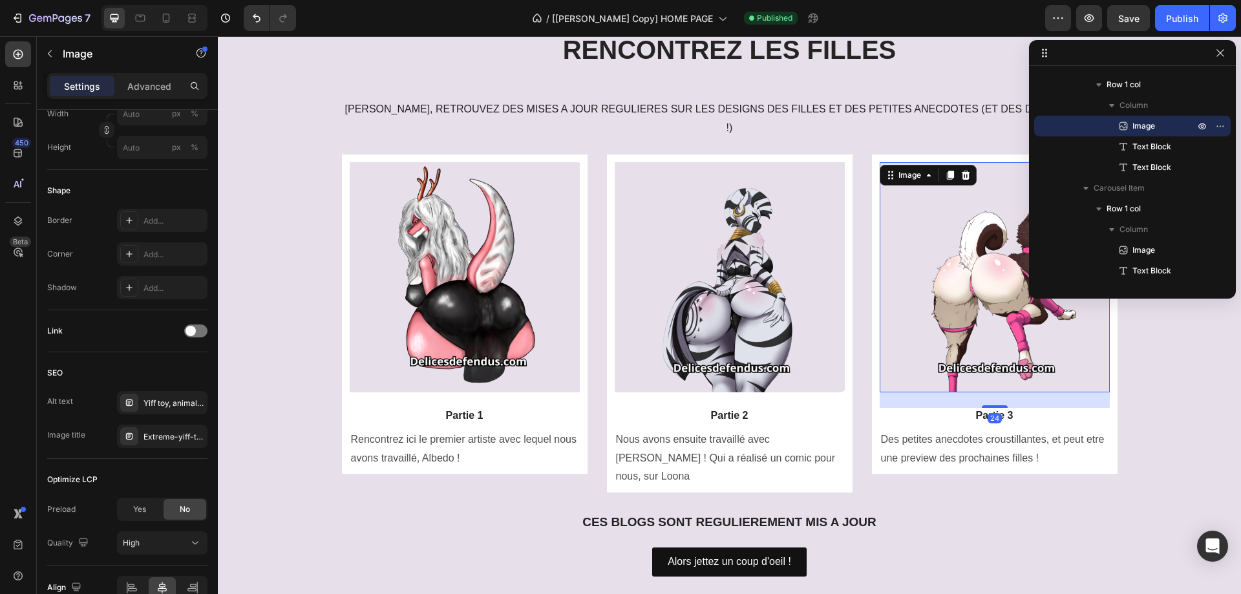
click at [959, 286] on img at bounding box center [994, 277] width 230 height 230
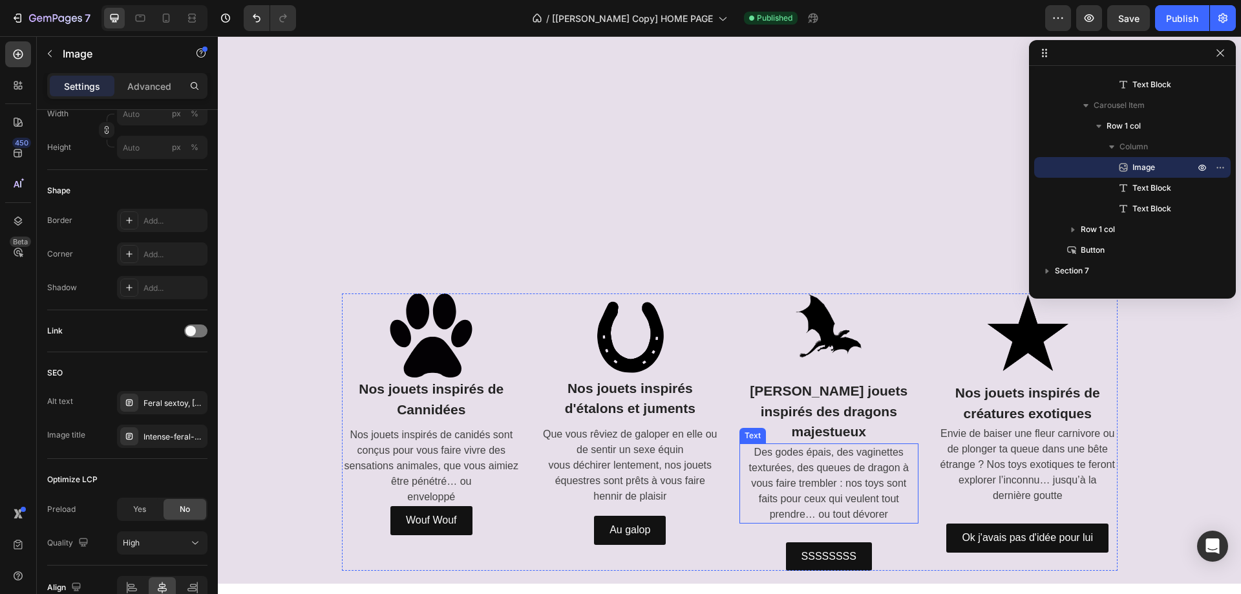
scroll to position [2649, 0]
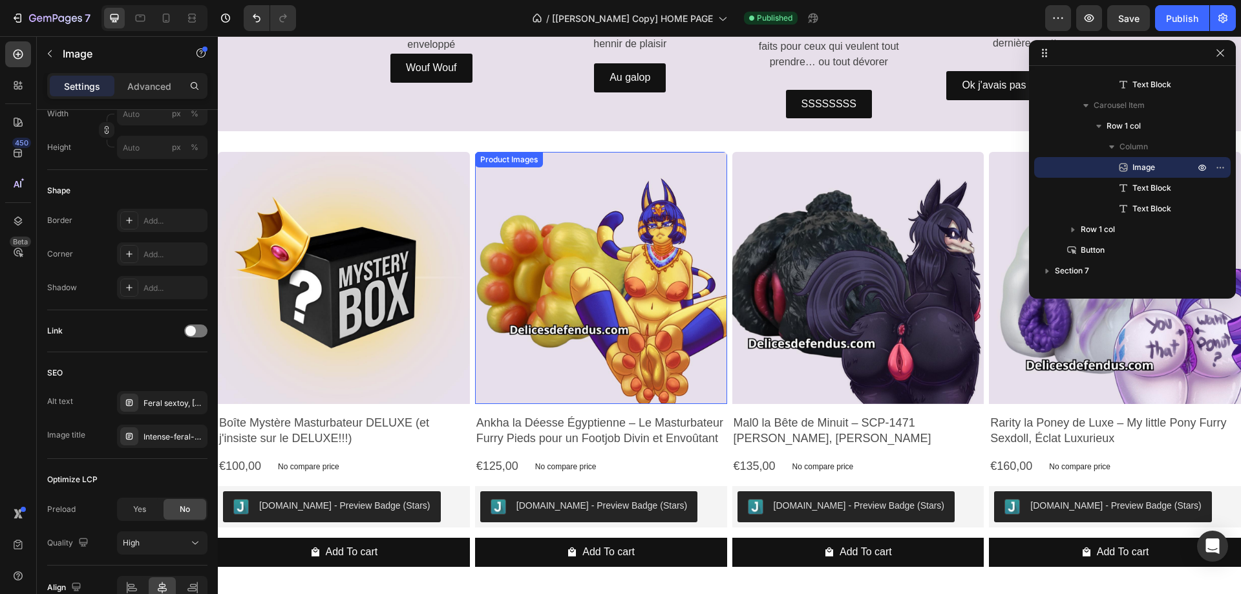
click at [638, 229] on img at bounding box center [601, 278] width 252 height 252
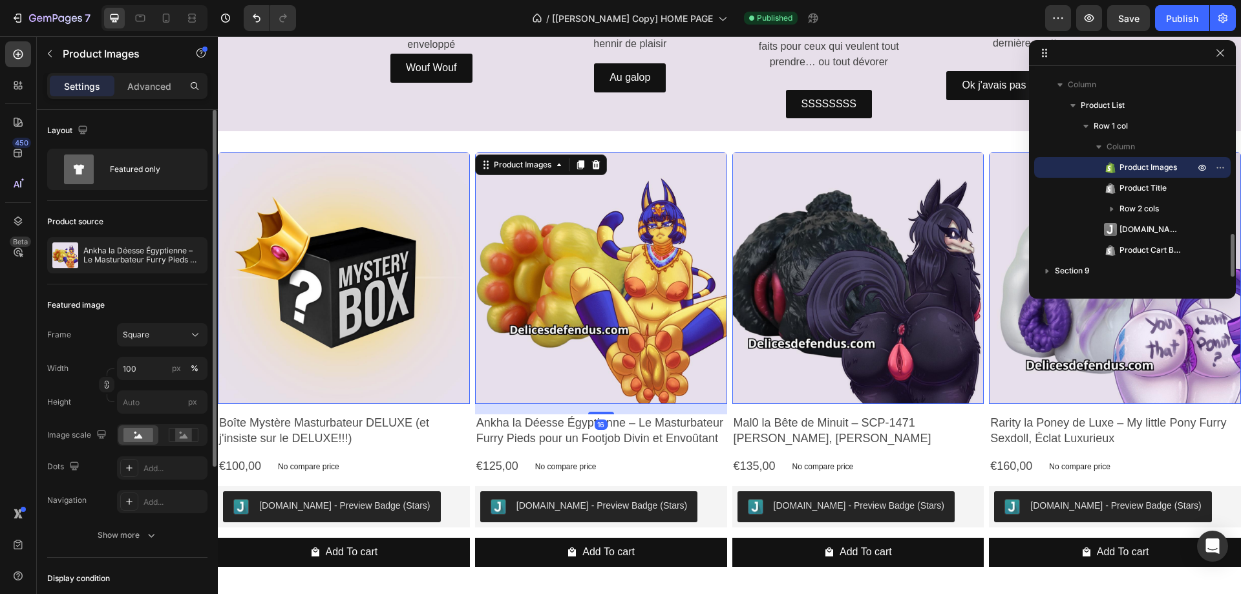
scroll to position [239, 0]
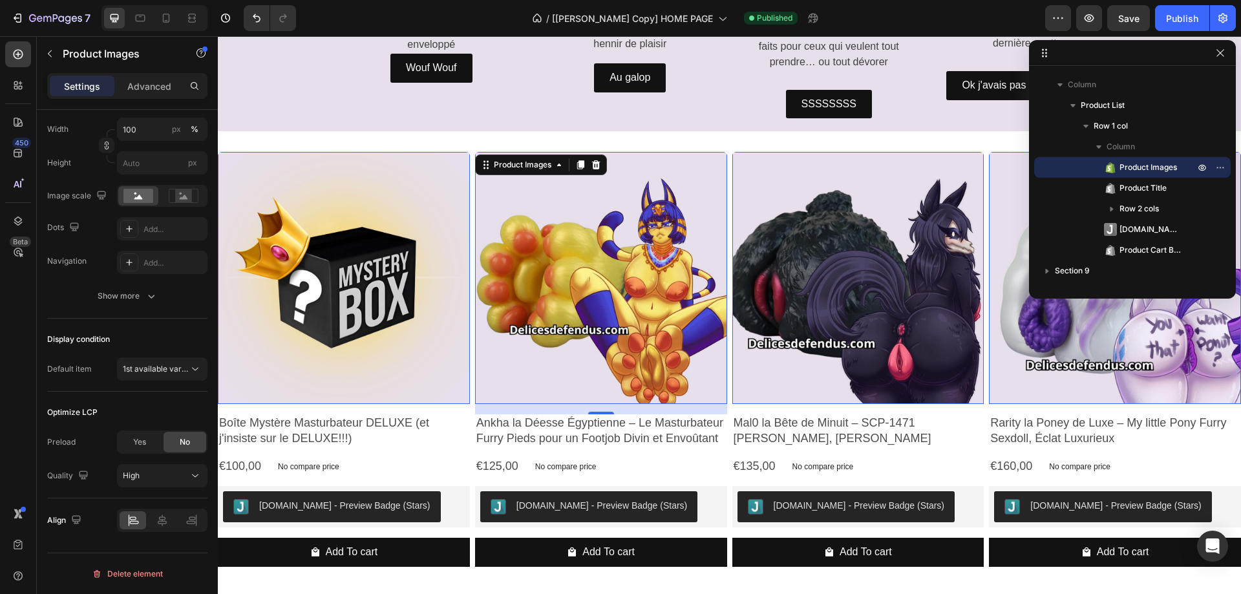
click at [337, 275] on img at bounding box center [344, 278] width 252 height 252
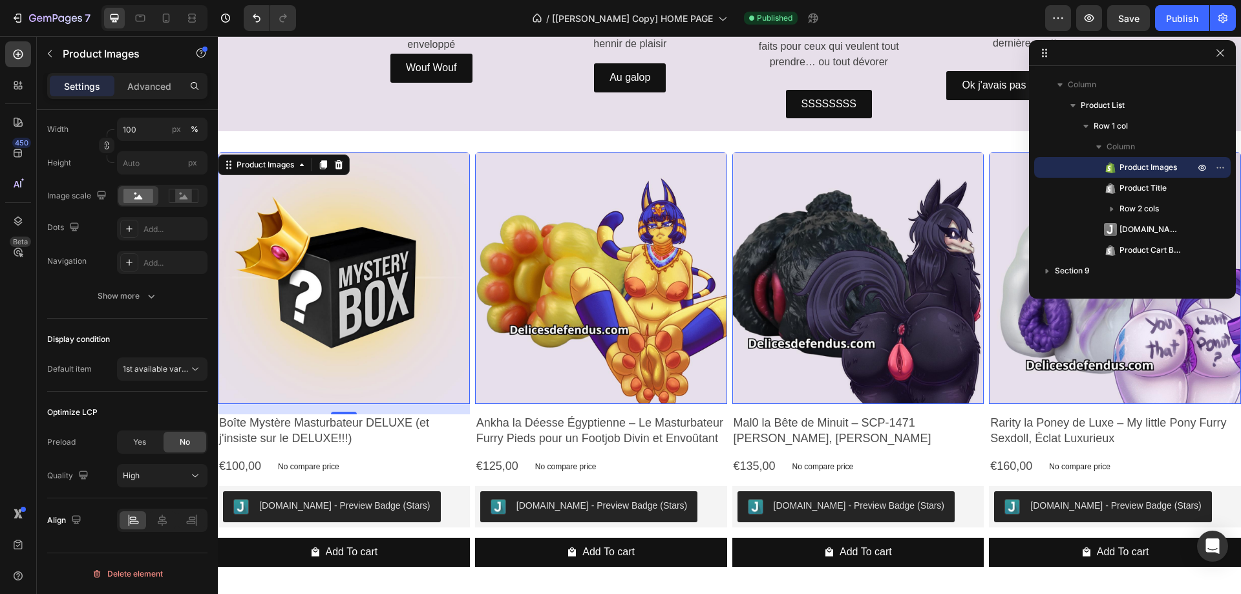
click at [667, 271] on img at bounding box center [601, 278] width 252 height 252
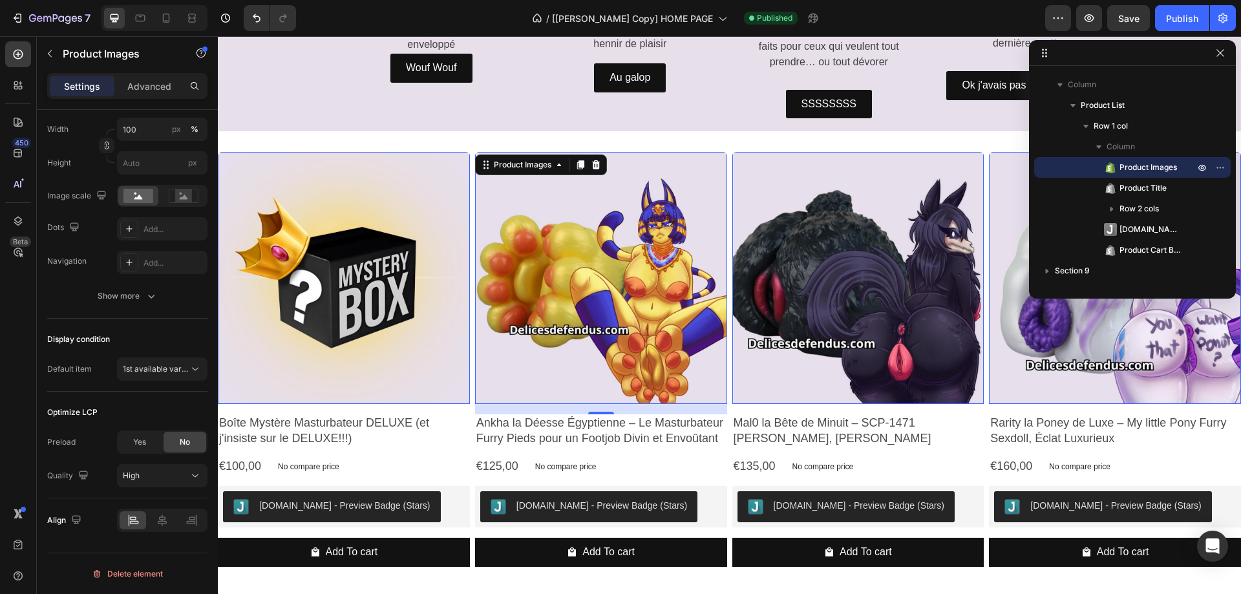
click at [804, 269] on img at bounding box center [858, 278] width 252 height 252
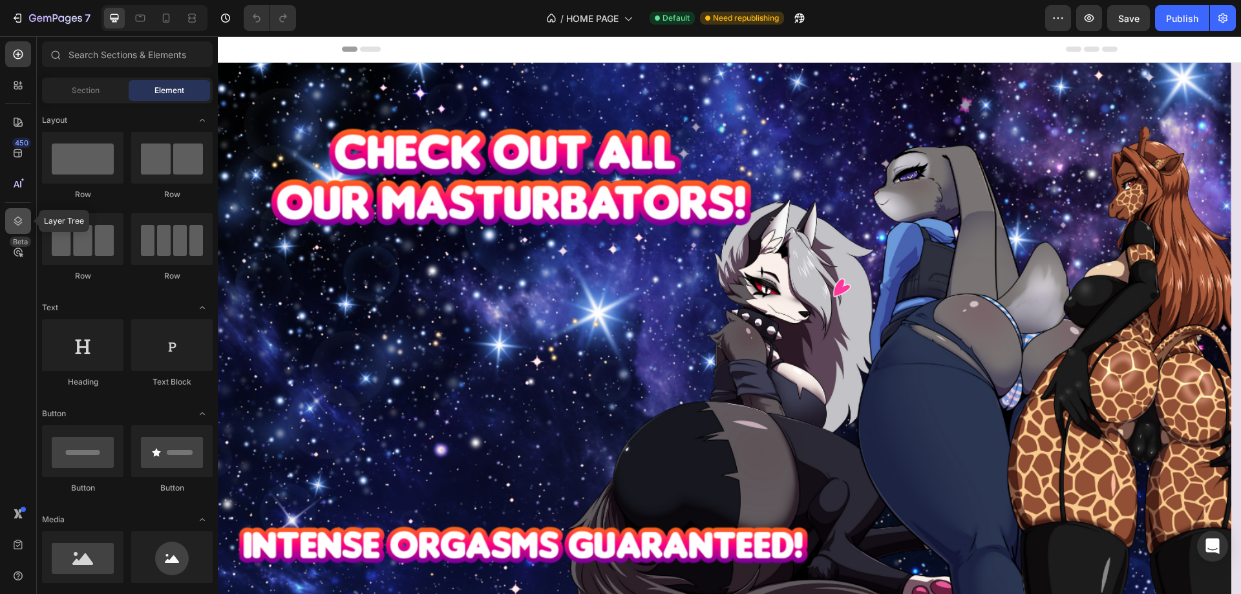
click at [17, 224] on icon at bounding box center [18, 221] width 13 height 13
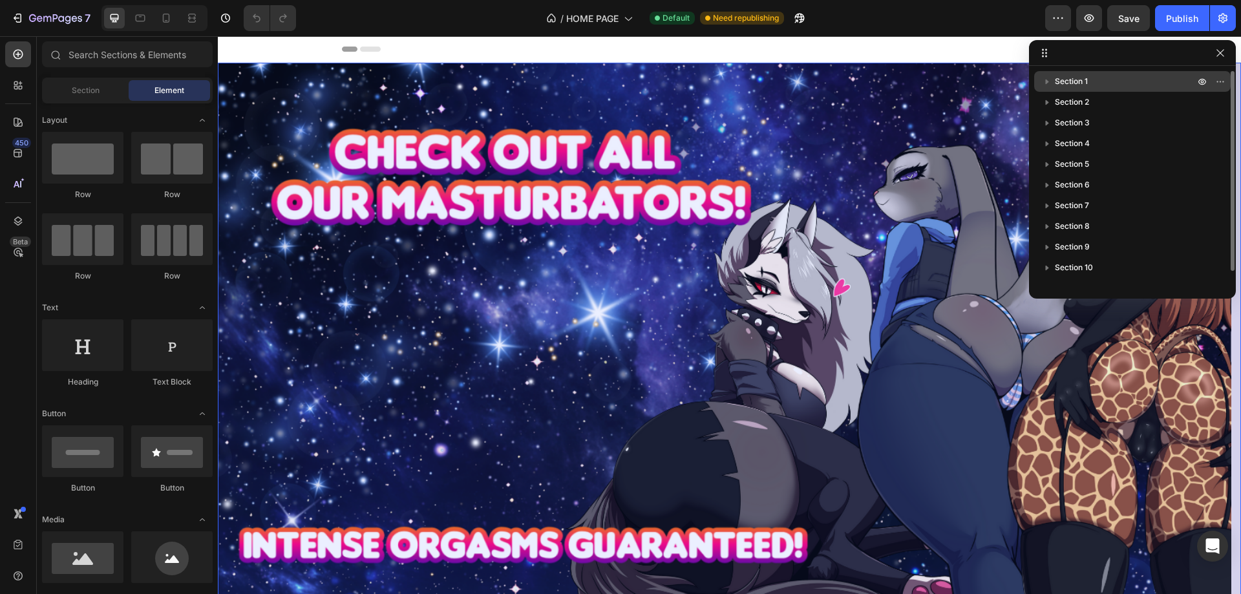
click at [1049, 81] on icon "button" at bounding box center [1046, 81] width 13 height 13
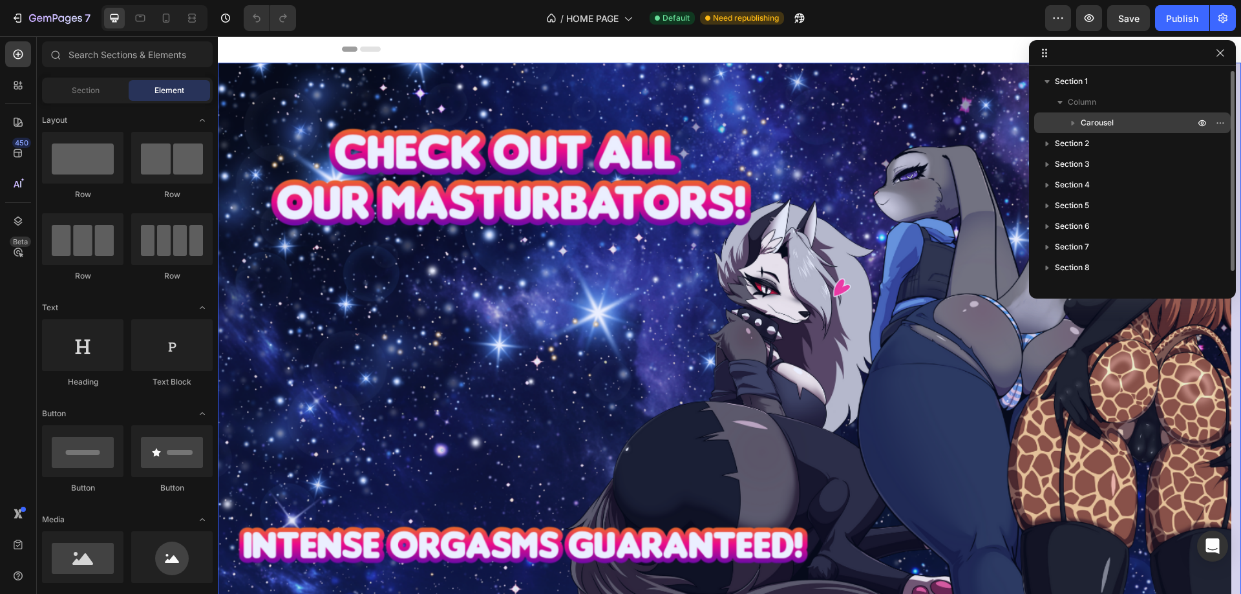
click at [1076, 120] on icon "button" at bounding box center [1072, 122] width 13 height 13
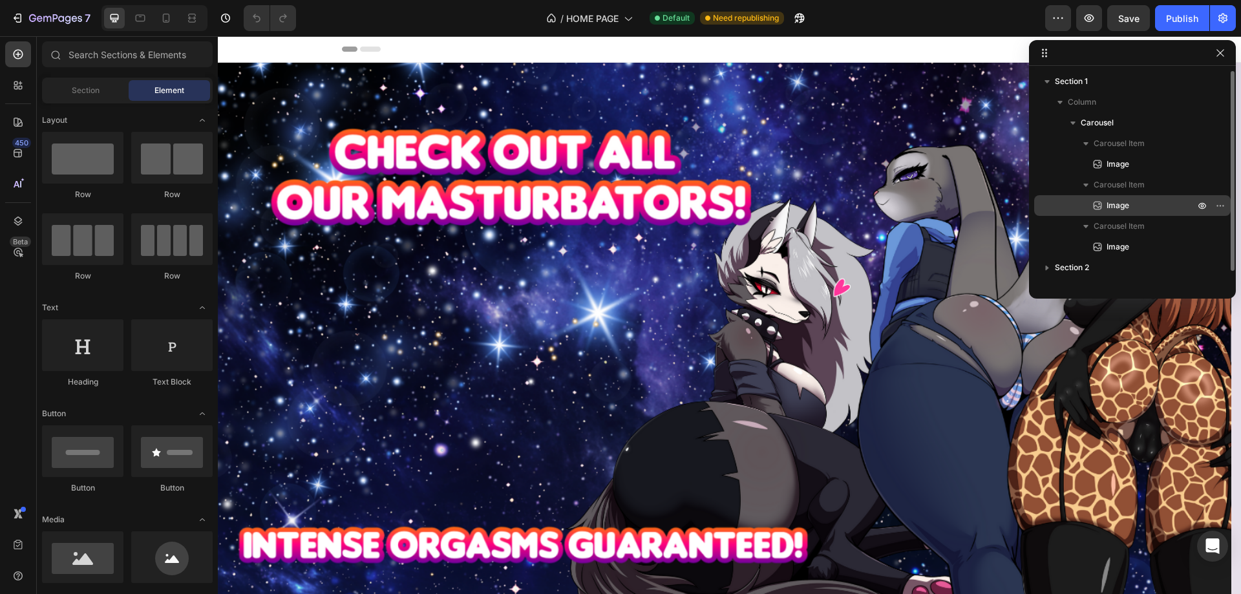
click at [1124, 205] on span "Image" at bounding box center [1117, 205] width 23 height 13
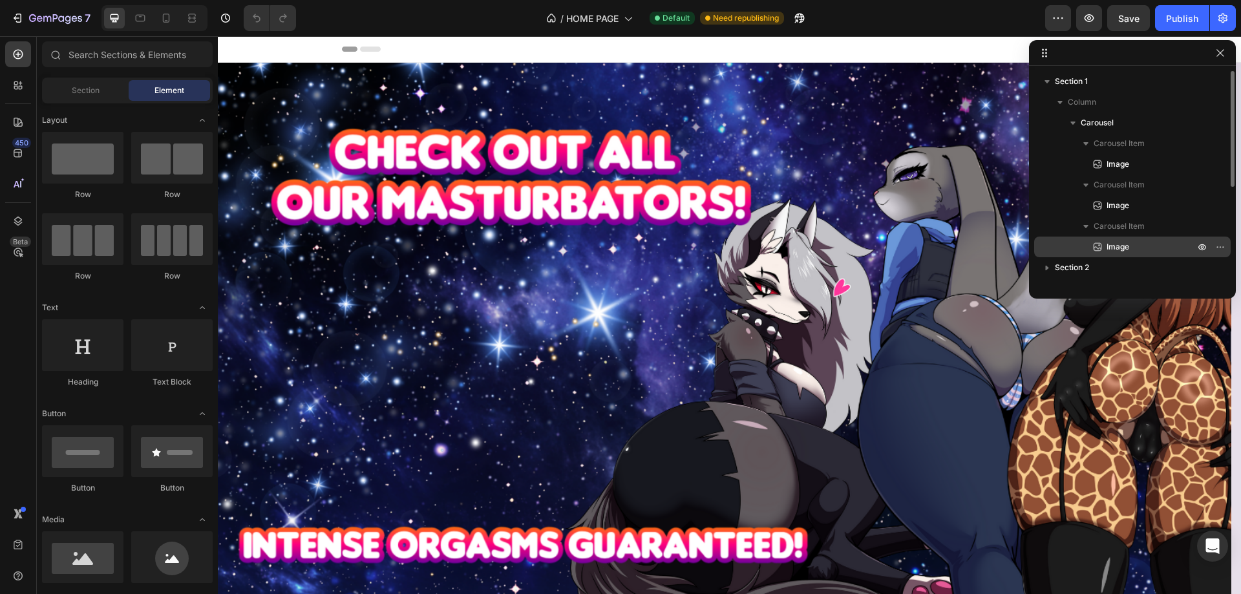
click at [1115, 246] on span "Image" at bounding box center [1117, 246] width 23 height 13
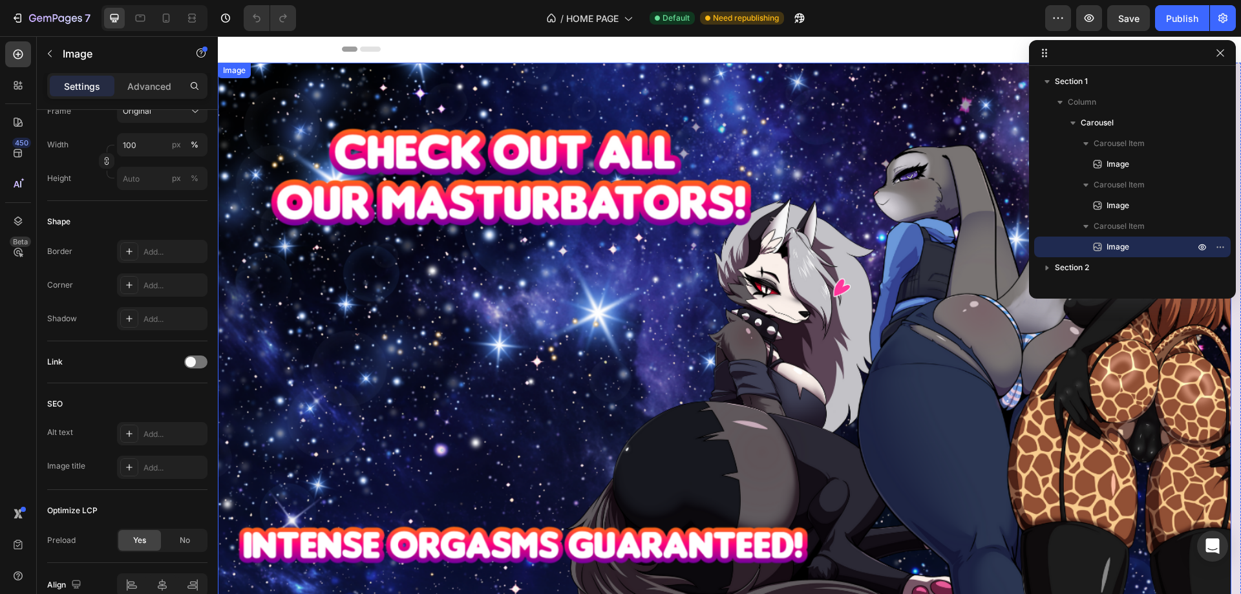
scroll to position [323, 0]
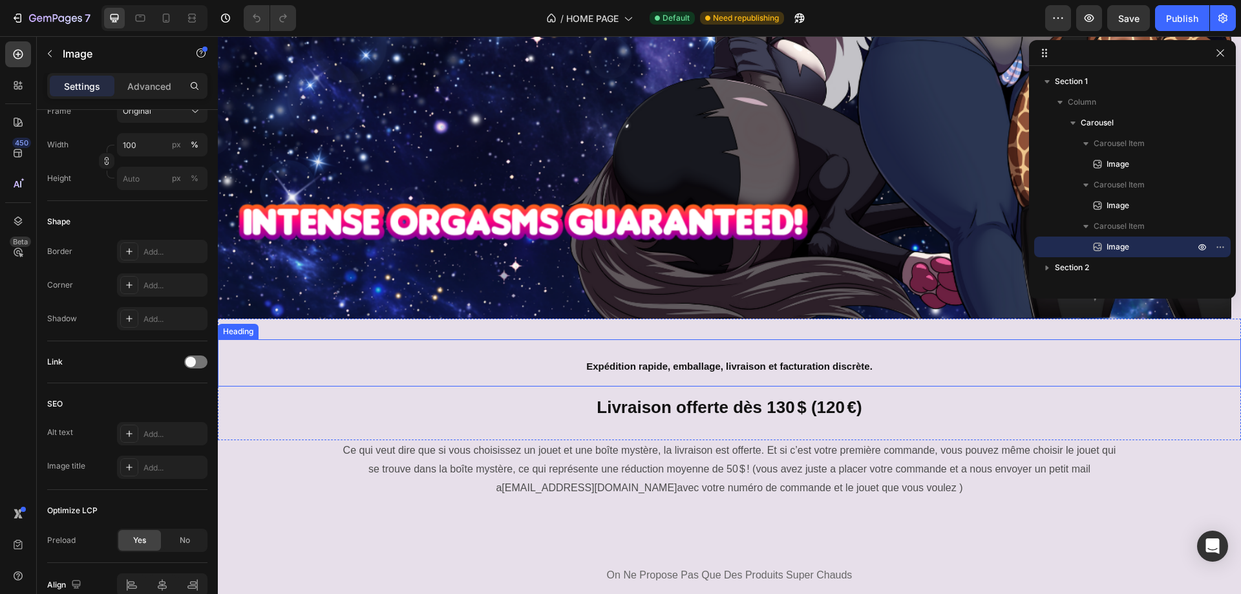
click at [667, 373] on h2 "Expédition rapide, emballage, livraison et facturation discrète." at bounding box center [729, 363] width 1023 height 48
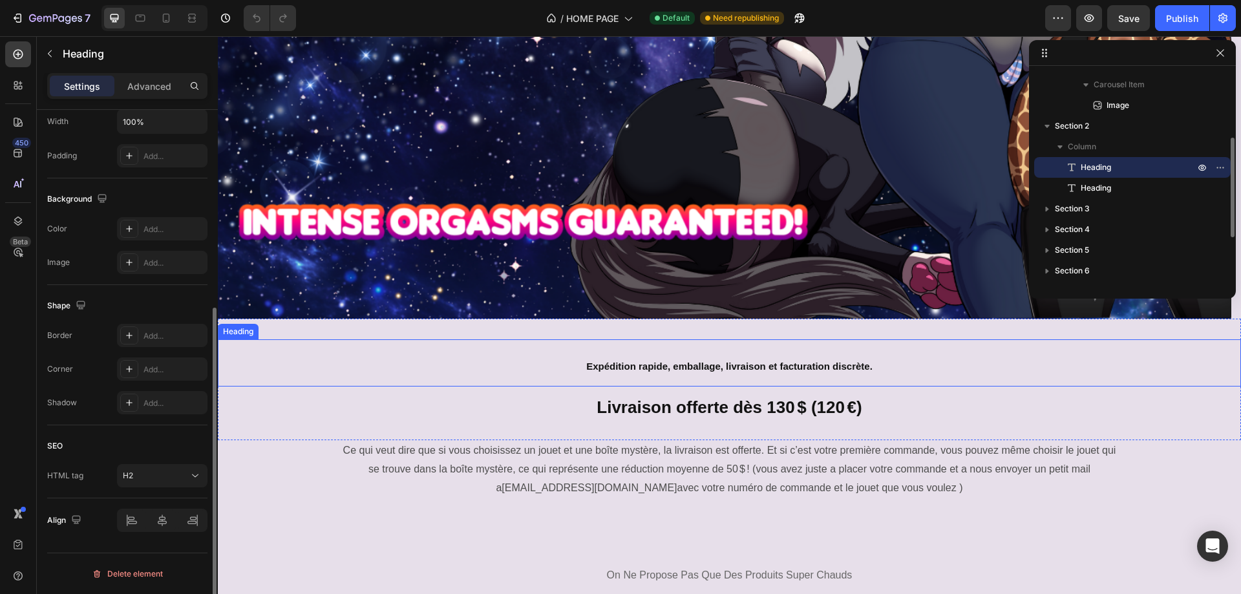
scroll to position [0, 0]
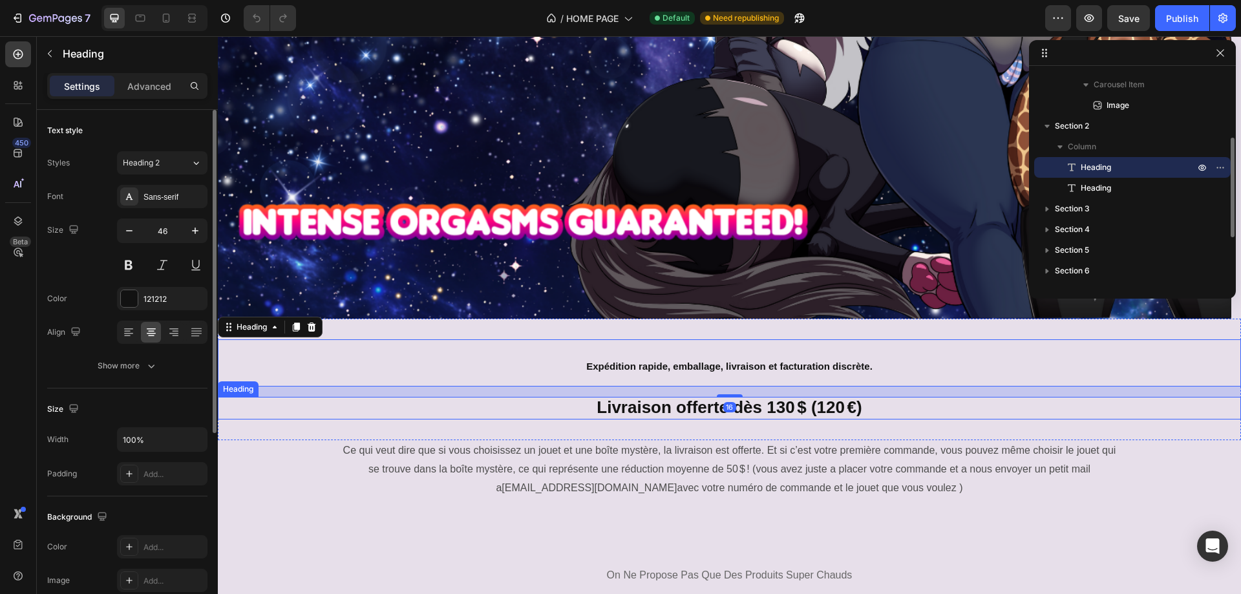
click at [660, 411] on span "Livraison offerte dès 130 $ (120 €)" at bounding box center [728, 406] width 265 height 19
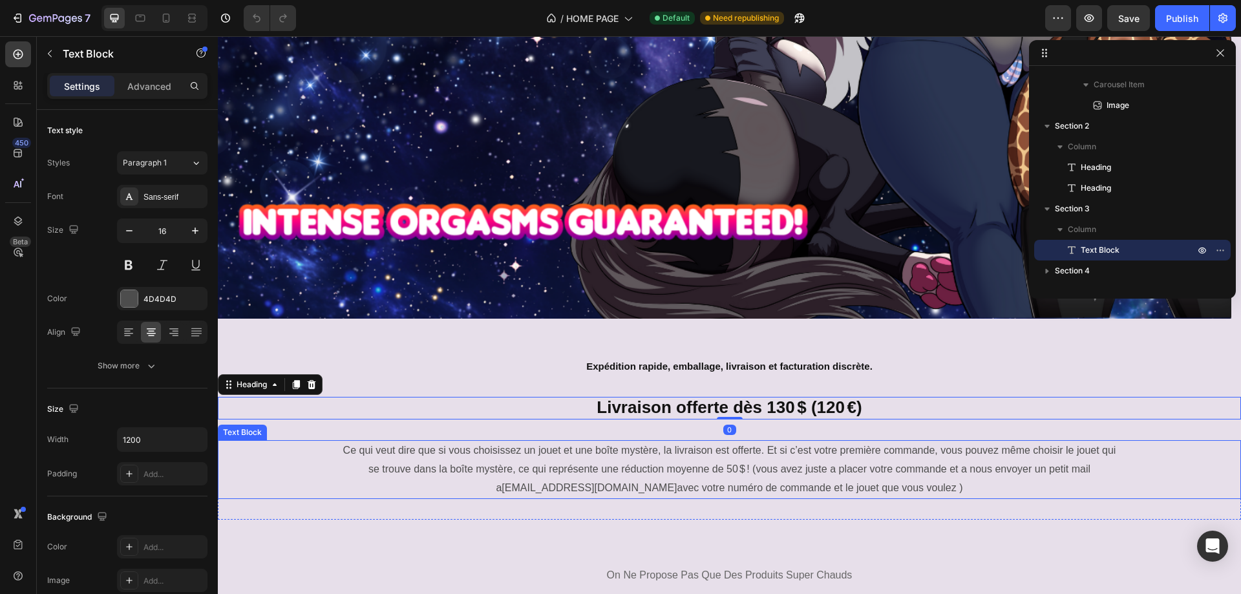
click at [655, 468] on p "Ce qui veut dire que si vous choisissez un jouet et une boîte mystère, la livra…" at bounding box center [729, 469] width 773 height 56
